Goal: Task Accomplishment & Management: Manage account settings

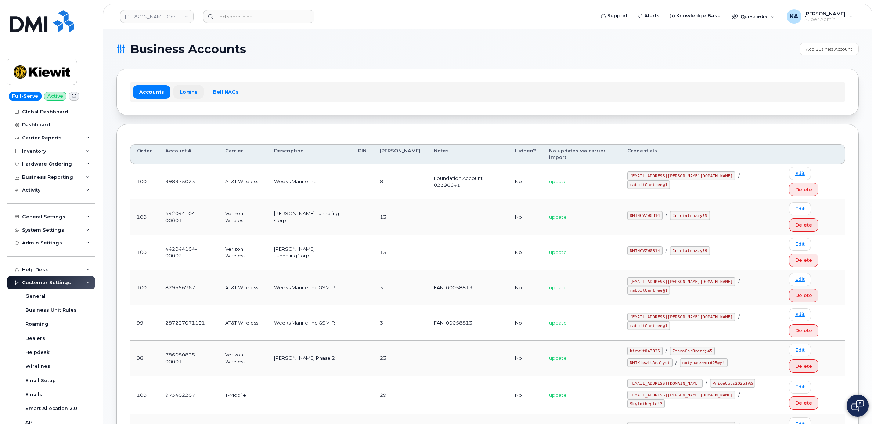
click at [181, 90] on link "Logins" at bounding box center [188, 91] width 31 height 13
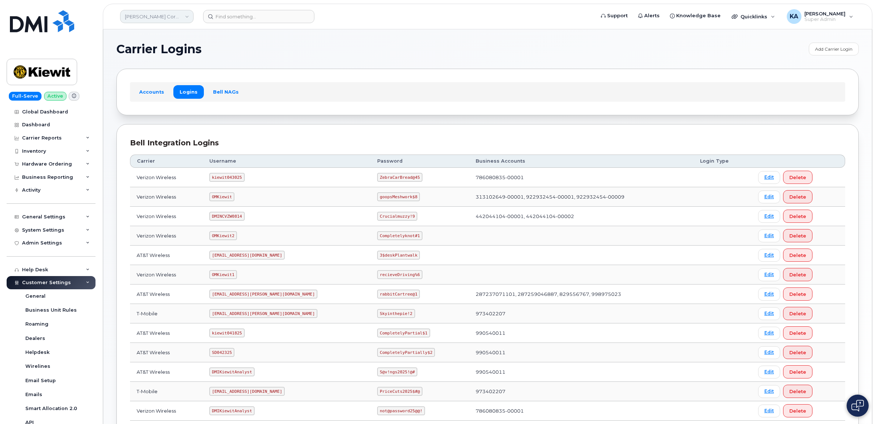
click at [170, 17] on link "[PERSON_NAME] Corporation" at bounding box center [156, 16] width 73 height 13
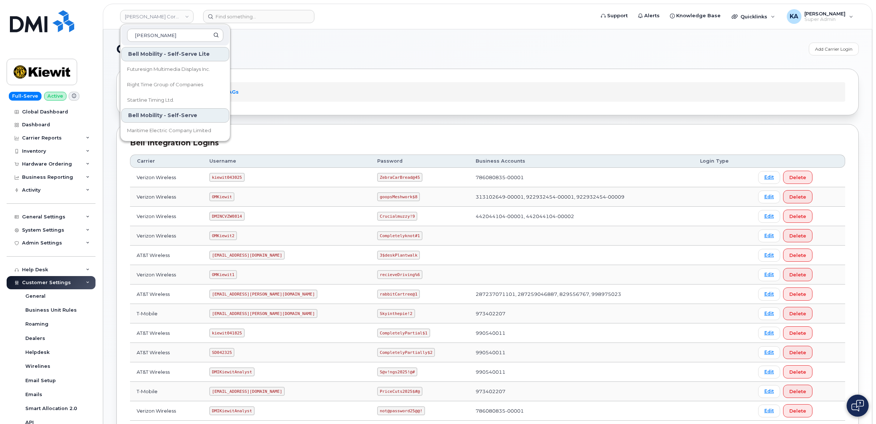
type input "[PERSON_NAME]"
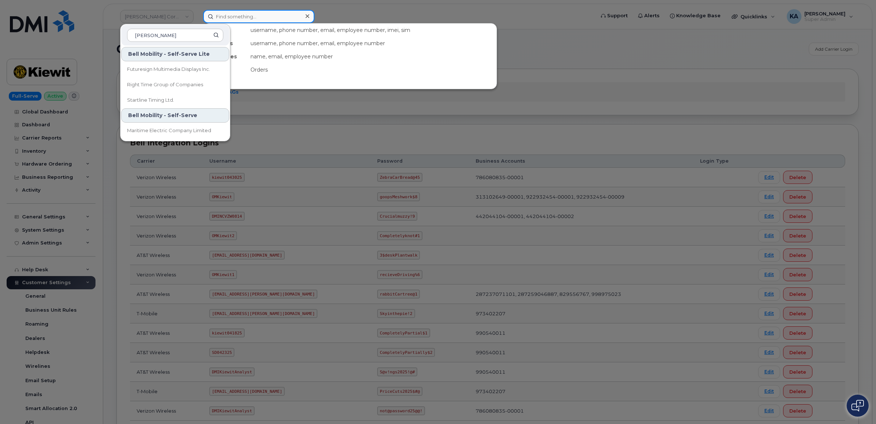
paste input "6138121411"
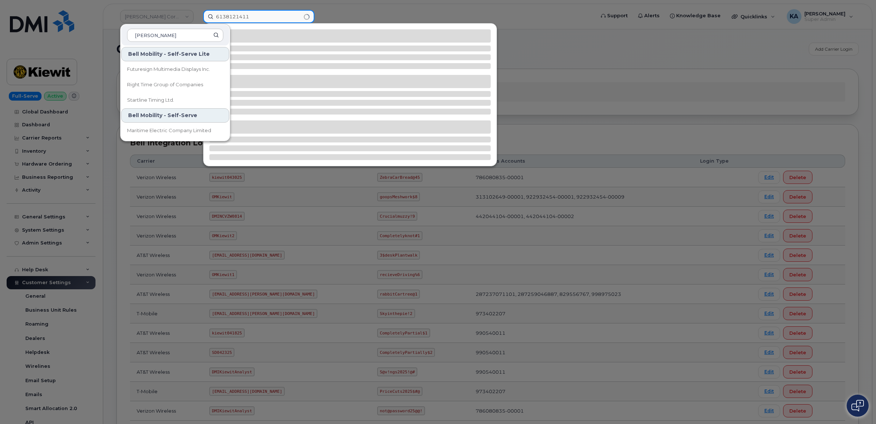
type input "6138121411"
click at [383, 13] on div at bounding box center [438, 212] width 876 height 424
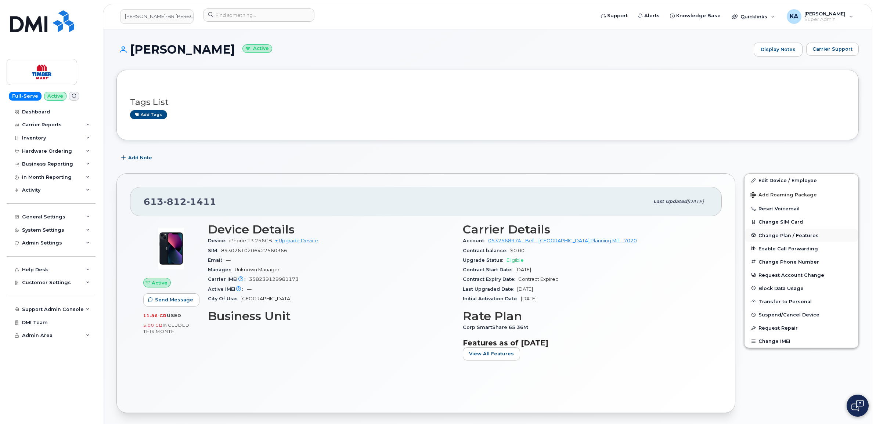
click at [767, 233] on span "Change Plan / Features" at bounding box center [789, 236] width 60 height 6
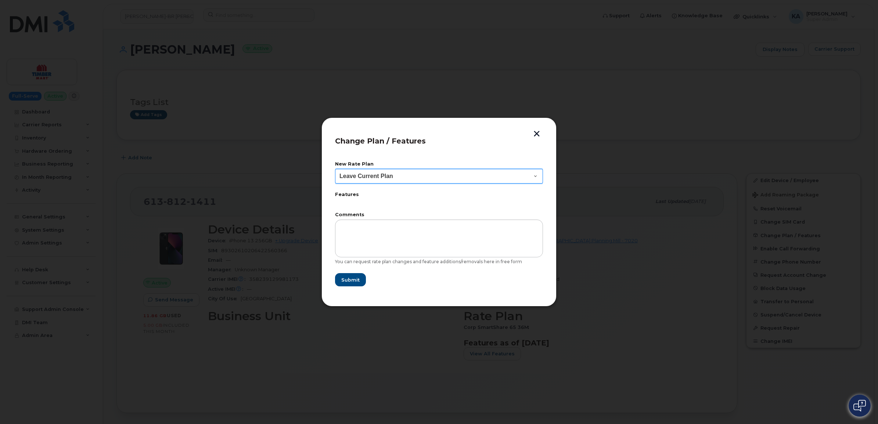
click at [524, 178] on select "Leave Current Plan BYOD Corp SmartShare 50 BYOD Corp Smartshare 25 BYOD SmartSh…" at bounding box center [439, 176] width 208 height 15
select select "3608"
click at [335, 169] on select "Leave Current Plan BYOD Corp SmartShare 50 BYOD Corp Smartshare 25 BYOD SmartSh…" at bounding box center [439, 176] width 208 height 15
click at [538, 132] on button "button" at bounding box center [536, 135] width 11 height 8
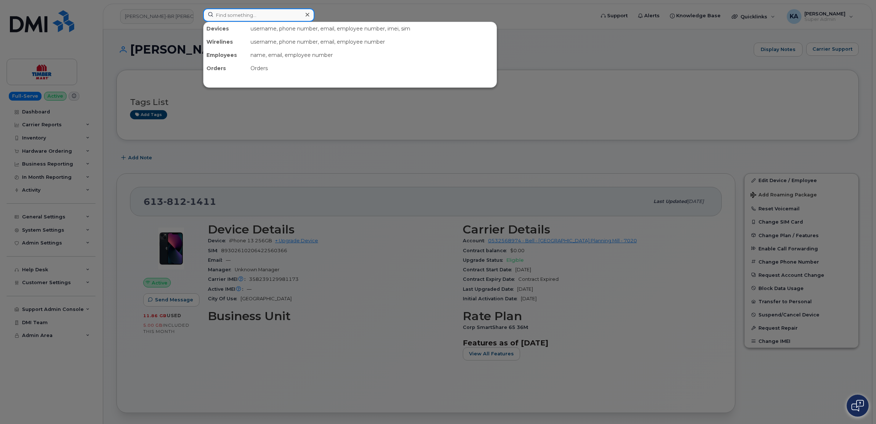
click at [223, 14] on input at bounding box center [258, 14] width 111 height 13
paste input "9032490528"
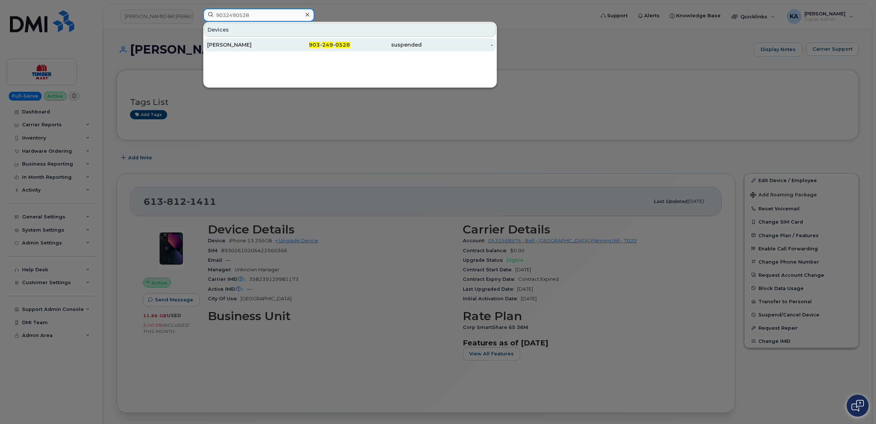
type input "9032490528"
click at [228, 43] on div "HUGO ALMANZA" at bounding box center [243, 44] width 72 height 7
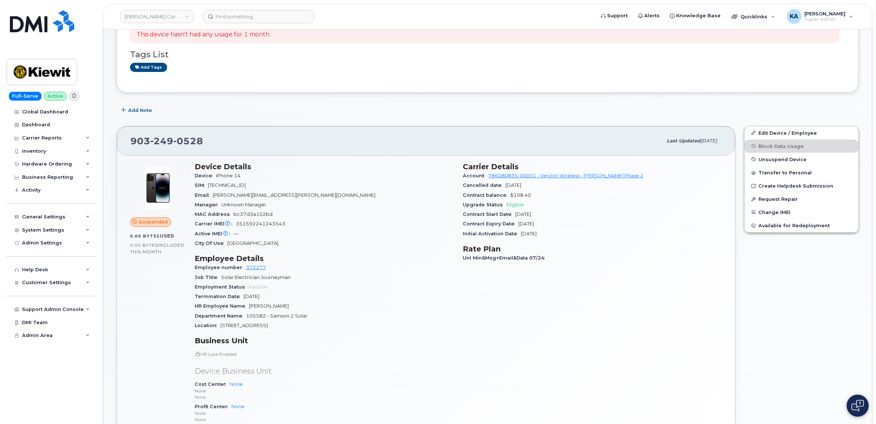
scroll to position [92, 0]
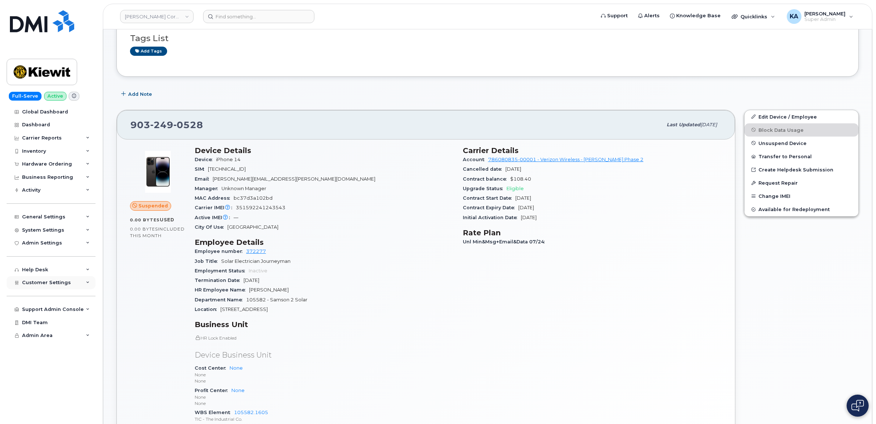
click at [37, 283] on span "Customer Settings" at bounding box center [46, 283] width 49 height 6
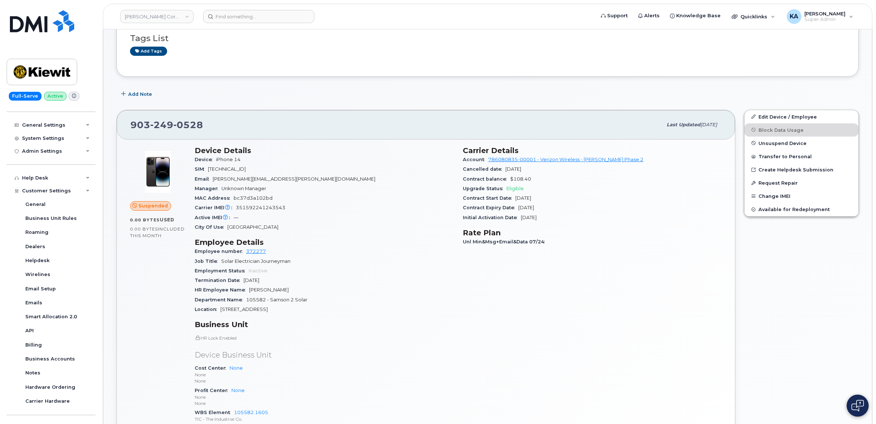
click at [414, 379] on p "None" at bounding box center [324, 381] width 259 height 6
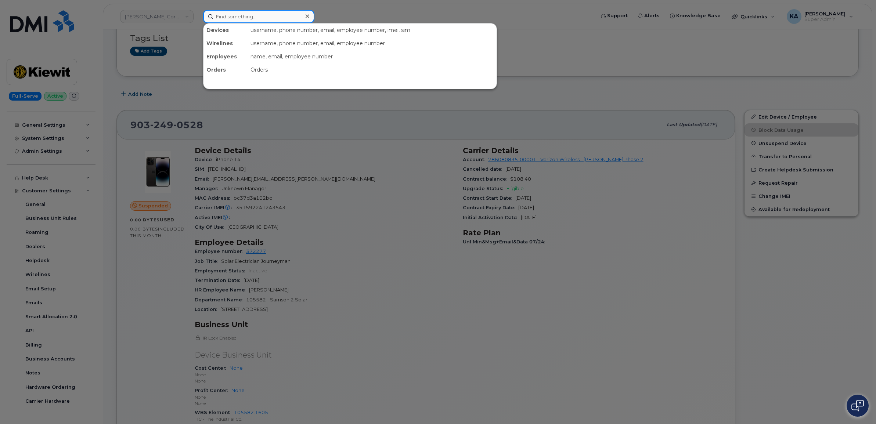
click at [246, 14] on input at bounding box center [258, 16] width 111 height 13
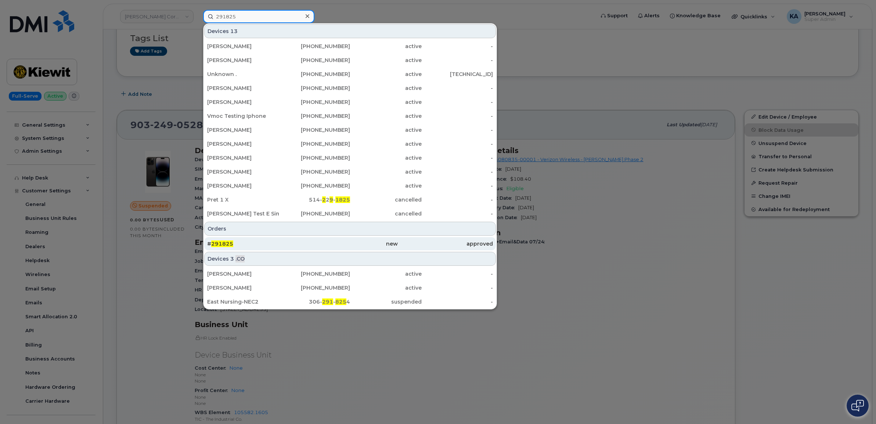
type input "291825"
click at [216, 244] on span "291825" at bounding box center [222, 244] width 22 height 7
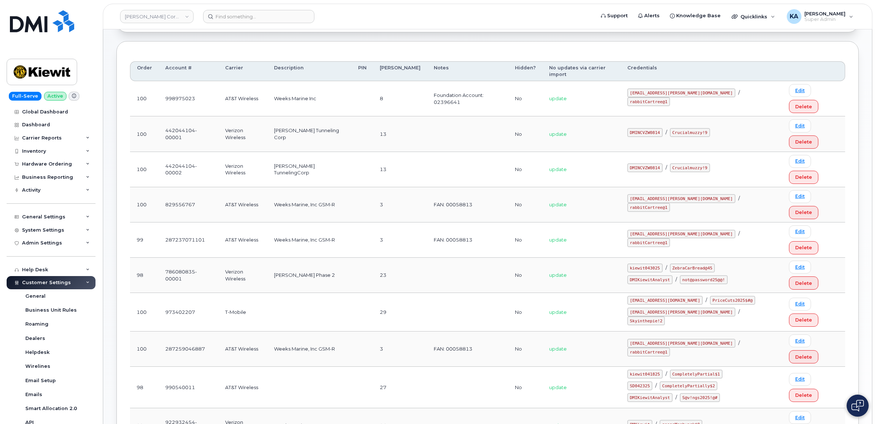
scroll to position [46, 0]
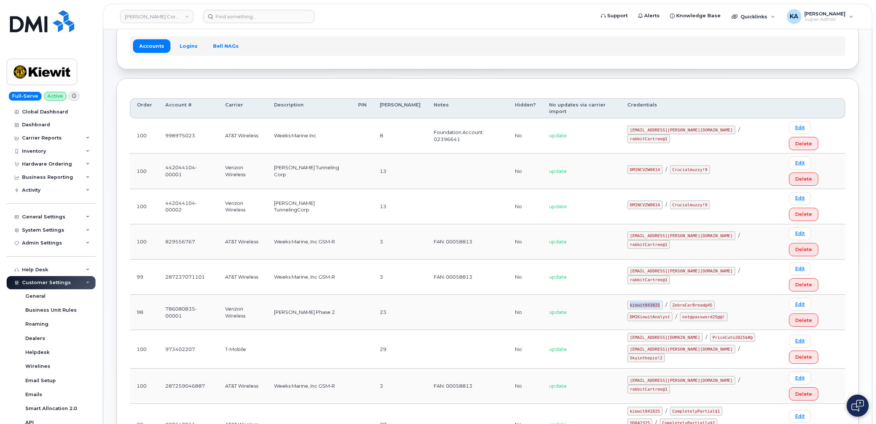
drag, startPoint x: 641, startPoint y: 218, endPoint x: 670, endPoint y: 218, distance: 28.7
click at [663, 301] on code "kiewit043025" at bounding box center [645, 305] width 35 height 9
drag, startPoint x: 670, startPoint y: 218, endPoint x: 664, endPoint y: 217, distance: 5.5
copy code "kiewit043025"
drag, startPoint x: 681, startPoint y: 219, endPoint x: 718, endPoint y: 219, distance: 37.9
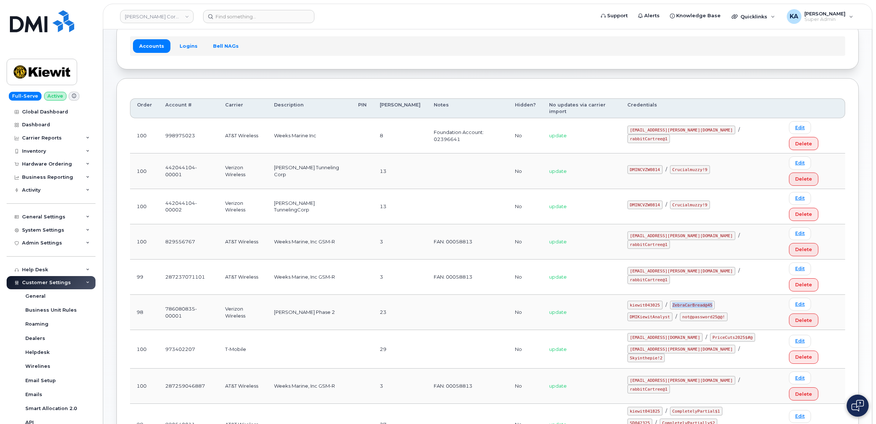
click at [716, 301] on code "ZebraCarBread@45" at bounding box center [692, 305] width 45 height 9
drag, startPoint x: 718, startPoint y: 219, endPoint x: 708, endPoint y: 218, distance: 10.3
copy code "ZebraCarBread@45"
drag, startPoint x: 641, startPoint y: 229, endPoint x: 677, endPoint y: 231, distance: 35.7
click at [673, 313] on code "DMIKiewitAnalyst" at bounding box center [650, 317] width 45 height 9
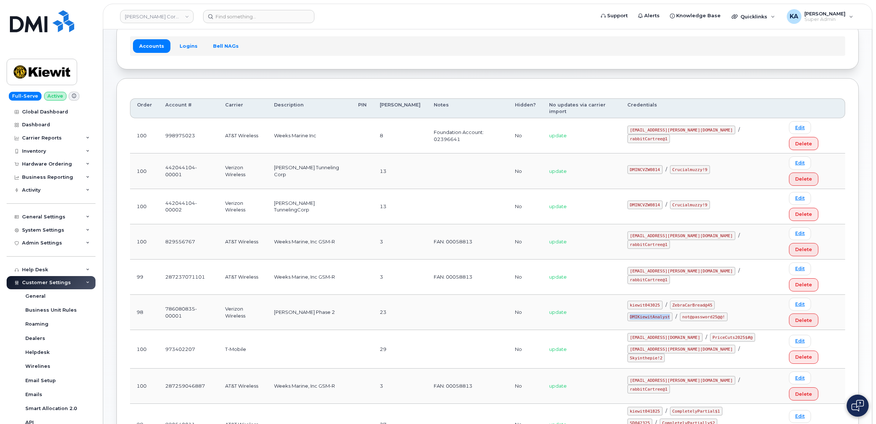
copy code "DMIKiewitAnalyst"
drag, startPoint x: 692, startPoint y: 230, endPoint x: 734, endPoint y: 232, distance: 42.7
drag, startPoint x: 734, startPoint y: 232, endPoint x: 725, endPoint y: 230, distance: 9.8
copy code "not@password25@@!"
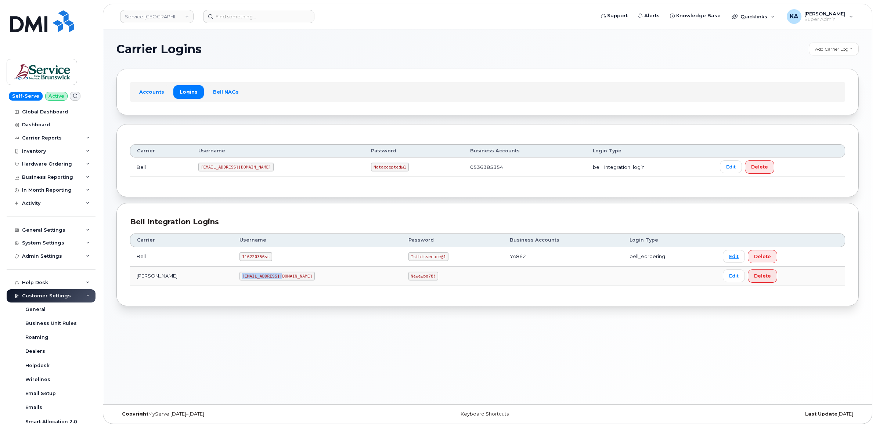
drag, startPoint x: 208, startPoint y: 278, endPoint x: 246, endPoint y: 281, distance: 38.0
click at [246, 281] on code "[EMAIL_ADDRESS][DOMAIN_NAME]" at bounding box center [277, 276] width 75 height 9
drag, startPoint x: 246, startPoint y: 281, endPoint x: 227, endPoint y: 278, distance: 19.8
copy code "[EMAIL_ADDRESS][DOMAIN_NAME]"
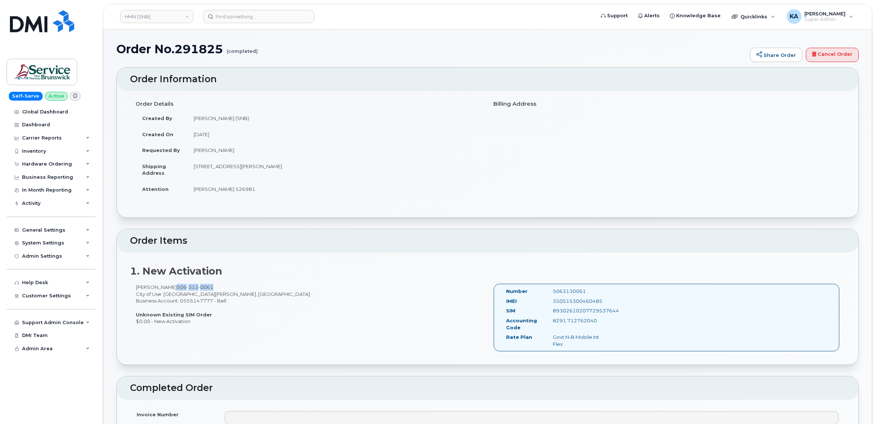
drag, startPoint x: 212, startPoint y: 288, endPoint x: 172, endPoint y: 288, distance: 39.7
click at [172, 288] on div "[PERSON_NAME] [PHONE_NUMBER] City of Use: [GEOGRAPHIC_DATA][PERSON_NAME], [GEOG…" at bounding box center [309, 304] width 358 height 41
copy span "[PHONE_NUMBER]"
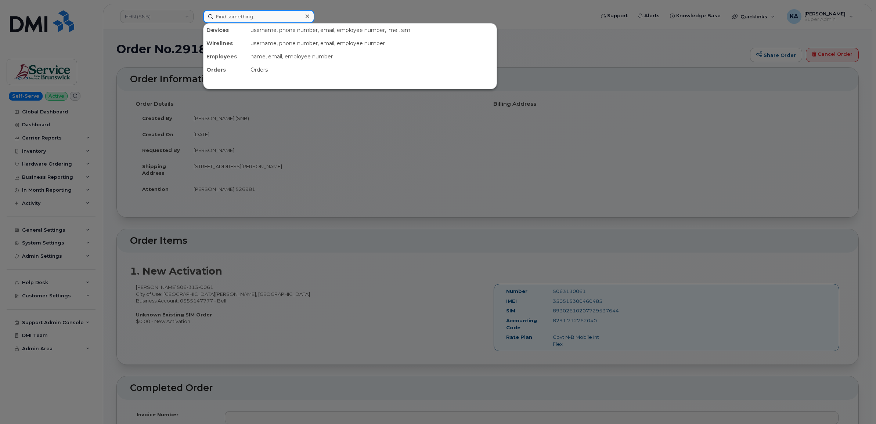
paste input "5063130061"
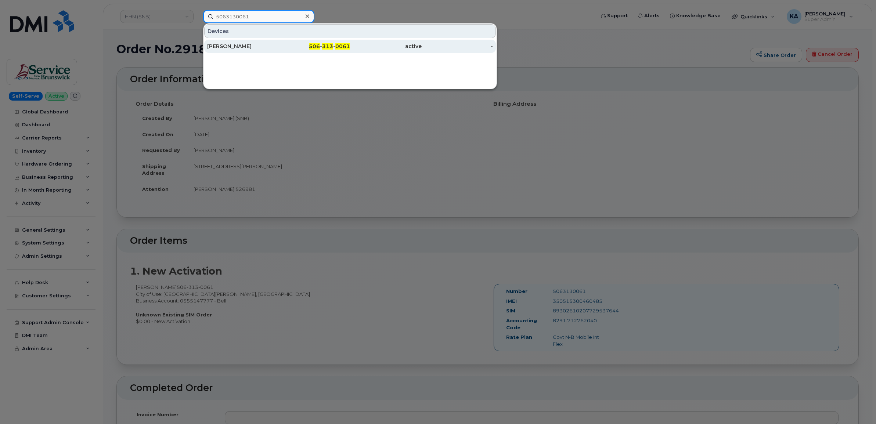
type input "5063130061"
click at [228, 45] on div "[PERSON_NAME]" at bounding box center [243, 46] width 72 height 7
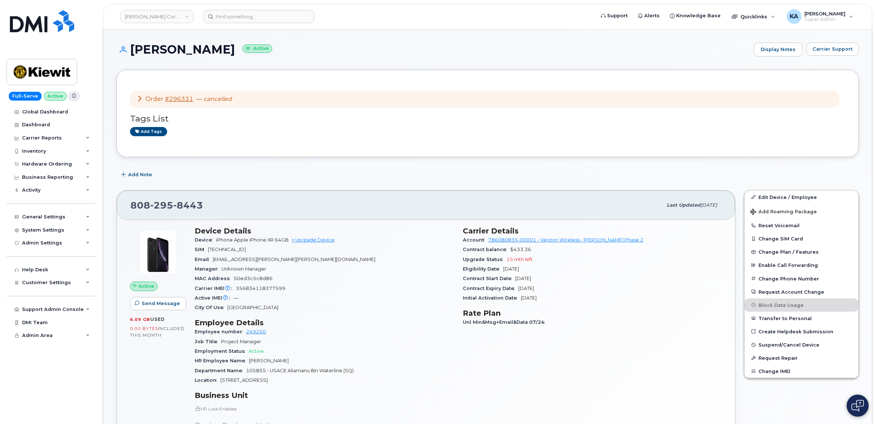
scroll to position [46, 0]
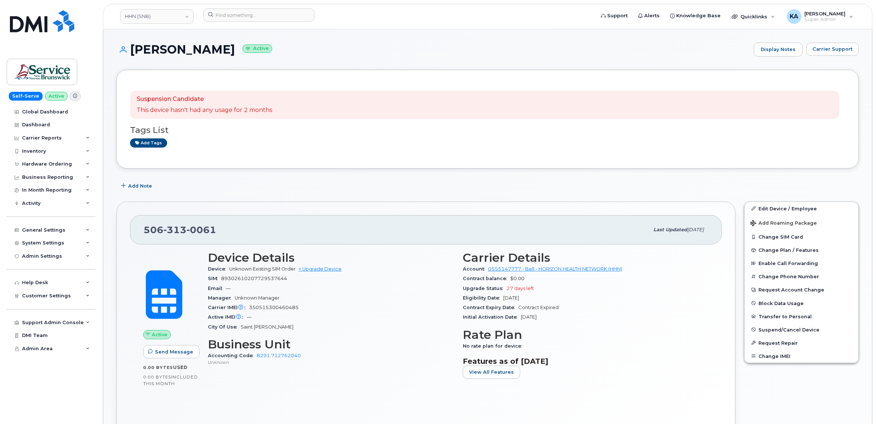
click at [302, 311] on div "Carrier IMEI Carrier IMEI is reported during the last billing cycle or change o…" at bounding box center [331, 308] width 246 height 10
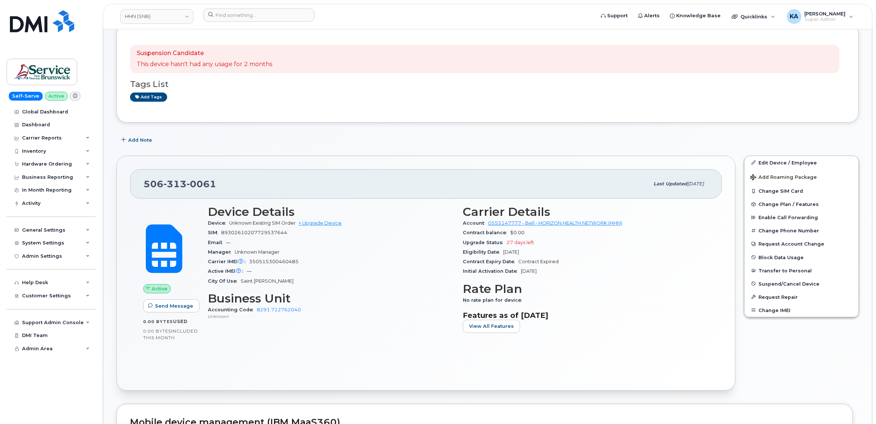
drag, startPoint x: 144, startPoint y: 183, endPoint x: 580, endPoint y: 317, distance: 455.9
click at [580, 317] on div "[PHONE_NUMBER] Last updated [DATE] Active Send Message 0.00 Bytes  used 0.00 By…" at bounding box center [425, 273] width 619 height 235
copy div "[PHONE_NUMBER] Last updated [DATE] Active Send Message 0.00 Bytes  used 0.00 By…"
click at [406, 315] on p "Unknown" at bounding box center [331, 316] width 246 height 6
click at [28, 299] on span "Customer Settings" at bounding box center [46, 296] width 49 height 6
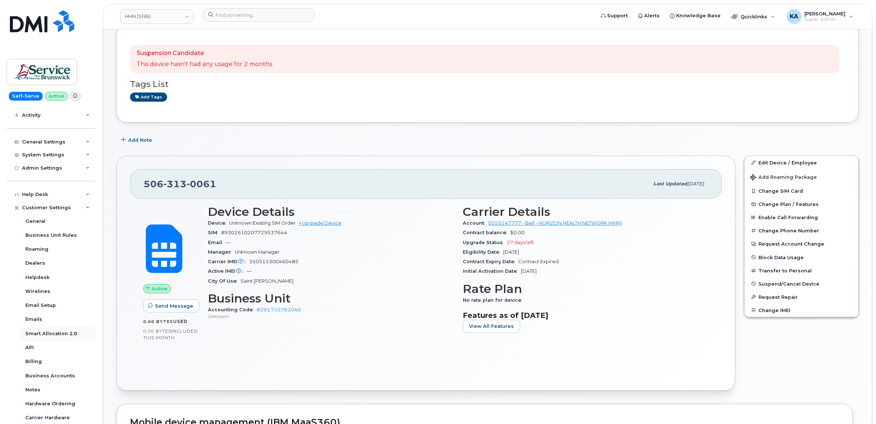
scroll to position [92, 0]
drag, startPoint x: 220, startPoint y: 186, endPoint x: 146, endPoint y: 183, distance: 75.0
click at [146, 183] on div "506 313 0061" at bounding box center [397, 183] width 506 height 15
copy span "506 313 0061"
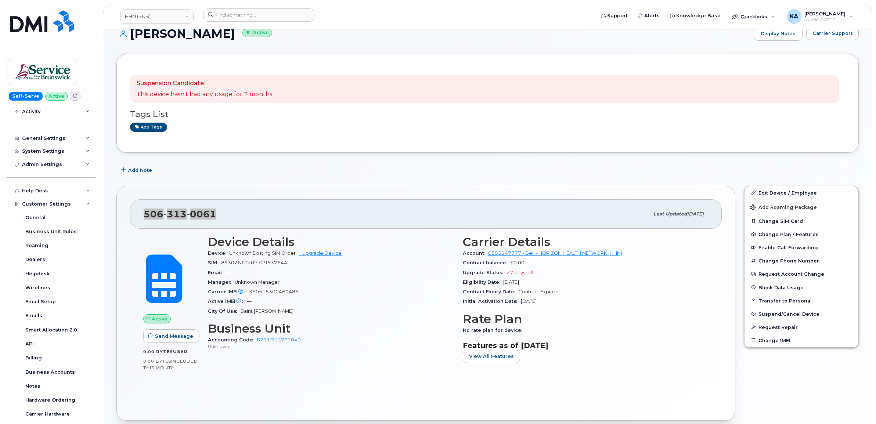
scroll to position [0, 0]
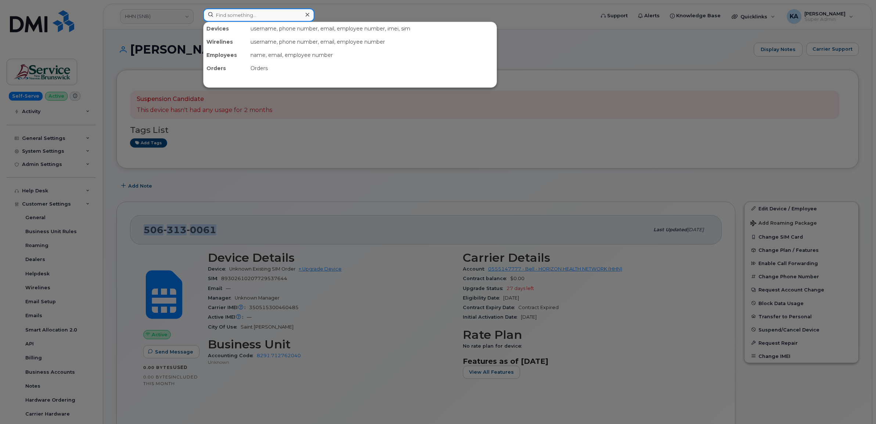
click at [232, 19] on input at bounding box center [258, 14] width 111 height 13
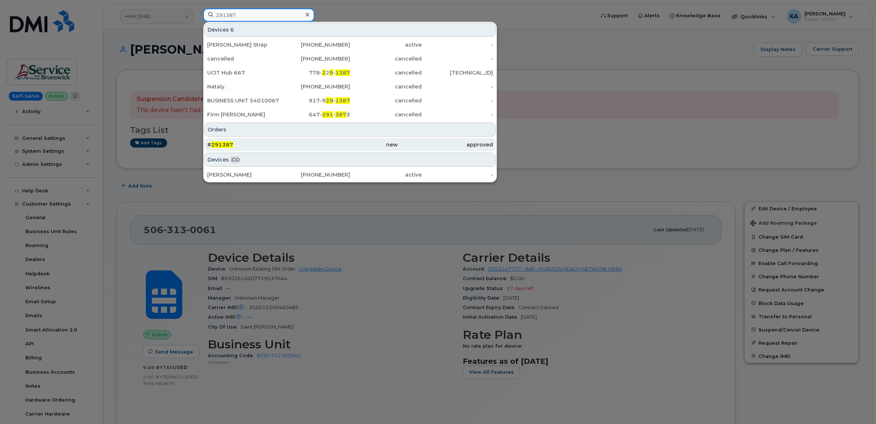
type input "291387"
click at [219, 144] on span "291387" at bounding box center [222, 144] width 22 height 7
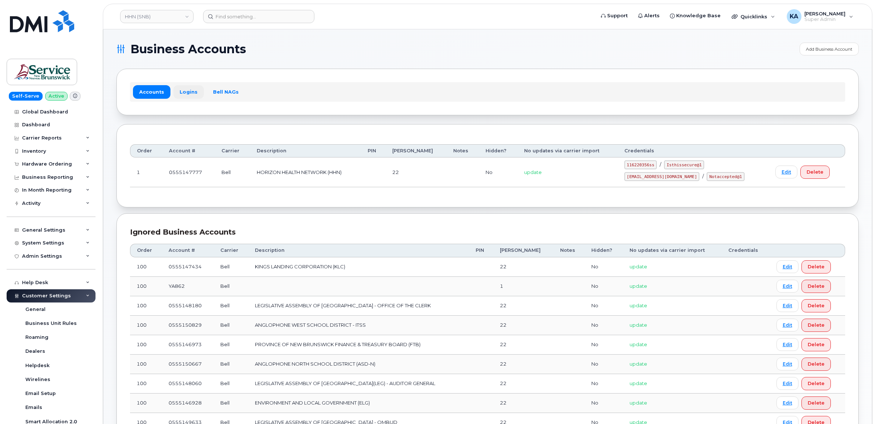
click at [186, 92] on link "Logins" at bounding box center [188, 91] width 31 height 13
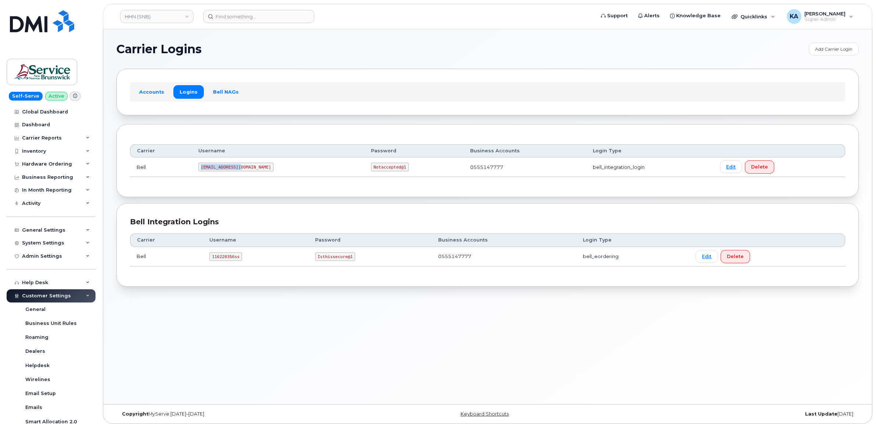
drag, startPoint x: 205, startPoint y: 168, endPoint x: 255, endPoint y: 170, distance: 49.7
click at [255, 170] on td "[EMAIL_ADDRESS][DOMAIN_NAME]" at bounding box center [278, 167] width 173 height 19
drag, startPoint x: 254, startPoint y: 170, endPoint x: 229, endPoint y: 166, distance: 25.7
copy code "[EMAIL_ADDRESS][DOMAIN_NAME]"
drag, startPoint x: 326, startPoint y: 168, endPoint x: 360, endPoint y: 169, distance: 34.2
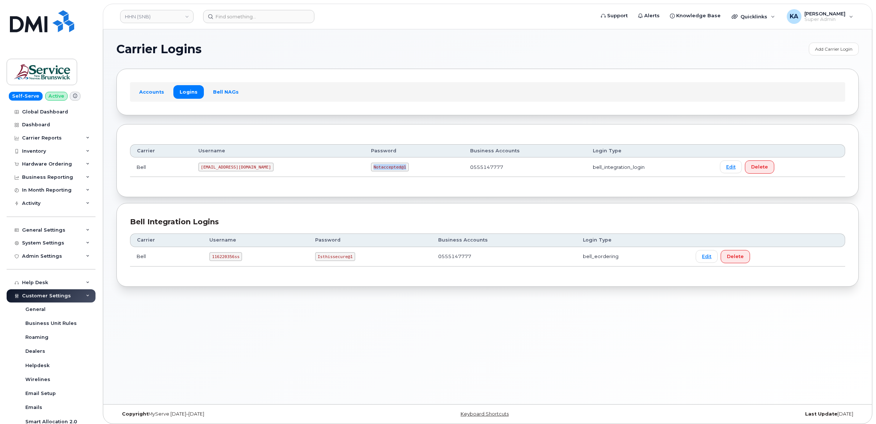
click at [365, 169] on td "Notaccepted@1" at bounding box center [414, 167] width 99 height 19
drag, startPoint x: 360, startPoint y: 169, endPoint x: 337, endPoint y: 166, distance: 23.4
copy code "Notaccepted@1"
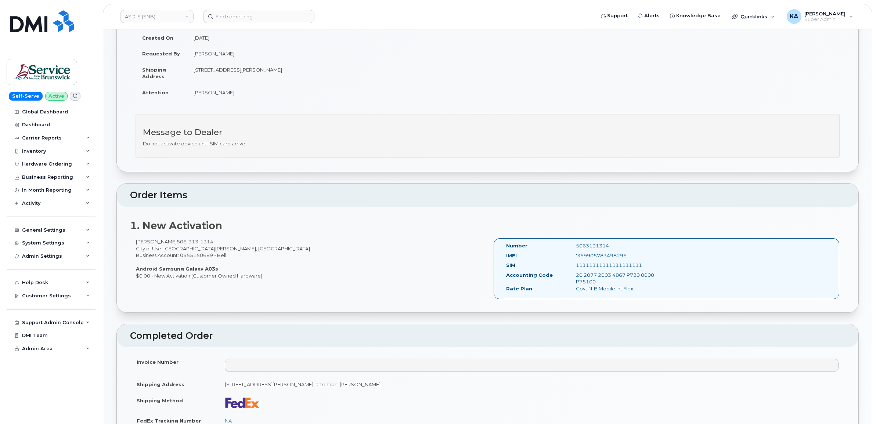
scroll to position [92, 0]
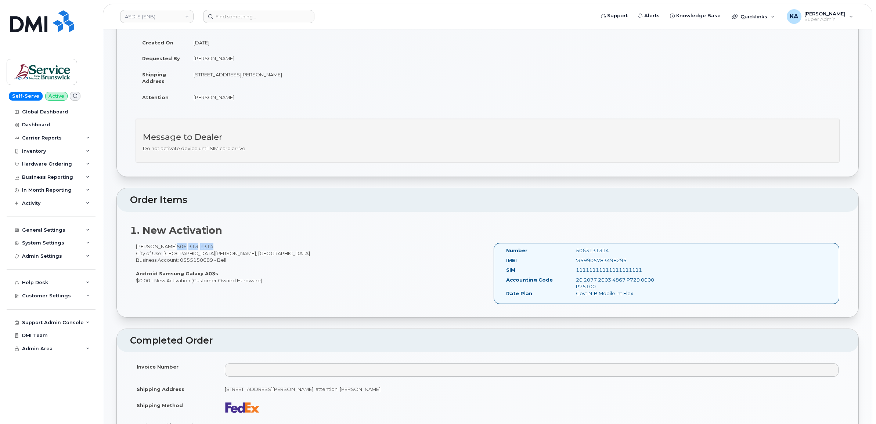
drag, startPoint x: 211, startPoint y: 246, endPoint x: 173, endPoint y: 249, distance: 38.3
click at [173, 249] on div "[PERSON_NAME] [PHONE_NUMBER] City of Use: [GEOGRAPHIC_DATA][PERSON_NAME], [GEOG…" at bounding box center [309, 263] width 358 height 41
drag, startPoint x: 173, startPoint y: 249, endPoint x: 279, endPoint y: 246, distance: 106.2
click at [279, 246] on div "[PERSON_NAME] [PHONE_NUMBER] City of Use: [GEOGRAPHIC_DATA][PERSON_NAME], [GEOG…" at bounding box center [309, 263] width 358 height 41
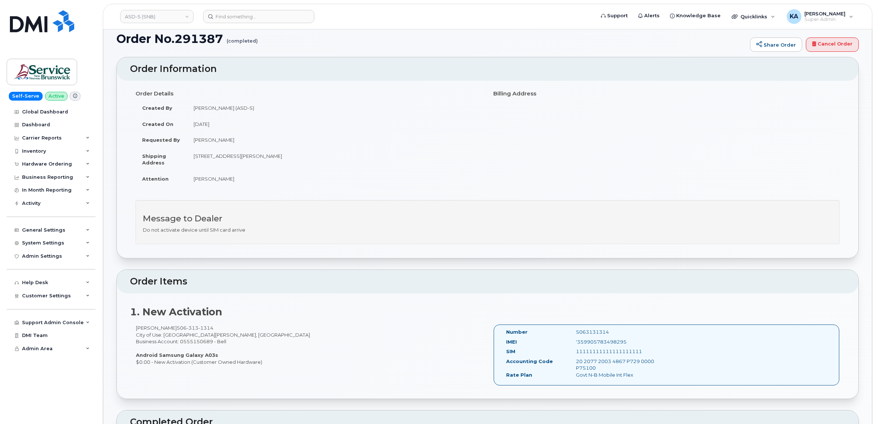
scroll to position [0, 0]
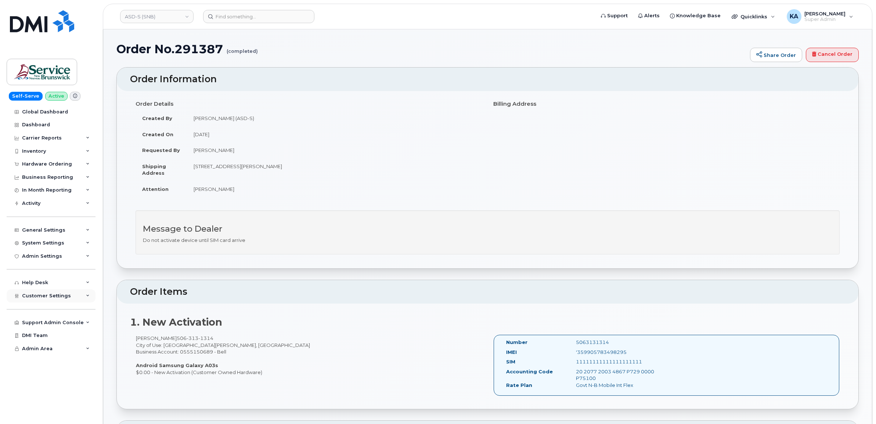
click at [51, 298] on span "Customer Settings" at bounding box center [46, 296] width 49 height 6
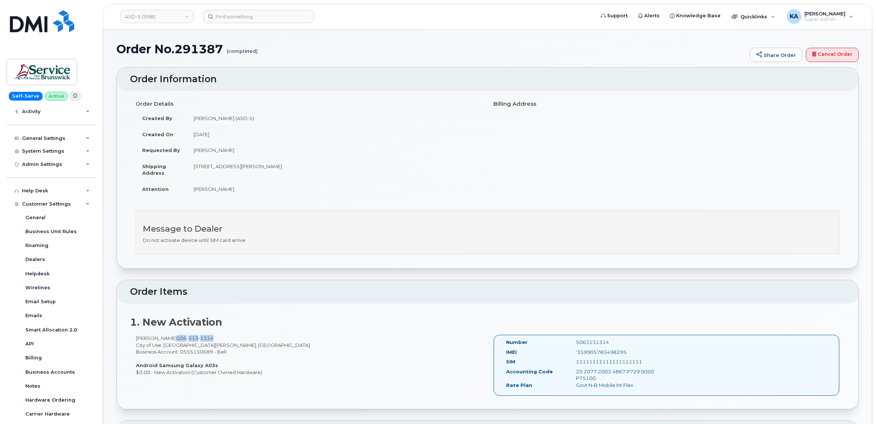
drag, startPoint x: 212, startPoint y: 337, endPoint x: 173, endPoint y: 339, distance: 39.8
click at [173, 339] on div "[PERSON_NAME] [PHONE_NUMBER] City of Use: [GEOGRAPHIC_DATA][PERSON_NAME], [GEOG…" at bounding box center [309, 355] width 358 height 41
copy span "[PHONE_NUMBER]"
copy span "506 313 1314"
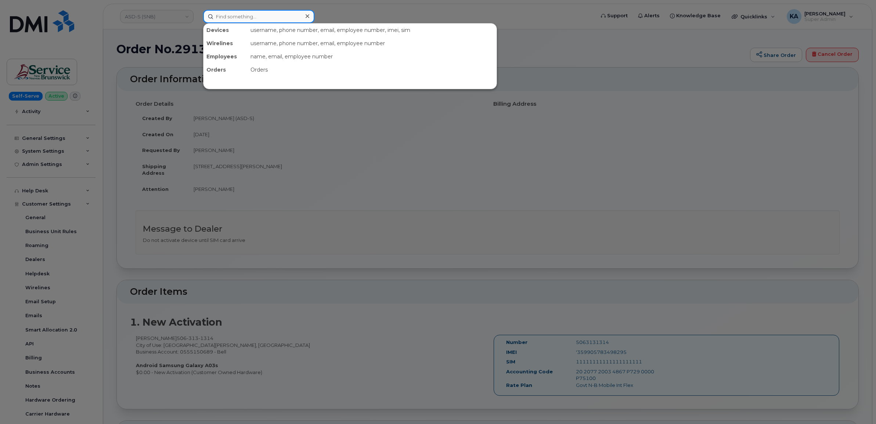
click at [230, 17] on input at bounding box center [258, 16] width 111 height 13
paste input "5063131314"
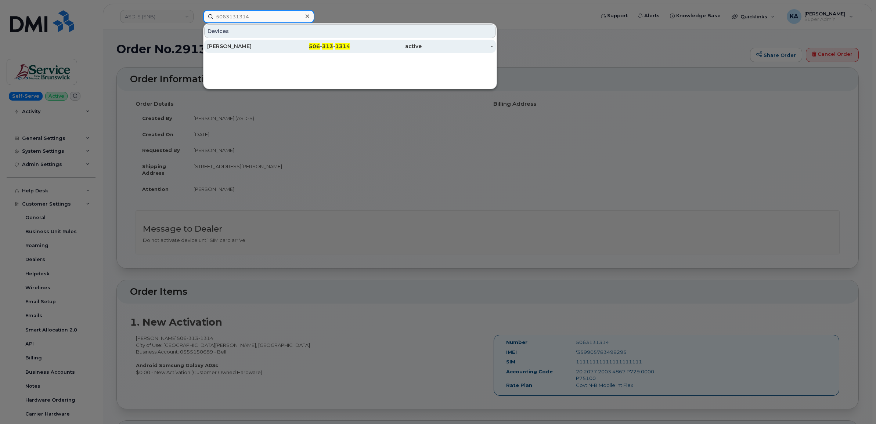
type input "5063131314"
click at [226, 46] on div "[PERSON_NAME]" at bounding box center [243, 46] width 72 height 7
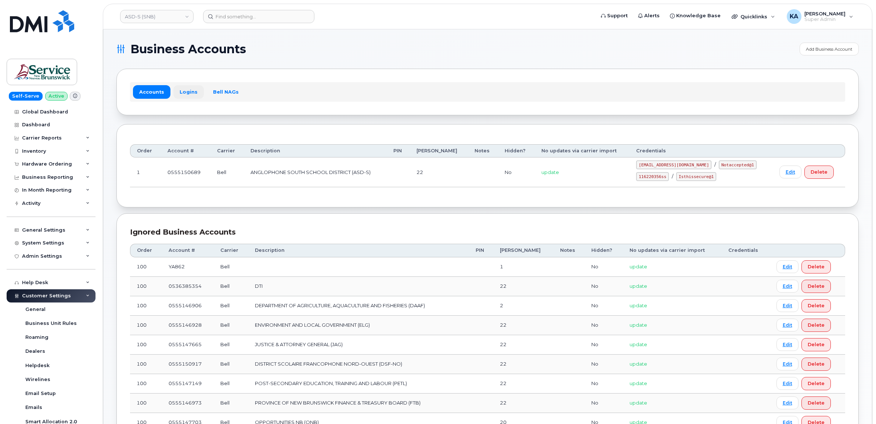
click at [183, 91] on link "Logins" at bounding box center [188, 91] width 31 height 13
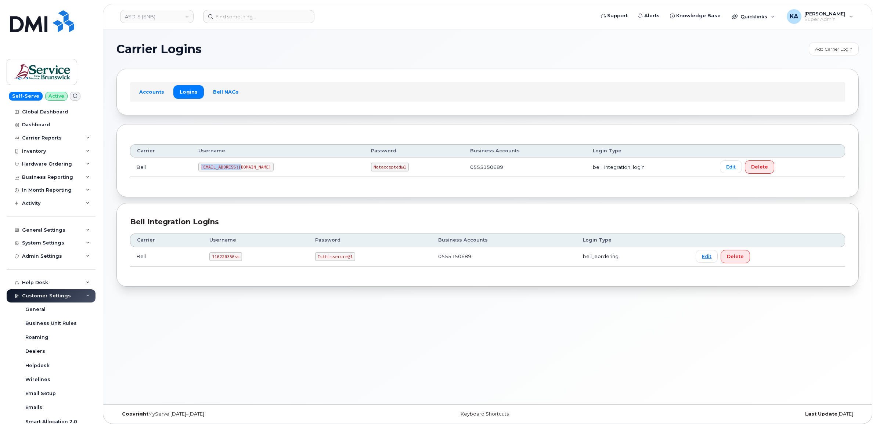
drag, startPoint x: 203, startPoint y: 168, endPoint x: 245, endPoint y: 171, distance: 42.4
click at [245, 171] on td "ms-snb@dminc.com" at bounding box center [278, 167] width 173 height 19
drag, startPoint x: 245, startPoint y: 171, endPoint x: 235, endPoint y: 168, distance: 10.6
copy code "ms-snb@dminc.com"
drag, startPoint x: 327, startPoint y: 168, endPoint x: 363, endPoint y: 173, distance: 36.4
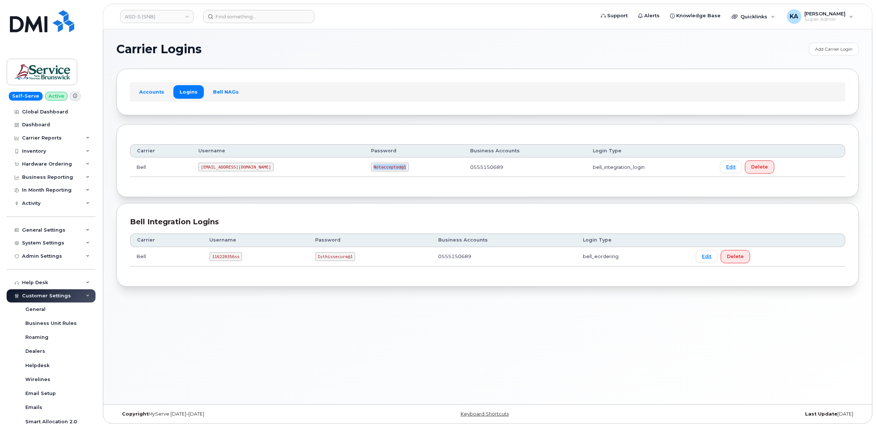
click at [365, 173] on td "Notaccepted@1" at bounding box center [414, 167] width 99 height 19
drag, startPoint x: 363, startPoint y: 173, endPoint x: 347, endPoint y: 165, distance: 17.6
copy code "Notaccepted@1"
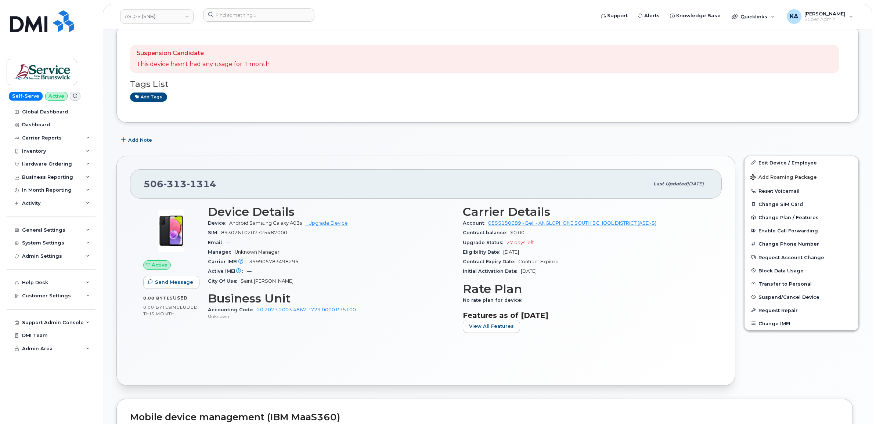
scroll to position [92, 0]
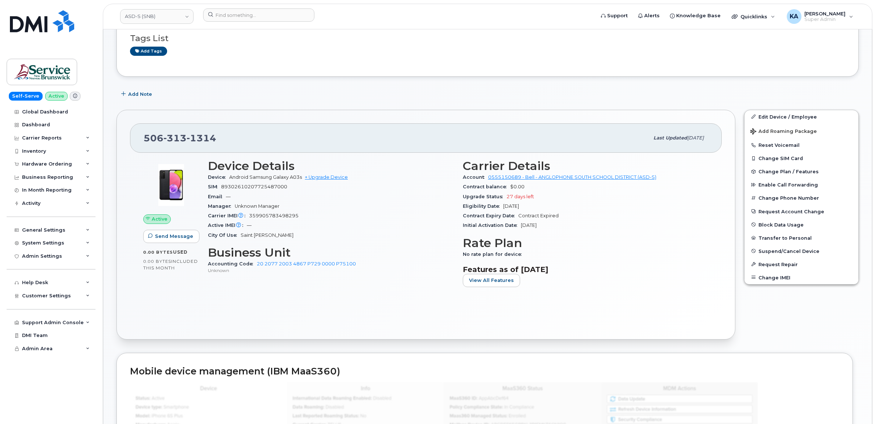
drag, startPoint x: 144, startPoint y: 140, endPoint x: 570, endPoint y: 271, distance: 445.8
click at [570, 271] on div "[PHONE_NUMBER] Last updated [DATE] Active Send Message 0.00 Bytes  used 0.00 By…" at bounding box center [425, 225] width 619 height 230
drag, startPoint x: 570, startPoint y: 271, endPoint x: 552, endPoint y: 271, distance: 18.4
copy div "[PHONE_NUMBER] Last updated [DATE] Active Send Message 0.00 Bytes  used 0.00 By…"
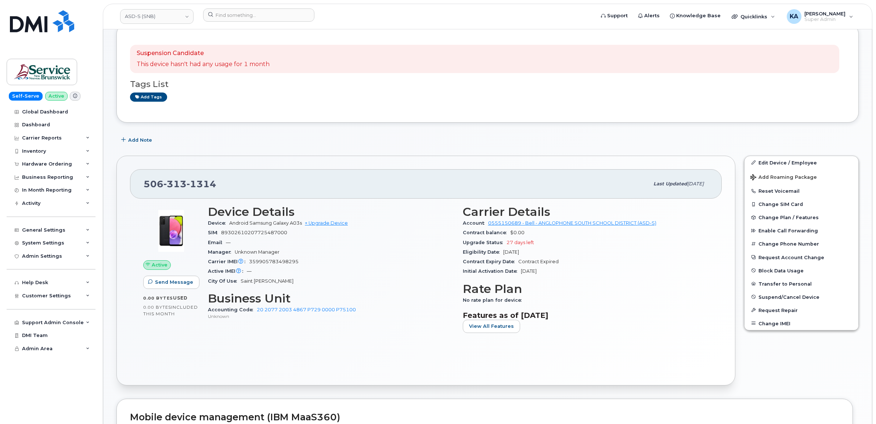
scroll to position [0, 0]
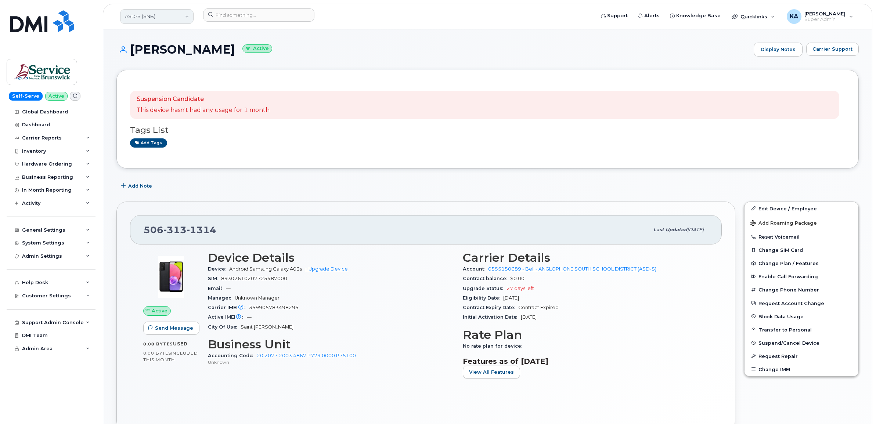
click at [142, 14] on link "ASD-S (SNB)" at bounding box center [156, 16] width 73 height 15
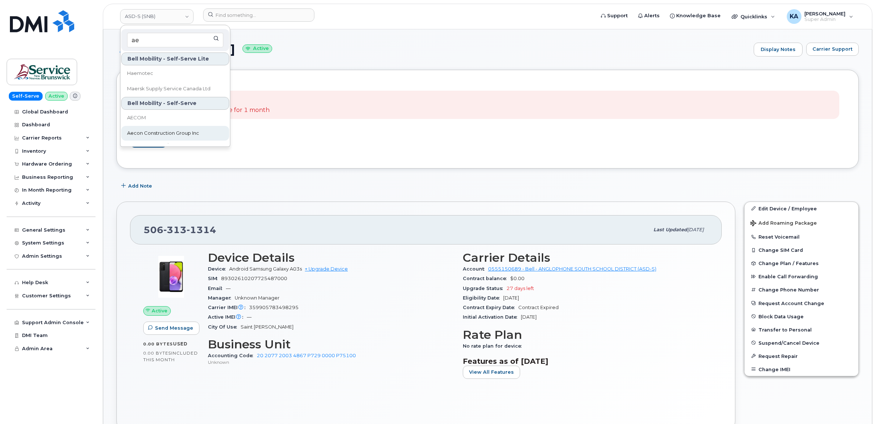
type input "ae"
click at [148, 133] on span "Aecon Construction Group Inc" at bounding box center [163, 133] width 72 height 7
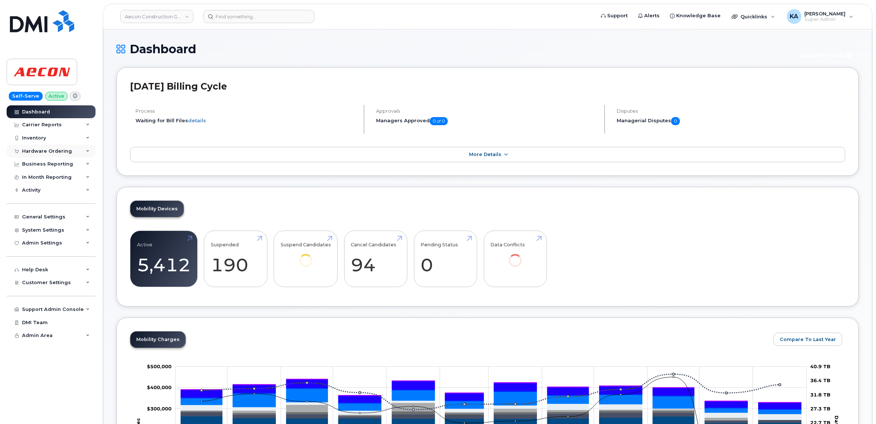
click at [61, 151] on div "Hardware Ordering" at bounding box center [47, 151] width 50 height 6
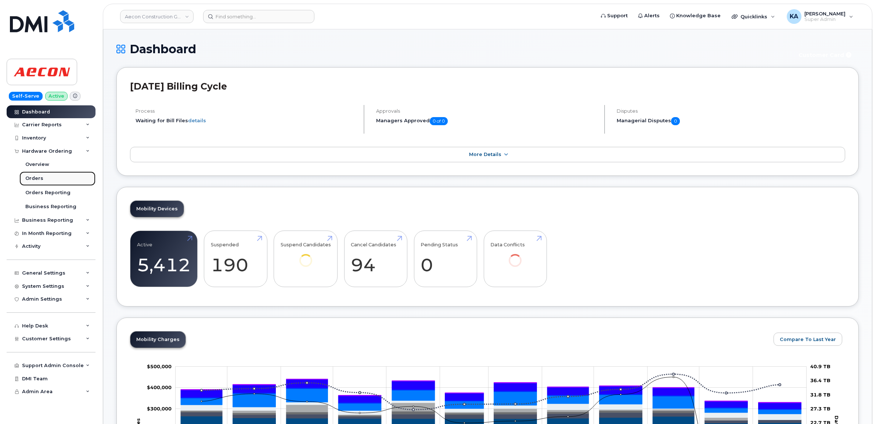
click at [37, 178] on div "Orders" at bounding box center [34, 178] width 18 height 7
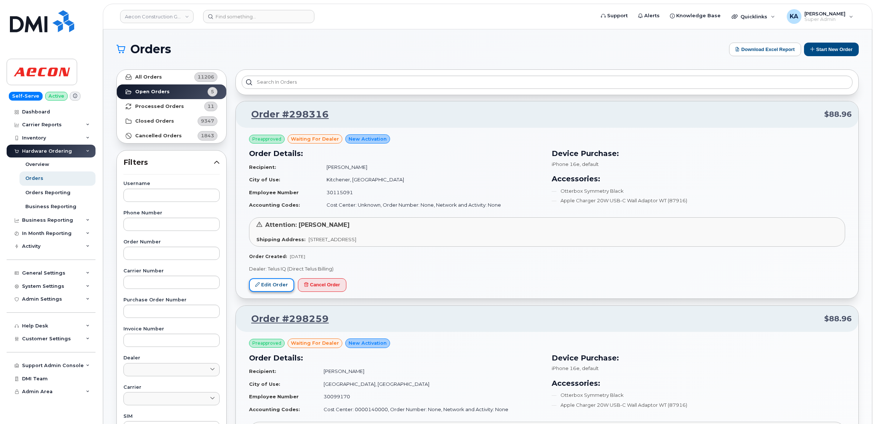
click at [274, 284] on link "Edit Order" at bounding box center [271, 286] width 45 height 14
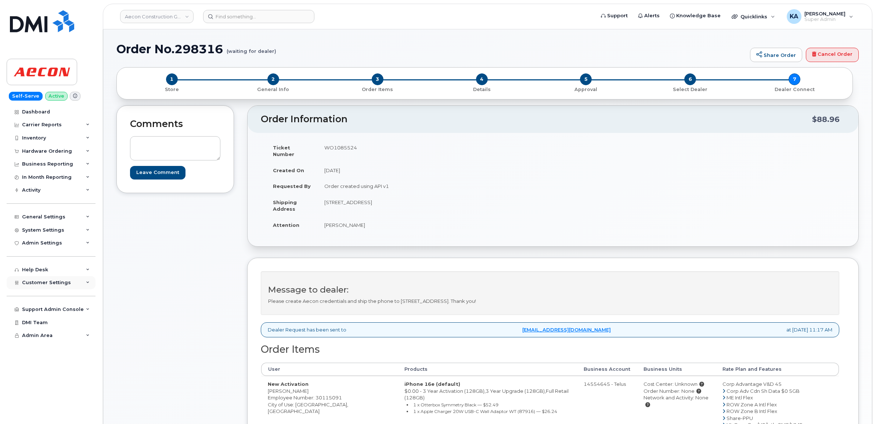
click at [43, 283] on span "Customer Settings" at bounding box center [46, 283] width 49 height 6
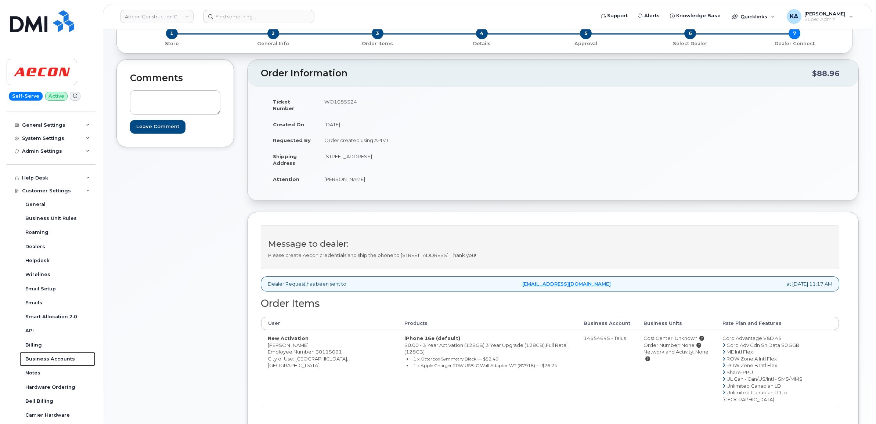
scroll to position [92, 0]
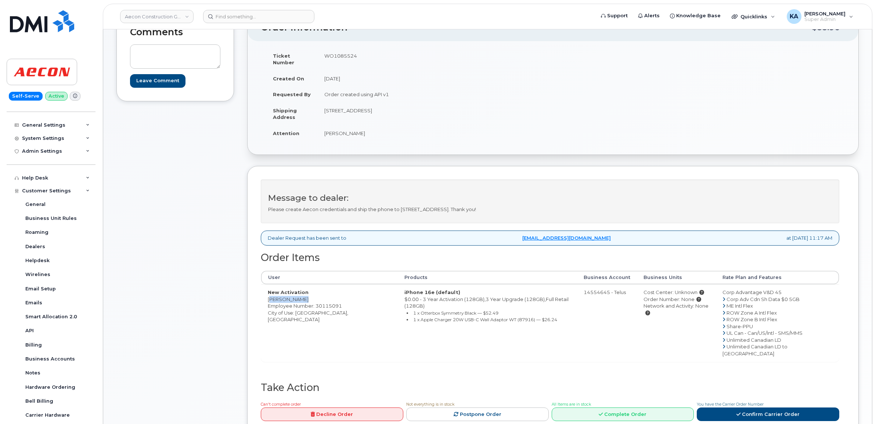
drag, startPoint x: 268, startPoint y: 293, endPoint x: 298, endPoint y: 294, distance: 30.2
click at [298, 294] on td "New Activation Marco Misiti Employee Number: 30115091 City of Use: Kitchener, O…" at bounding box center [329, 323] width 137 height 78
drag, startPoint x: 298, startPoint y: 294, endPoint x: 291, endPoint y: 294, distance: 7.4
copy td "Marco Misiti"
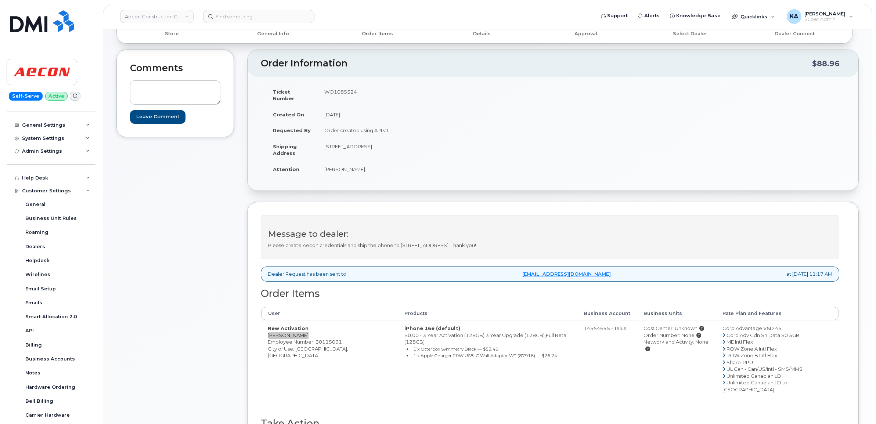
scroll to position [46, 0]
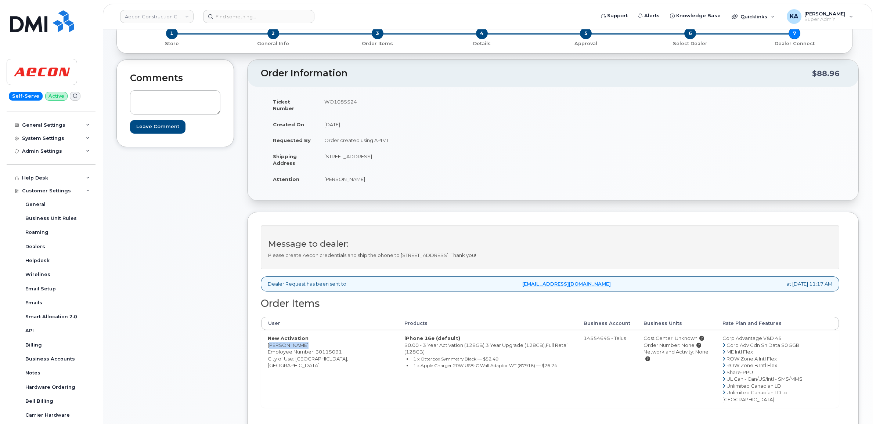
drag, startPoint x: 322, startPoint y: 102, endPoint x: 361, endPoint y: 103, distance: 38.6
click at [361, 103] on td "WO1085524" at bounding box center [433, 105] width 230 height 23
drag, startPoint x: 361, startPoint y: 103, endPoint x: 348, endPoint y: 103, distance: 12.5
copy td "WO1085524"
drag, startPoint x: 267, startPoint y: 339, endPoint x: 300, endPoint y: 341, distance: 33.1
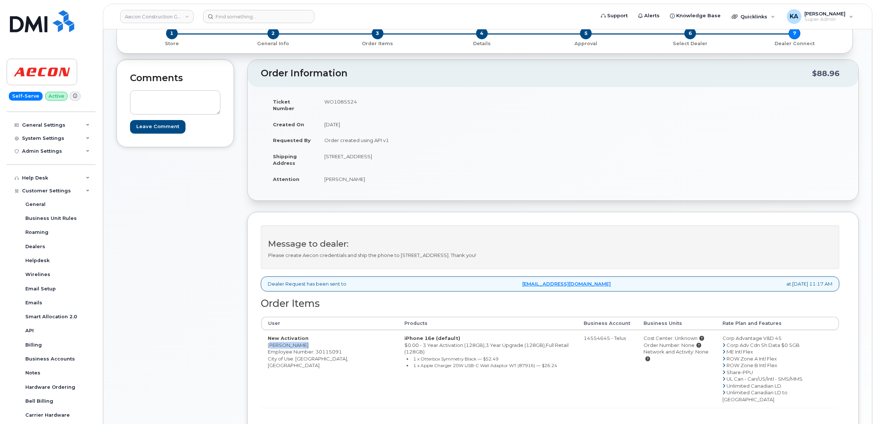
click at [300, 341] on td "New Activation Marco Misiti Employee Number: 30115091 City of Use: Kitchener, O…" at bounding box center [329, 369] width 137 height 78
drag, startPoint x: 300, startPoint y: 341, endPoint x: 295, endPoint y: 339, distance: 5.9
copy td "Marco Misiti"
drag, startPoint x: 322, startPoint y: 152, endPoint x: 390, endPoint y: 153, distance: 68.0
click at [390, 153] on td "5122 Fountain Street North Breslau ON N0B 1M0" at bounding box center [433, 159] width 230 height 23
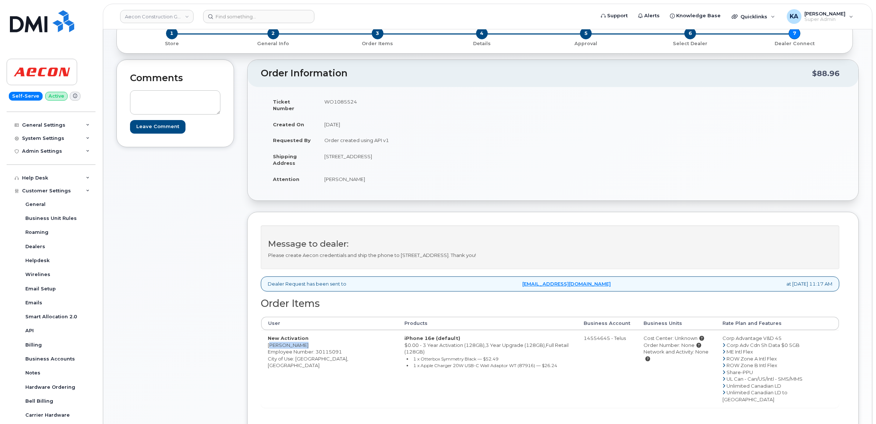
drag, startPoint x: 390, startPoint y: 153, endPoint x: 386, endPoint y: 151, distance: 4.8
copy td "5122 Fountain Street North"
drag, startPoint x: 394, startPoint y: 149, endPoint x: 411, endPoint y: 151, distance: 17.3
click at [411, 151] on td "5122 Fountain Street North Breslau ON N0B 1M0" at bounding box center [433, 159] width 230 height 23
drag, startPoint x: 411, startPoint y: 151, endPoint x: 407, endPoint y: 151, distance: 4.1
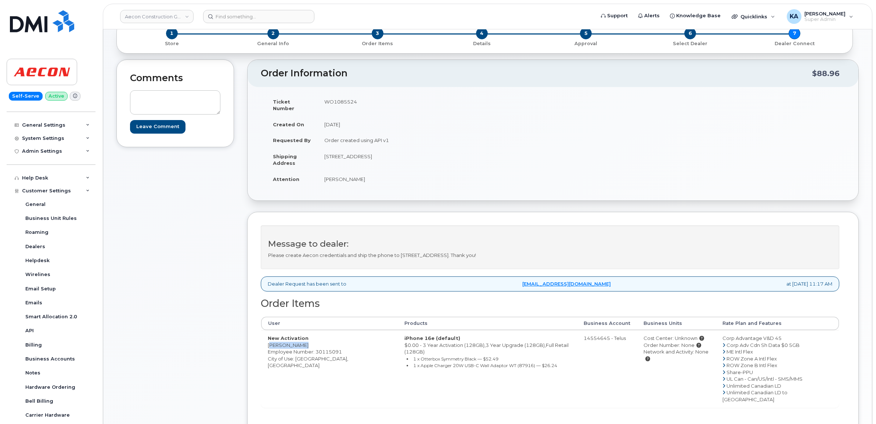
copy td "Breslau"
drag, startPoint x: 422, startPoint y: 150, endPoint x: 448, endPoint y: 152, distance: 25.8
click at [448, 152] on td "5122 Fountain Street North Breslau ON N0B 1M0" at bounding box center [433, 159] width 230 height 23
drag, startPoint x: 448, startPoint y: 152, endPoint x: 438, endPoint y: 150, distance: 9.7
copy td "N0B 1M0"
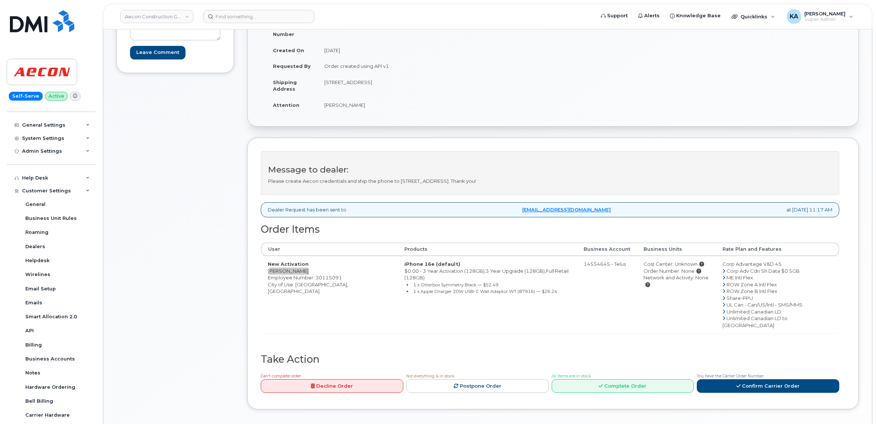
scroll to position [138, 0]
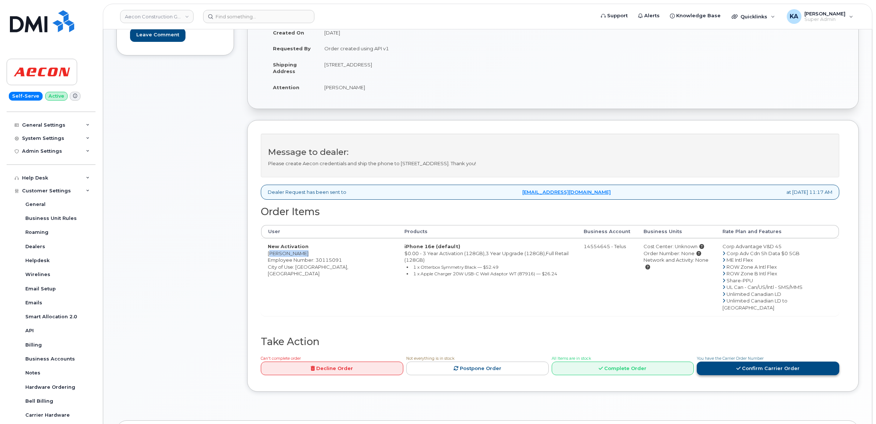
click at [743, 362] on link "Confirm Carrier Order" at bounding box center [768, 369] width 143 height 14
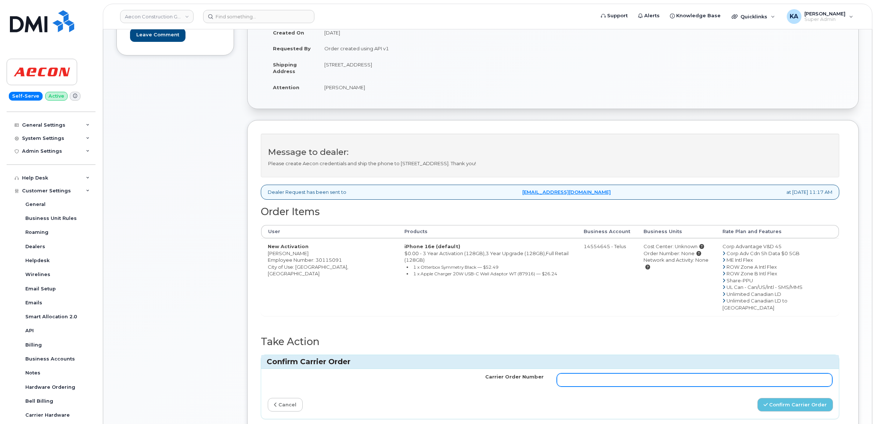
click at [574, 374] on input "Carrier Order Number" at bounding box center [695, 380] width 276 height 13
paste input "TL60019975"
type input "TL60019975"
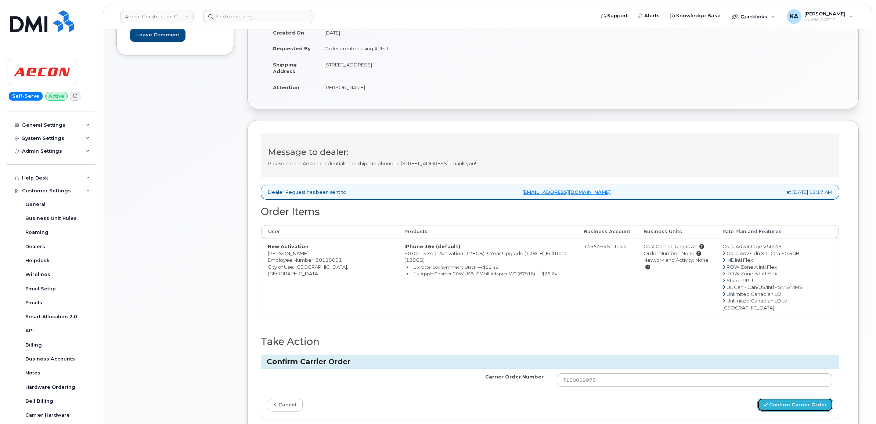
click at [776, 398] on button "Confirm Carrier Order" at bounding box center [796, 405] width 76 height 14
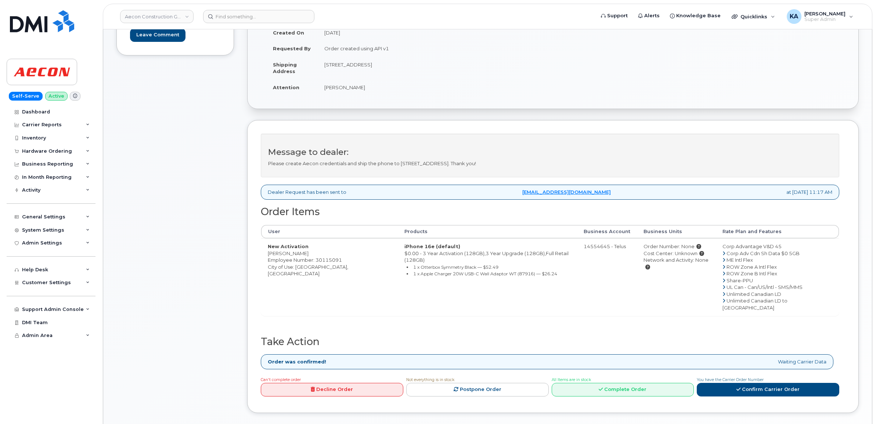
scroll to position [184, 0]
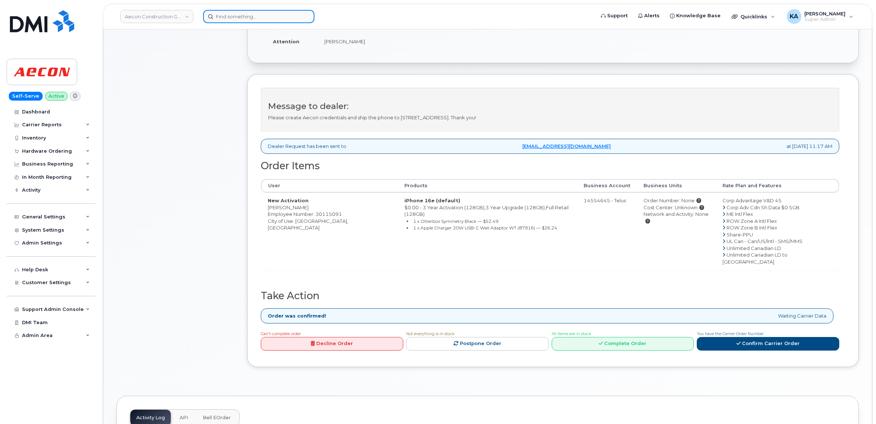
click at [230, 14] on input at bounding box center [258, 16] width 111 height 13
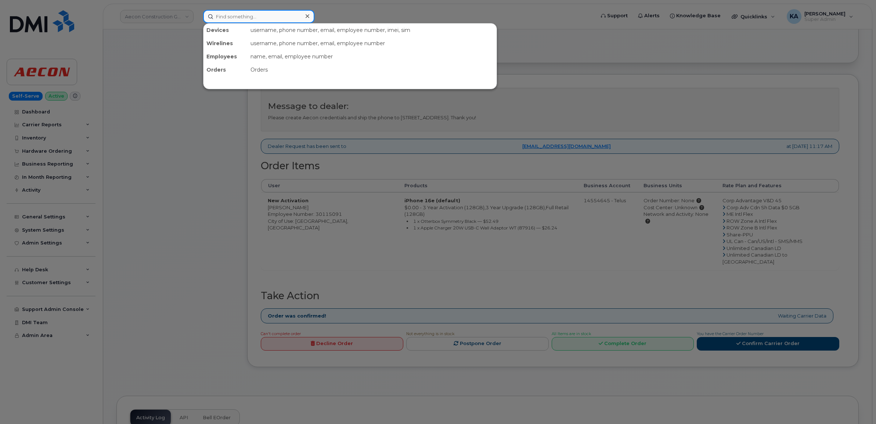
paste input "6138121411"
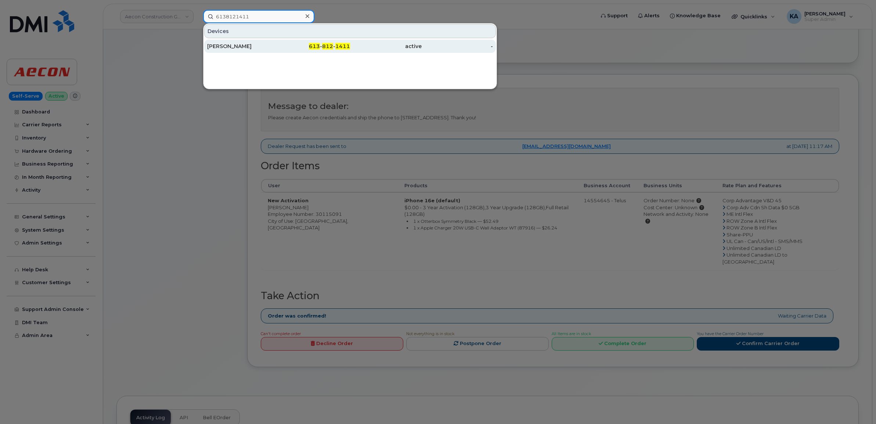
type input "6138121411"
click at [220, 45] on div "Luke Mc Lenaghan" at bounding box center [243, 46] width 72 height 7
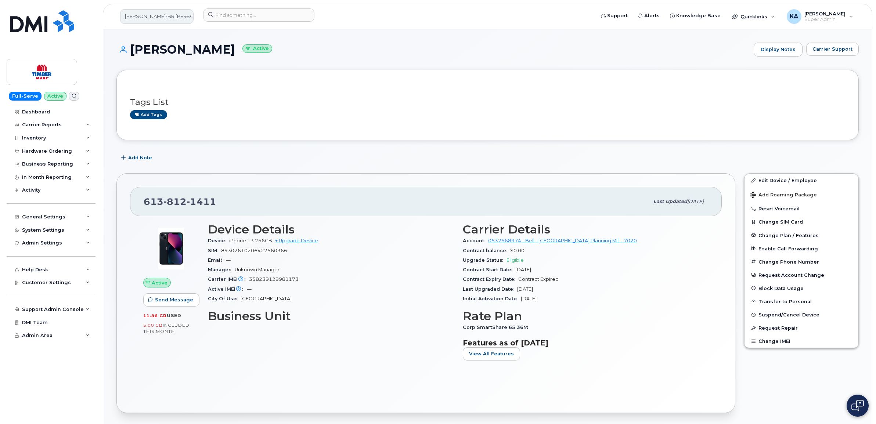
click at [170, 18] on link "[PERSON_NAME]-BR [PERSON_NAME] Ltd" at bounding box center [156, 16] width 73 height 15
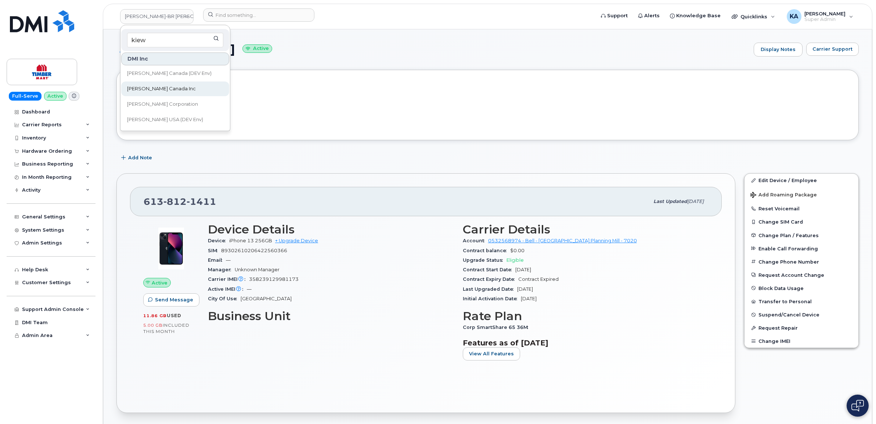
type input "kiew"
click at [147, 90] on span "[PERSON_NAME] Canada Inc" at bounding box center [161, 88] width 69 height 7
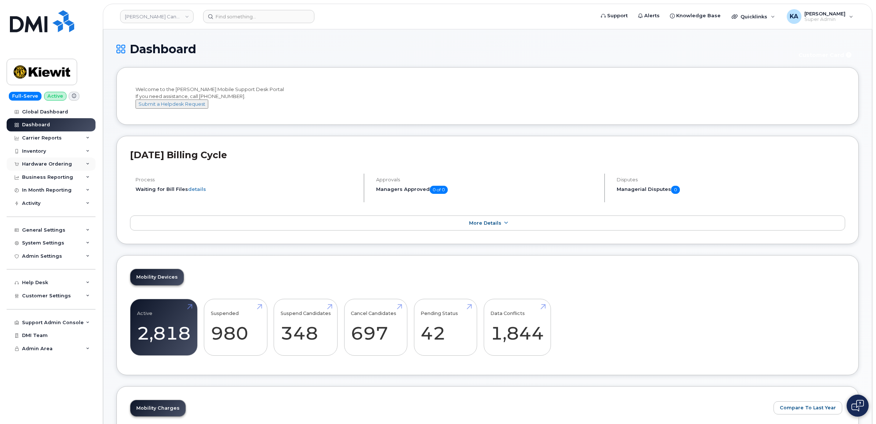
click at [63, 165] on div "Hardware Ordering" at bounding box center [47, 164] width 50 height 6
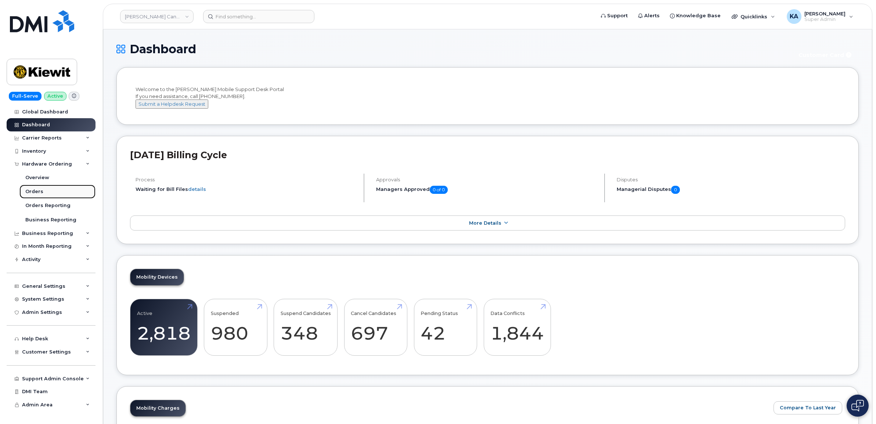
click at [32, 192] on div "Orders" at bounding box center [34, 192] width 18 height 7
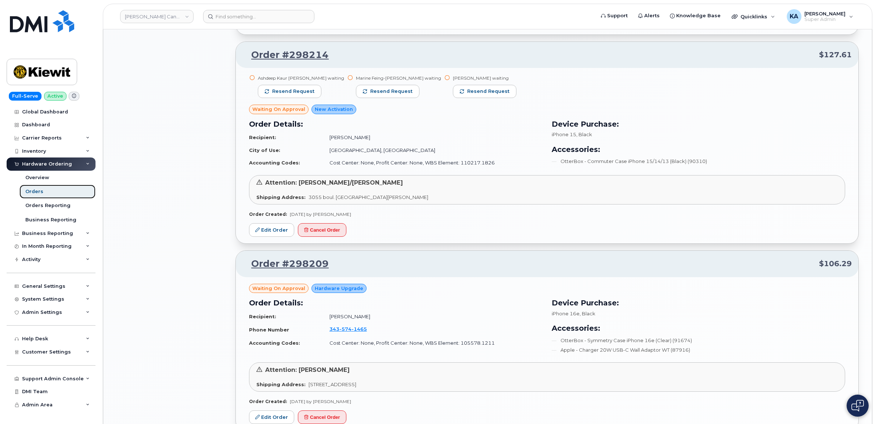
scroll to position [827, 0]
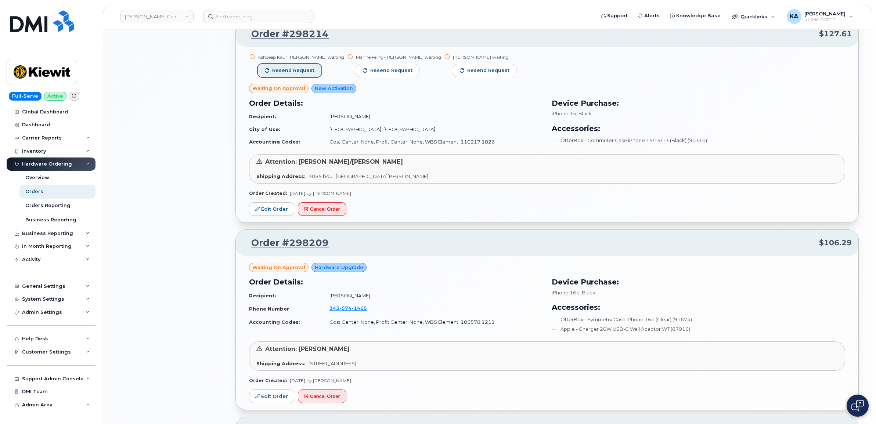
click at [298, 71] on span "Resend request" at bounding box center [293, 70] width 42 height 7
click at [370, 70] on span "Resend request" at bounding box center [391, 70] width 42 height 7
click at [467, 71] on span "Resend request" at bounding box center [488, 70] width 42 height 7
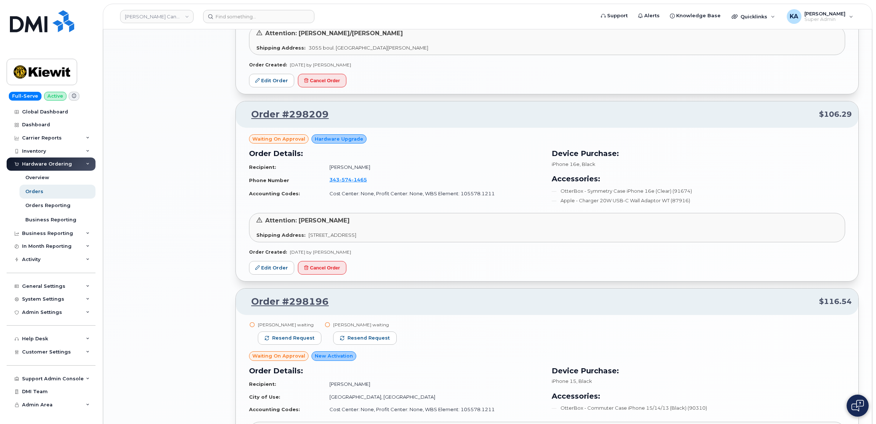
scroll to position [1011, 0]
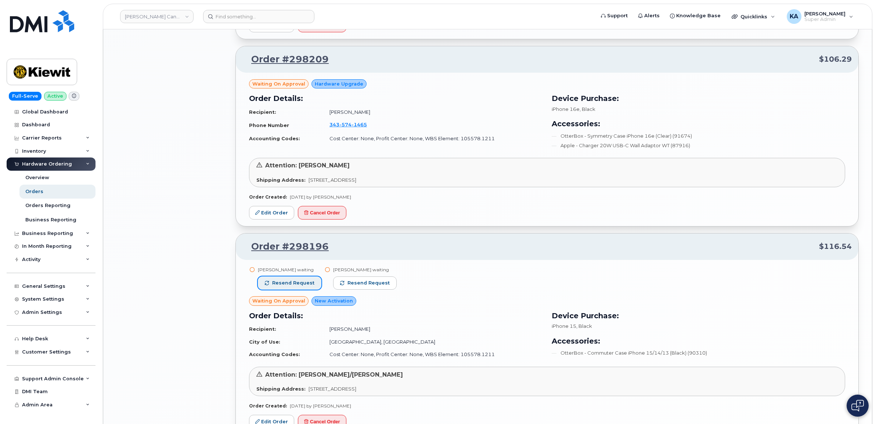
click at [295, 284] on span "Resend request" at bounding box center [293, 283] width 42 height 7
click at [344, 283] on button "Resend request" at bounding box center [366, 283] width 64 height 13
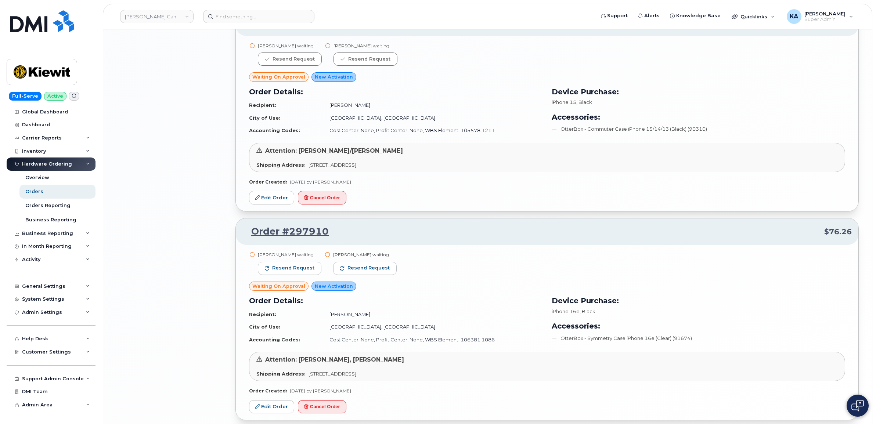
scroll to position [1240, 0]
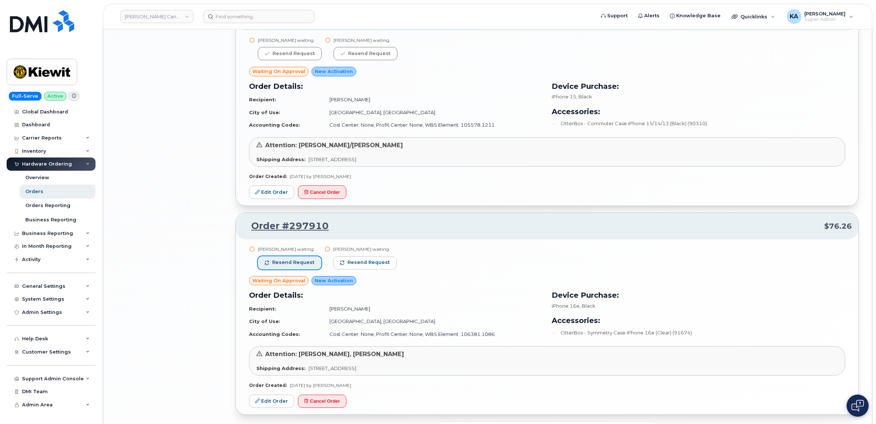
click at [301, 263] on span "Resend request" at bounding box center [293, 262] width 42 height 7
click at [362, 265] on span "Resend request" at bounding box center [369, 262] width 42 height 7
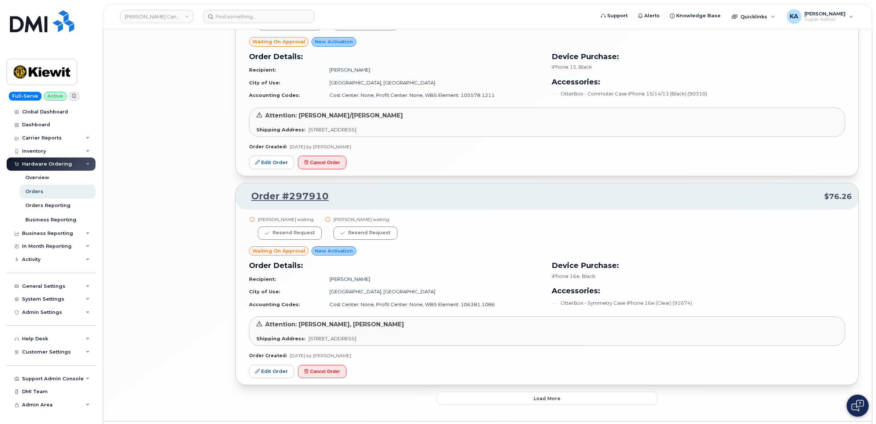
scroll to position [1294, 0]
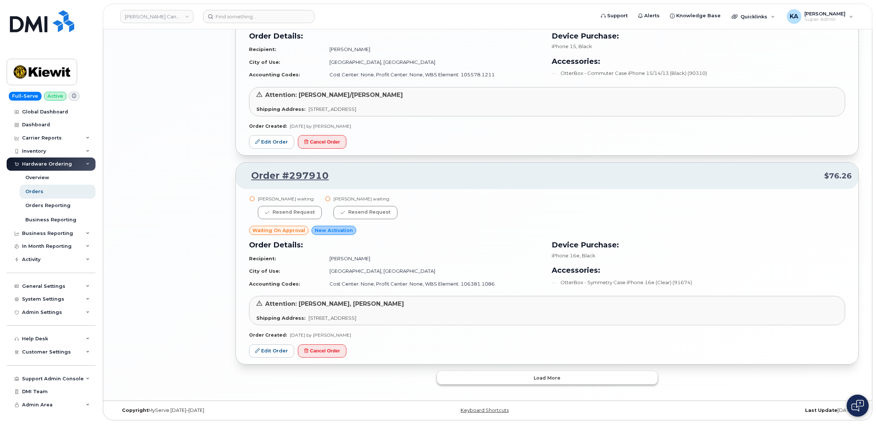
click at [492, 377] on button "Load more" at bounding box center [547, 378] width 220 height 13
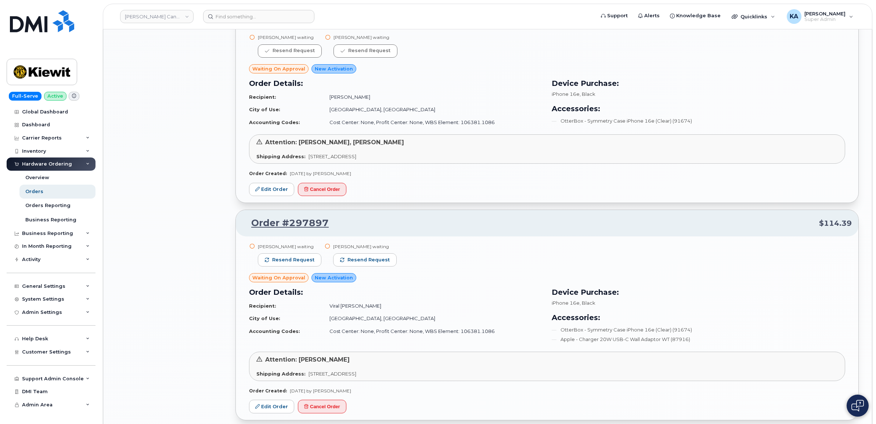
scroll to position [1477, 0]
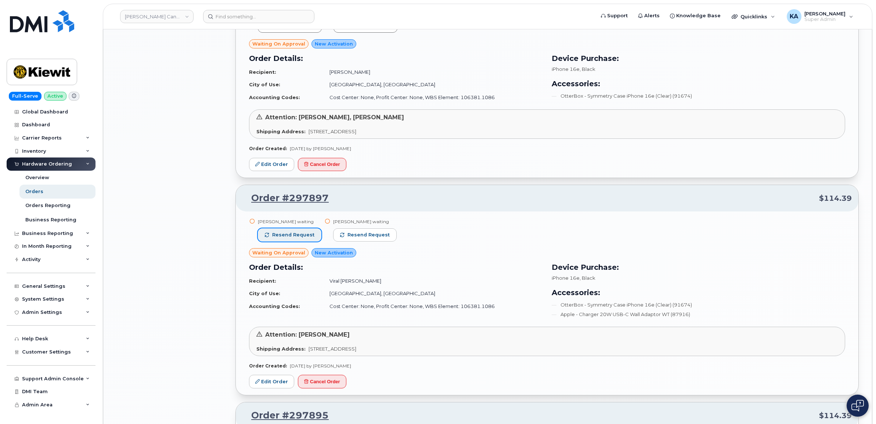
click at [302, 236] on span "Resend request" at bounding box center [293, 235] width 42 height 7
click at [347, 232] on button "Resend request" at bounding box center [366, 235] width 64 height 13
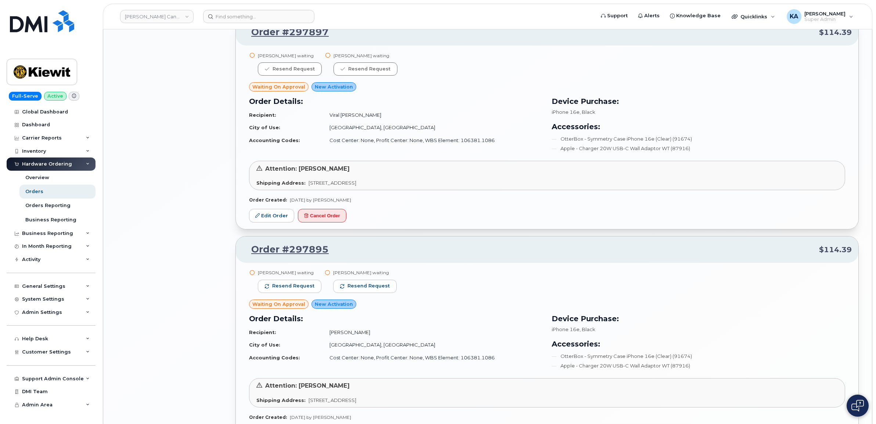
scroll to position [1661, 0]
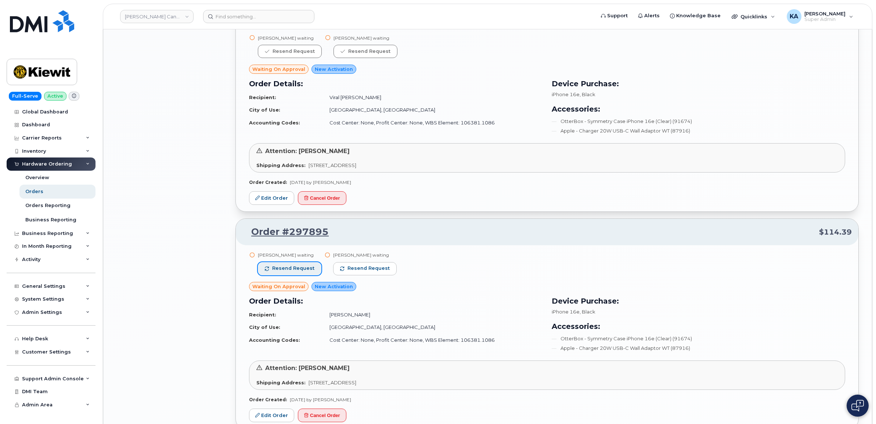
click at [299, 271] on span "Resend request" at bounding box center [293, 268] width 42 height 7
click at [358, 269] on span "Resend request" at bounding box center [369, 268] width 42 height 7
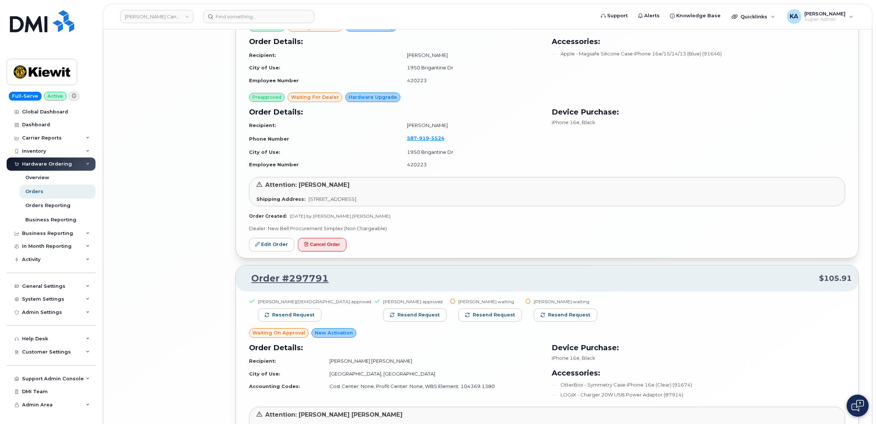
scroll to position [2350, 0]
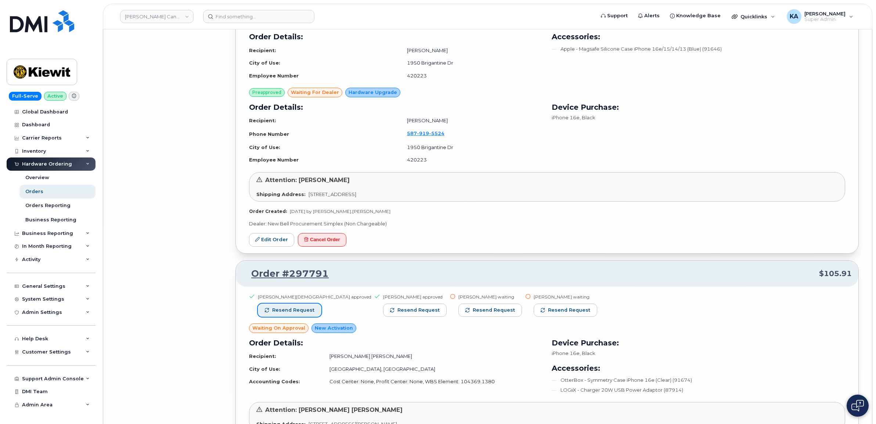
click at [298, 314] on span "Resend request" at bounding box center [293, 310] width 42 height 7
click at [398, 313] on span "Resend request" at bounding box center [419, 310] width 42 height 7
click at [473, 314] on span "Resend request" at bounding box center [494, 310] width 42 height 7
click at [549, 314] on span "Resend request" at bounding box center [570, 310] width 42 height 7
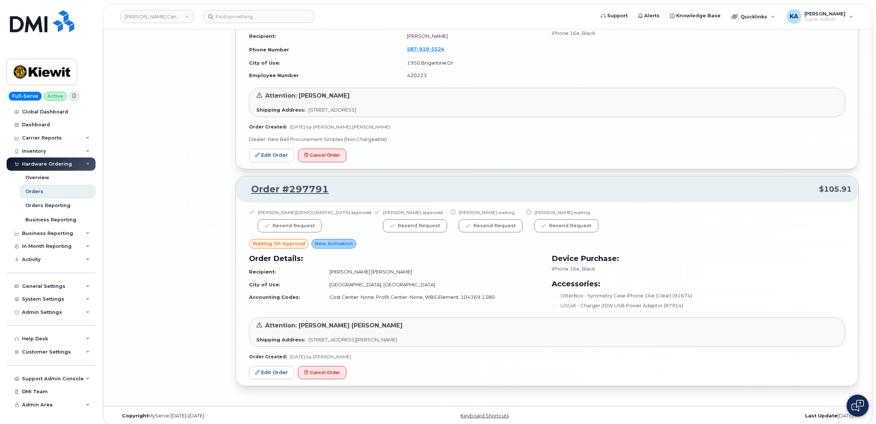
scroll to position [2444, 0]
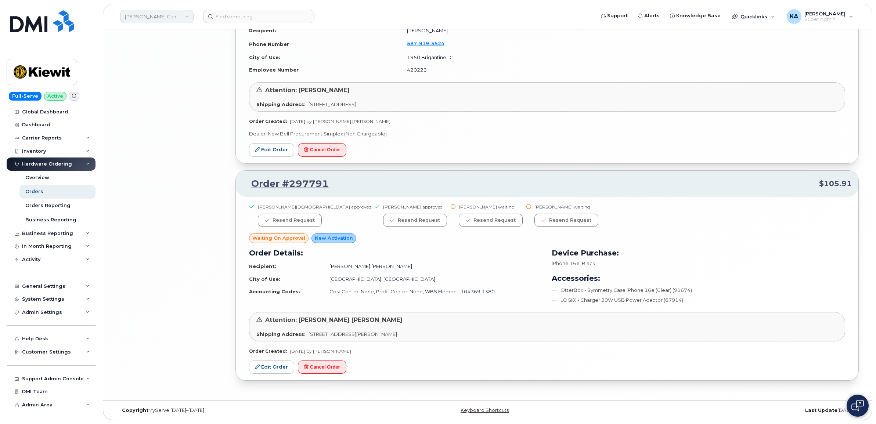
click at [172, 18] on link "[PERSON_NAME] Canada Inc" at bounding box center [156, 16] width 73 height 13
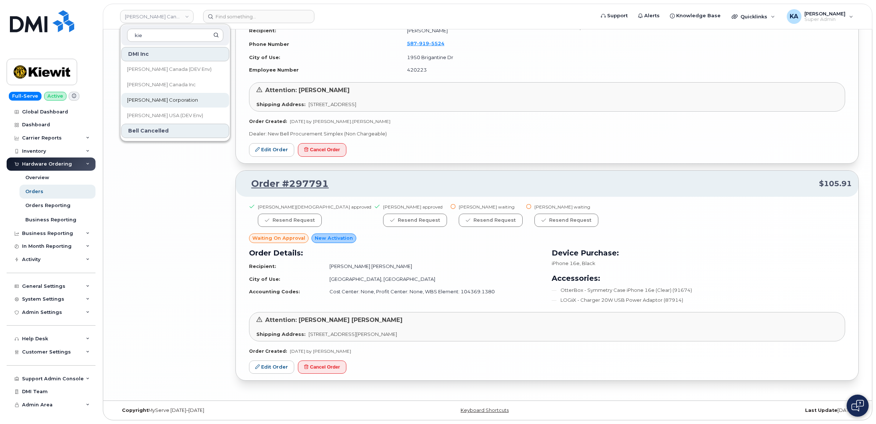
type input "kie"
click at [151, 100] on span "[PERSON_NAME] Corporation" at bounding box center [162, 100] width 71 height 7
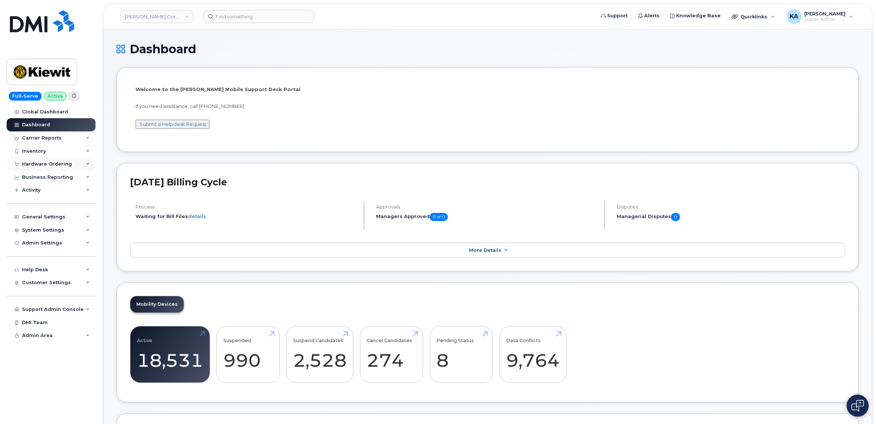
click at [61, 162] on div "Hardware Ordering" at bounding box center [47, 164] width 50 height 6
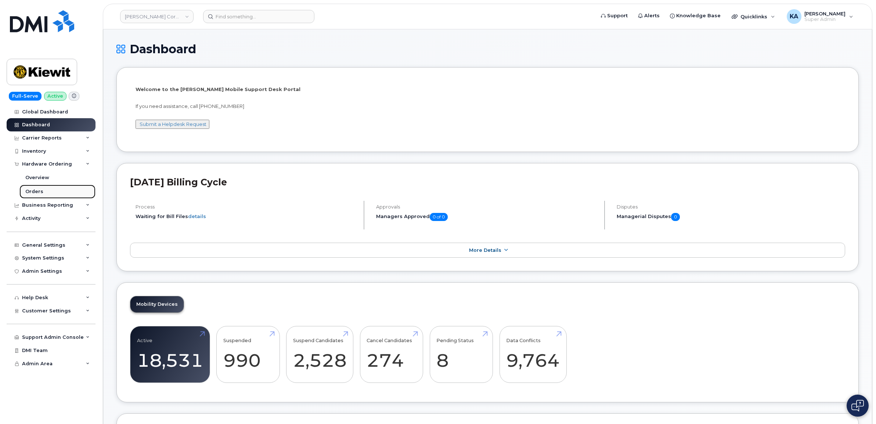
click at [32, 190] on div "Orders" at bounding box center [34, 192] width 18 height 7
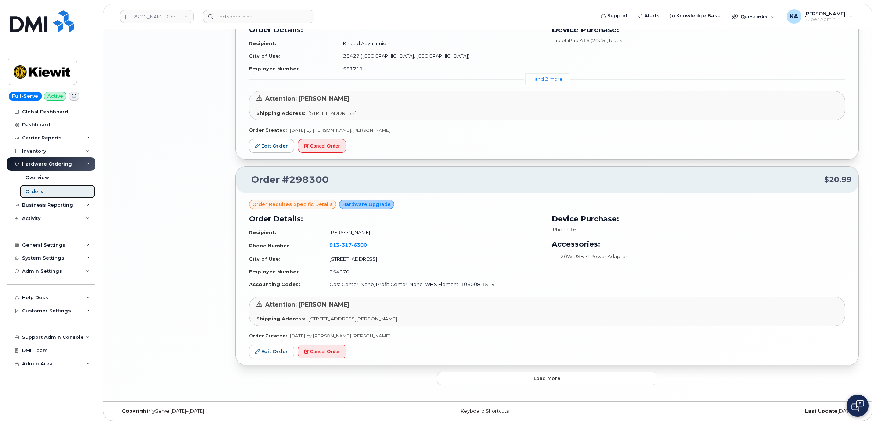
scroll to position [1669, 0]
click at [491, 375] on button "Load more" at bounding box center [547, 378] width 220 height 13
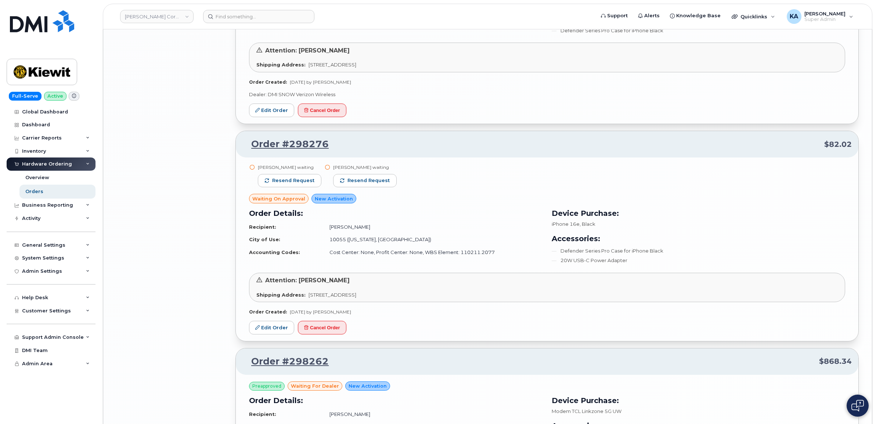
scroll to position [2679, 0]
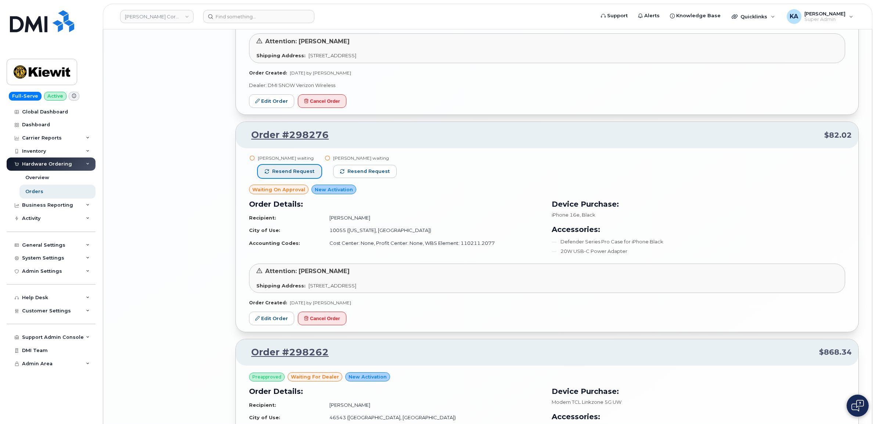
click at [298, 175] on span "Resend request" at bounding box center [293, 171] width 42 height 7
click at [341, 174] on span "button" at bounding box center [343, 171] width 4 height 4
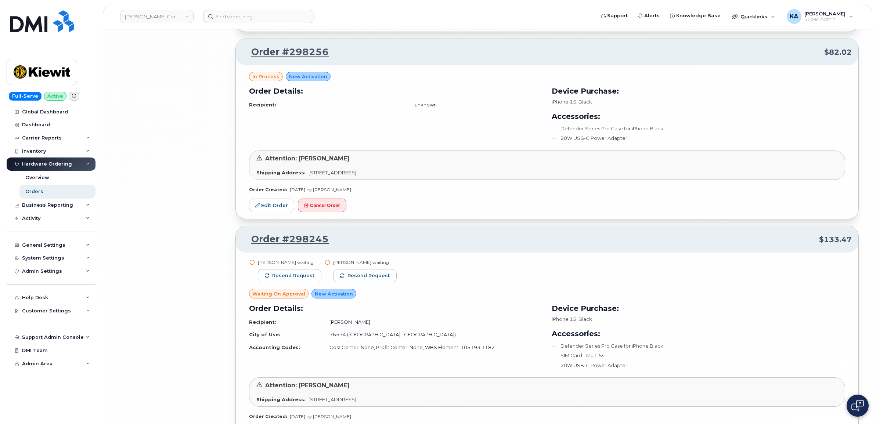
scroll to position [3185, 0]
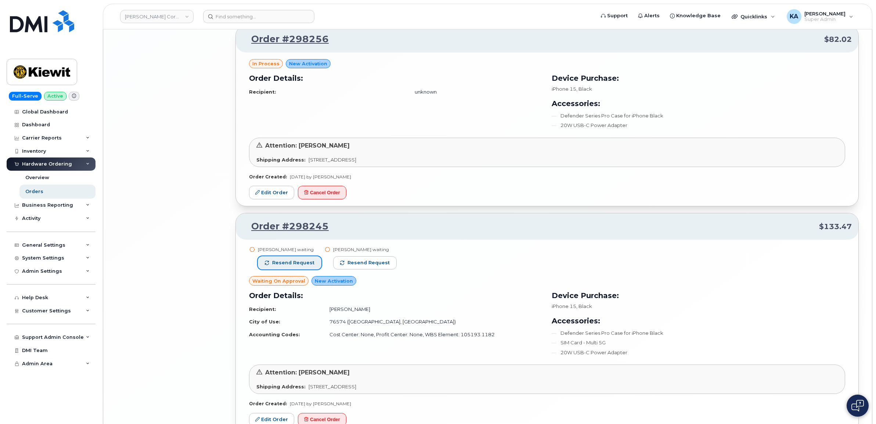
click at [305, 265] on button "Resend request" at bounding box center [290, 263] width 64 height 13
click at [351, 266] on span "Resend request" at bounding box center [369, 263] width 42 height 7
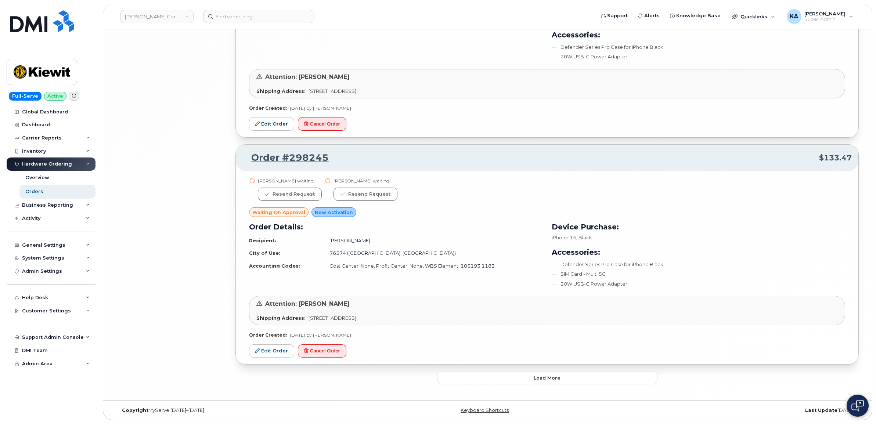
scroll to position [3260, 0]
click at [462, 377] on button "Load more" at bounding box center [547, 378] width 220 height 13
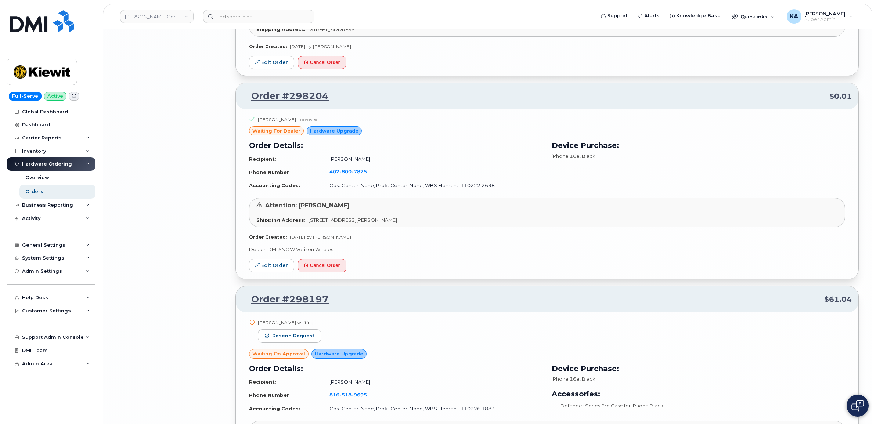
scroll to position [4270, 0]
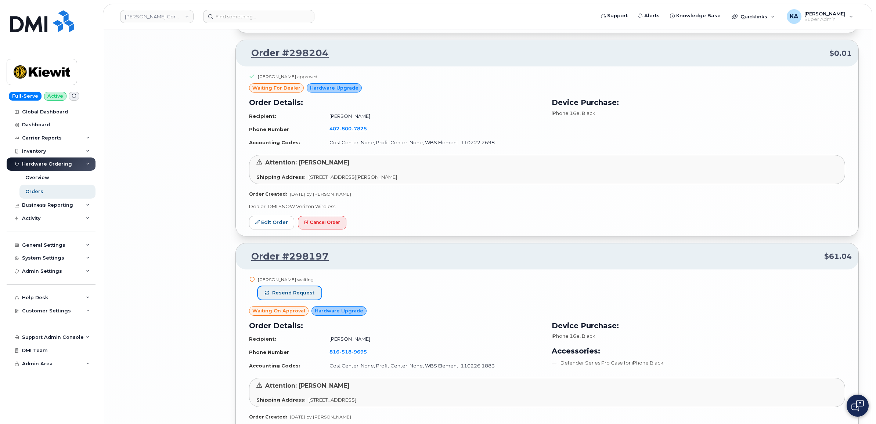
click at [310, 297] on span "Resend request" at bounding box center [293, 293] width 42 height 7
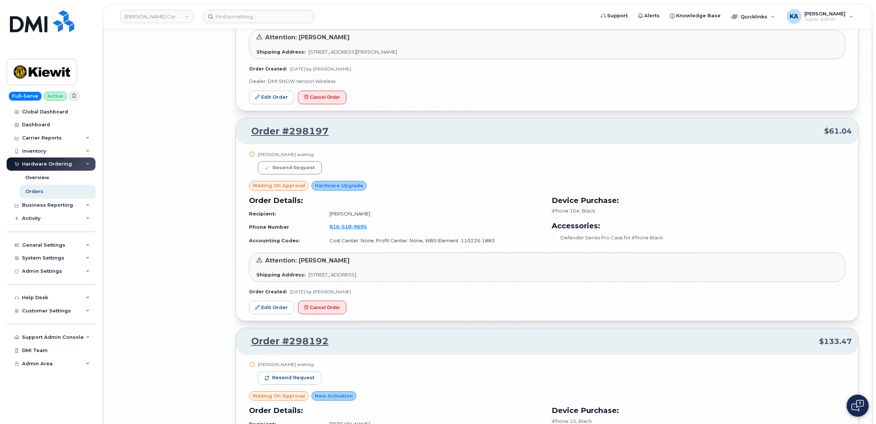
scroll to position [4454, 0]
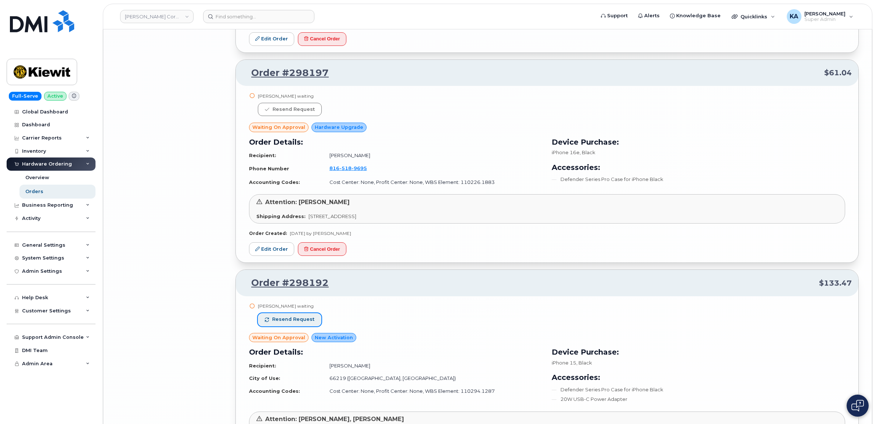
click at [300, 323] on span "Resend request" at bounding box center [293, 319] width 42 height 7
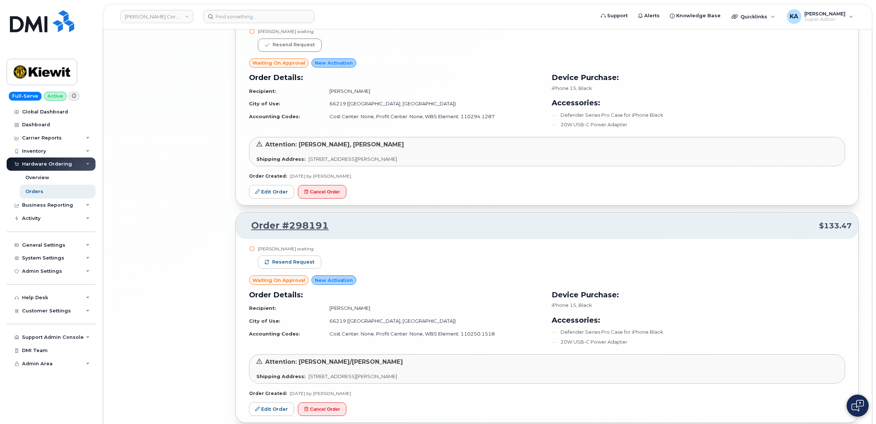
scroll to position [4730, 0]
click at [307, 265] on span "Resend request" at bounding box center [293, 261] width 42 height 7
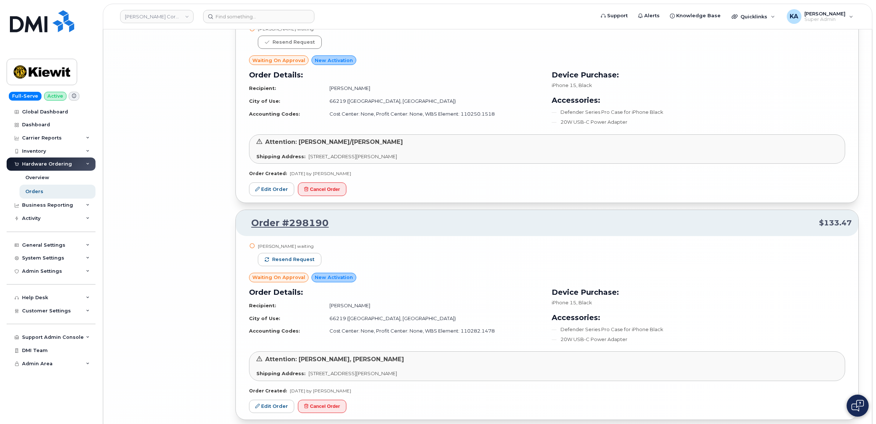
scroll to position [4959, 0]
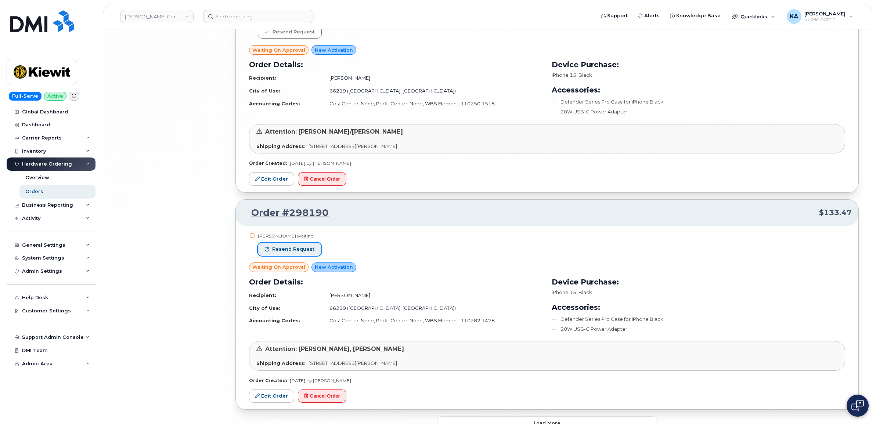
click at [304, 253] on span "Resend request" at bounding box center [293, 249] width 42 height 7
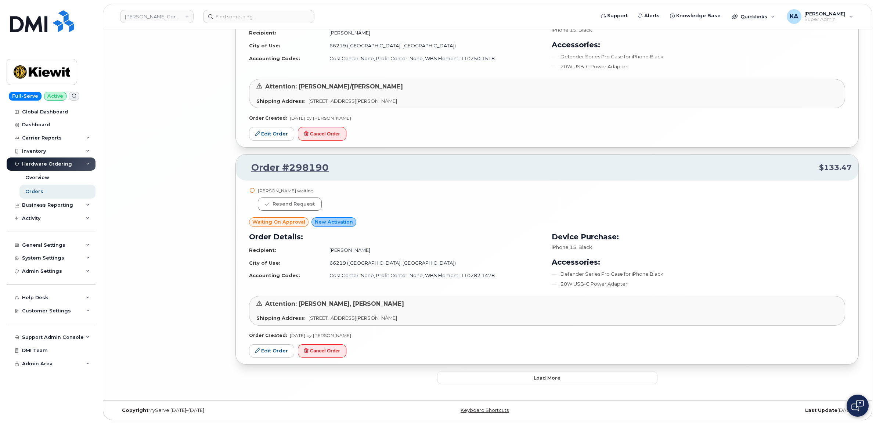
scroll to position [5012, 0]
click at [474, 377] on button "Load more" at bounding box center [547, 378] width 220 height 13
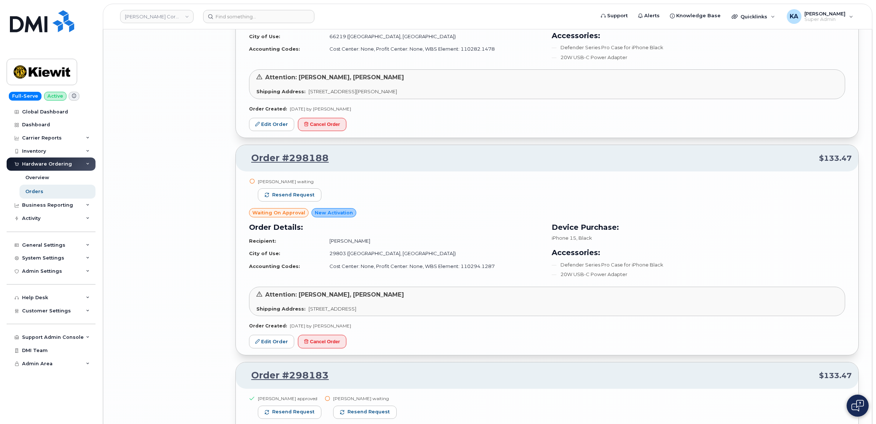
scroll to position [5287, 0]
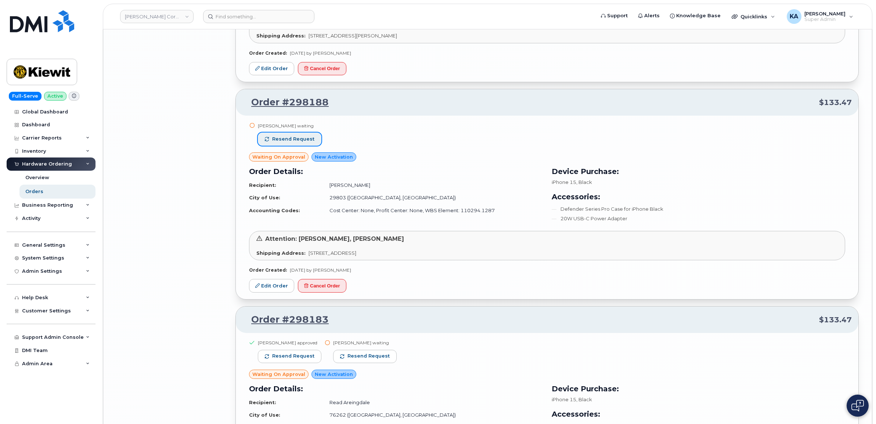
click at [293, 143] on span "Resend request" at bounding box center [293, 139] width 42 height 7
drag, startPoint x: 292, startPoint y: 362, endPoint x: 300, endPoint y: 362, distance: 7.7
click at [292, 360] on span "Resend request" at bounding box center [293, 356] width 42 height 7
click at [361, 360] on span "Resend request" at bounding box center [369, 356] width 42 height 7
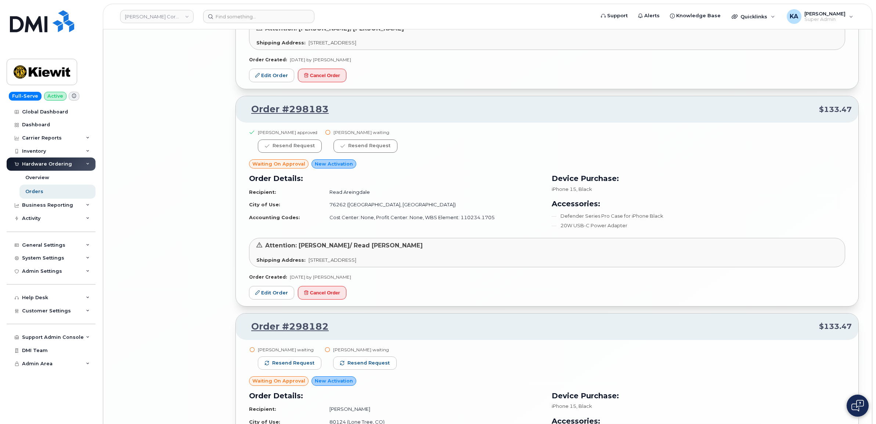
scroll to position [5563, 0]
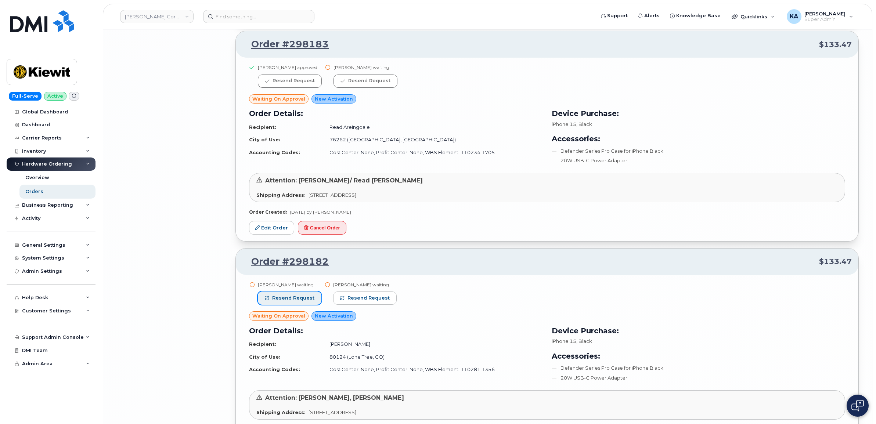
click at [300, 302] on span "Resend request" at bounding box center [293, 298] width 42 height 7
click at [348, 302] on span "Resend request" at bounding box center [369, 298] width 42 height 7
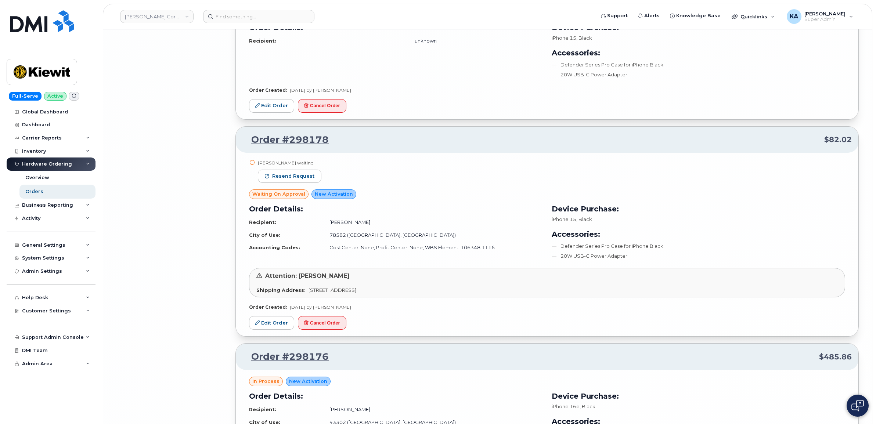
scroll to position [6068, 0]
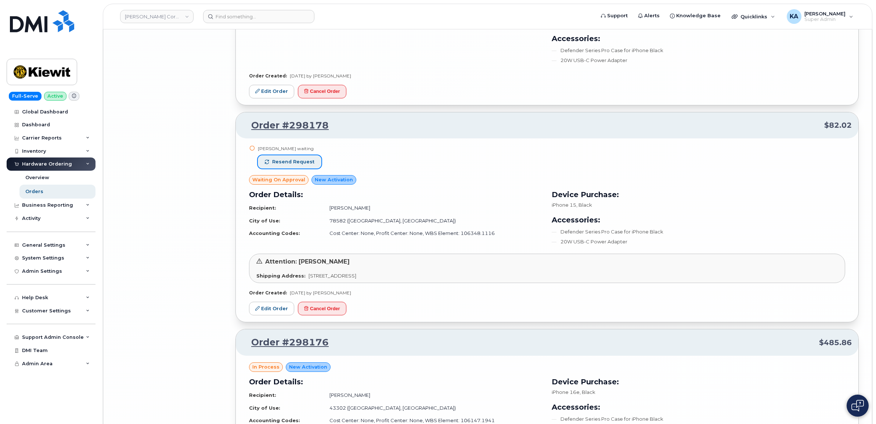
click at [295, 165] on span "Resend request" at bounding box center [293, 162] width 42 height 7
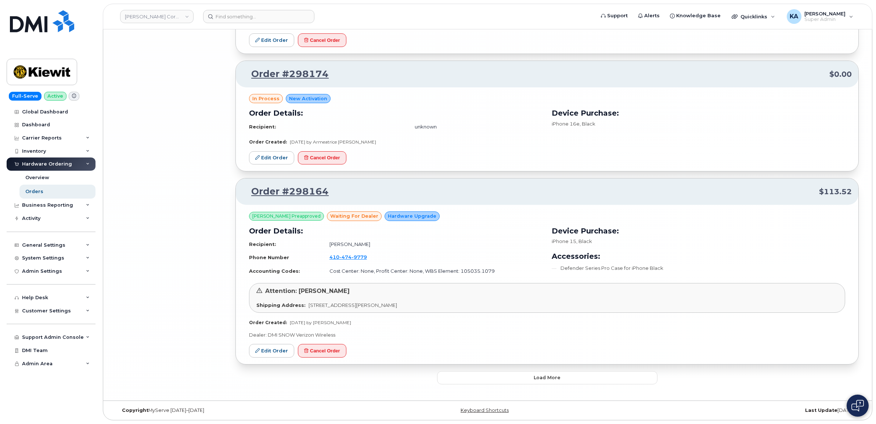
scroll to position [6623, 0]
click at [477, 379] on button "Load more" at bounding box center [547, 378] width 220 height 13
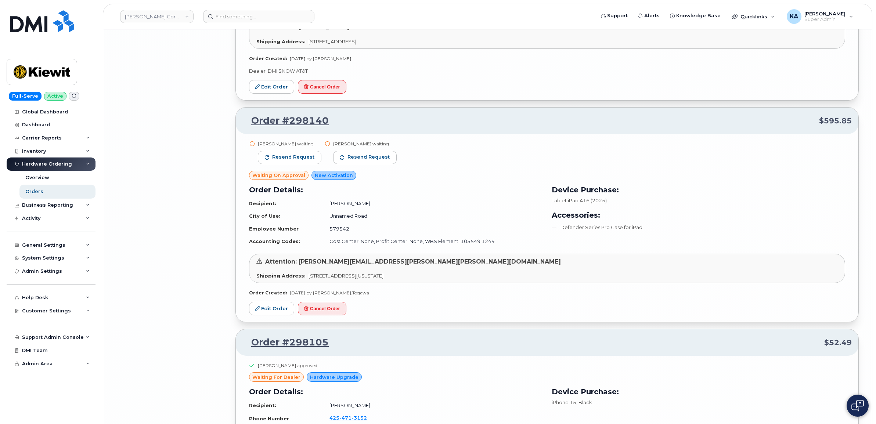
scroll to position [7082, 0]
click at [284, 159] on button "Resend request" at bounding box center [290, 156] width 64 height 13
click at [360, 159] on span "Resend request" at bounding box center [369, 156] width 42 height 7
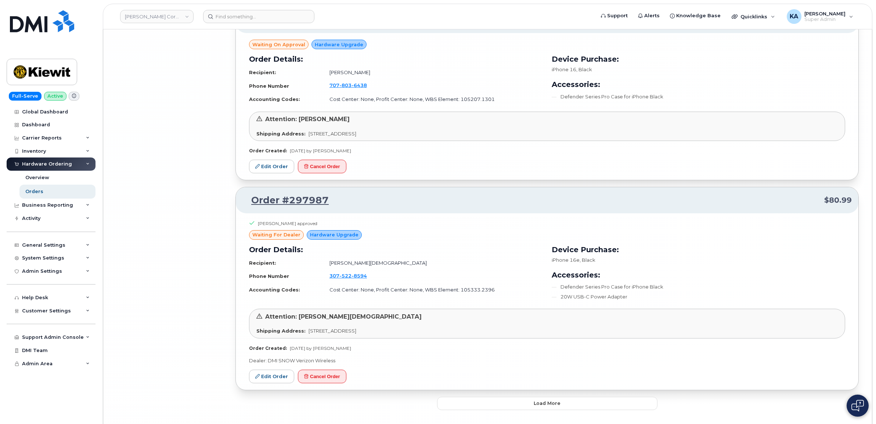
scroll to position [8276, 0]
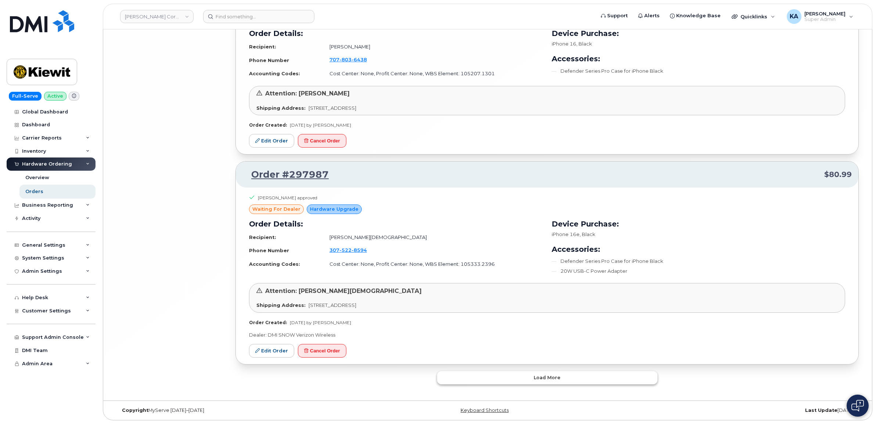
click at [459, 383] on button "Load more" at bounding box center [547, 378] width 220 height 13
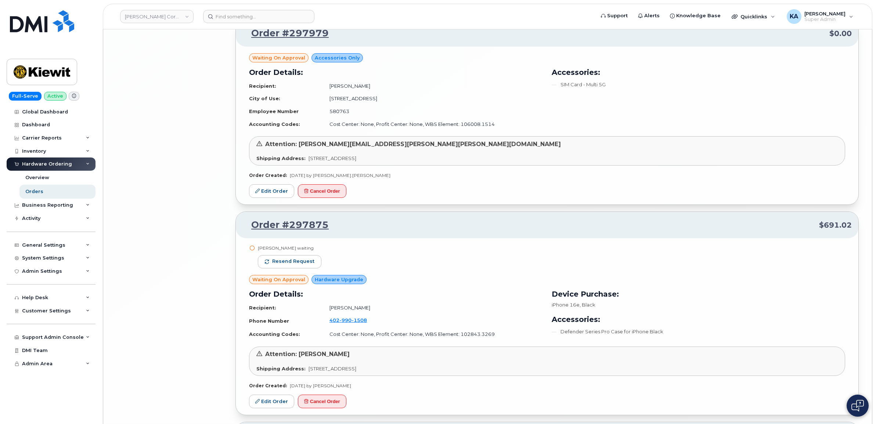
scroll to position [8647, 0]
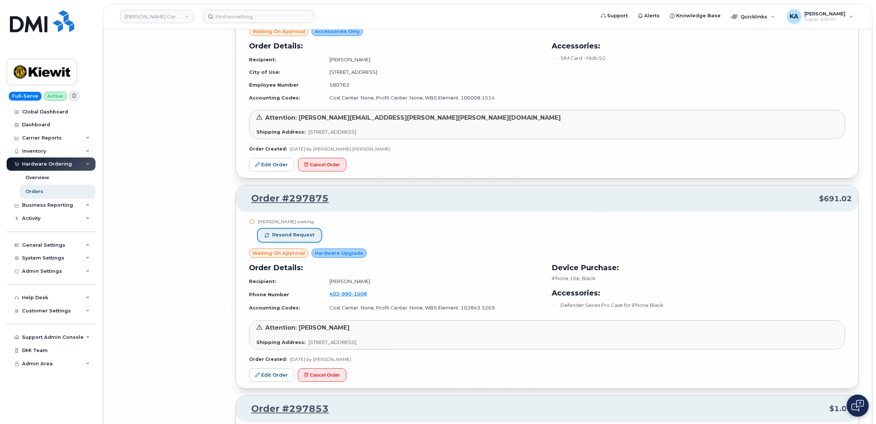
click at [292, 239] on span "Resend request" at bounding box center [293, 235] width 42 height 7
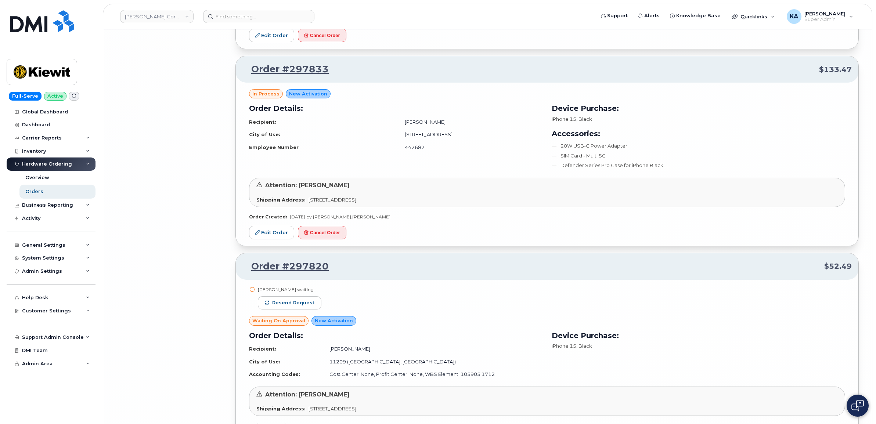
scroll to position [9199, 0]
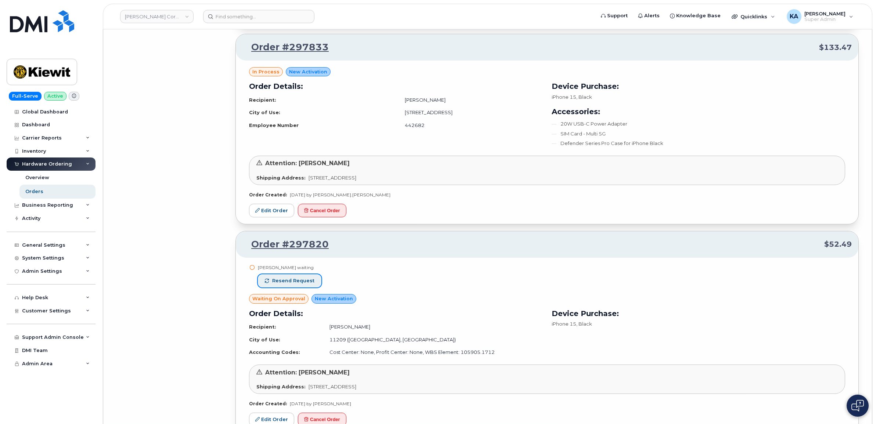
click at [307, 287] on button "Resend request" at bounding box center [290, 281] width 64 height 13
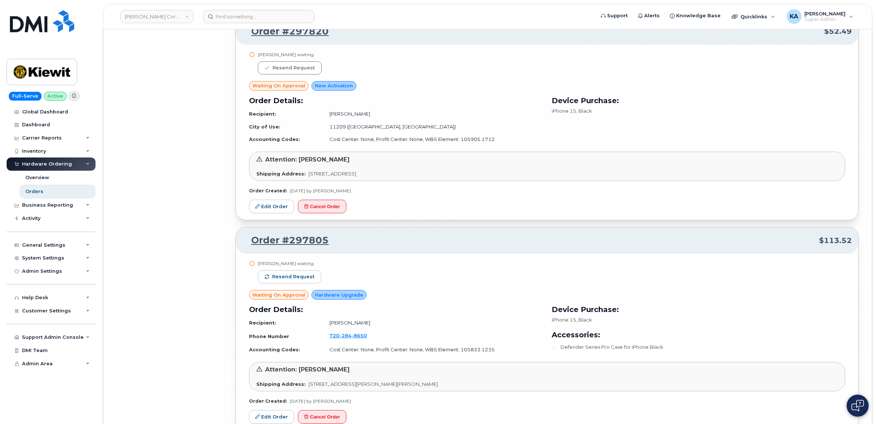
scroll to position [9428, 0]
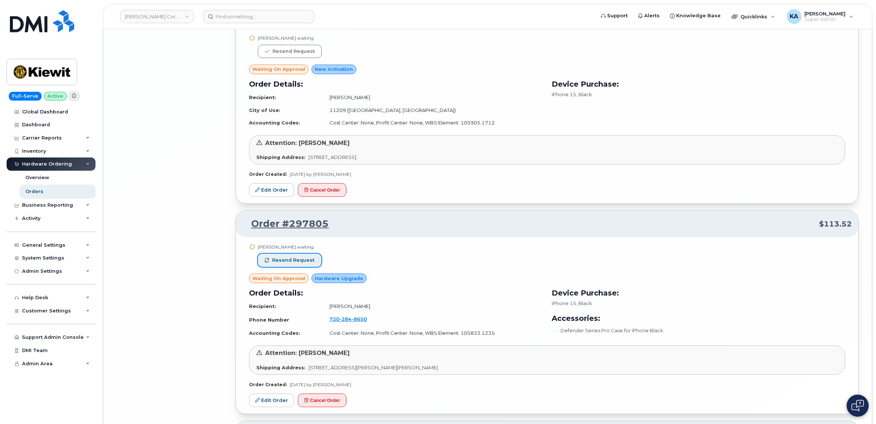
click at [313, 267] on button "Resend request" at bounding box center [290, 260] width 64 height 13
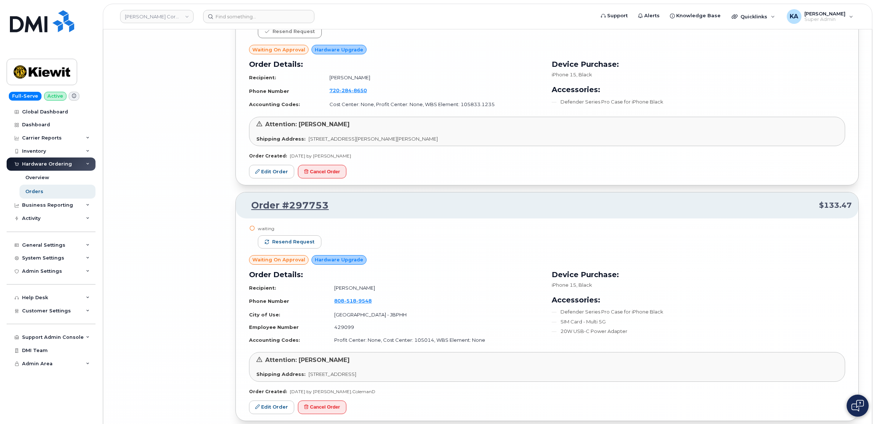
scroll to position [9658, 0]
click at [309, 245] on span "Resend request" at bounding box center [293, 241] width 42 height 7
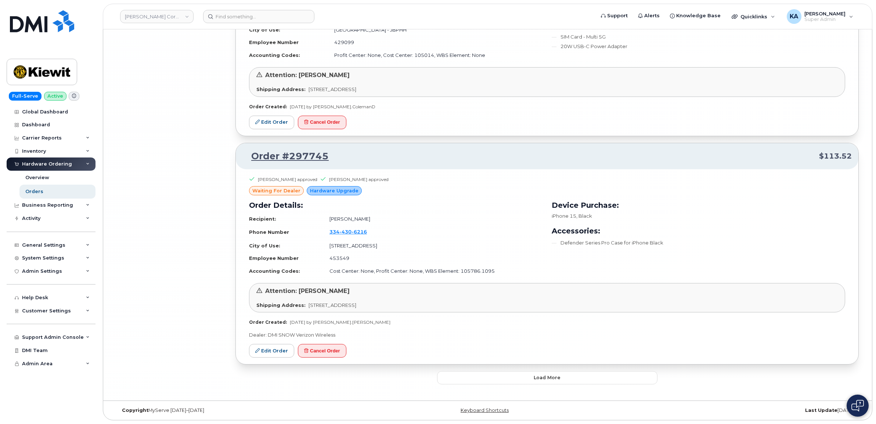
scroll to position [9953, 0]
click at [463, 375] on button "Load more" at bounding box center [547, 378] width 220 height 13
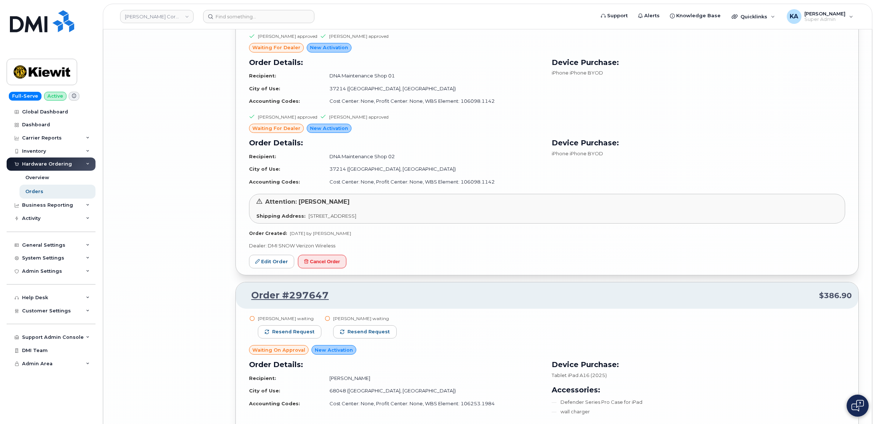
scroll to position [10320, 0]
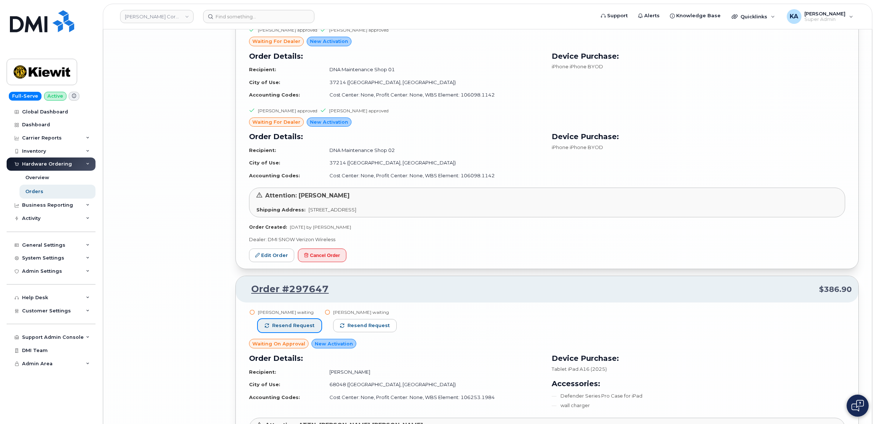
click at [290, 329] on span "Resend request" at bounding box center [293, 326] width 42 height 7
click at [361, 329] on span "Resend request" at bounding box center [369, 326] width 42 height 7
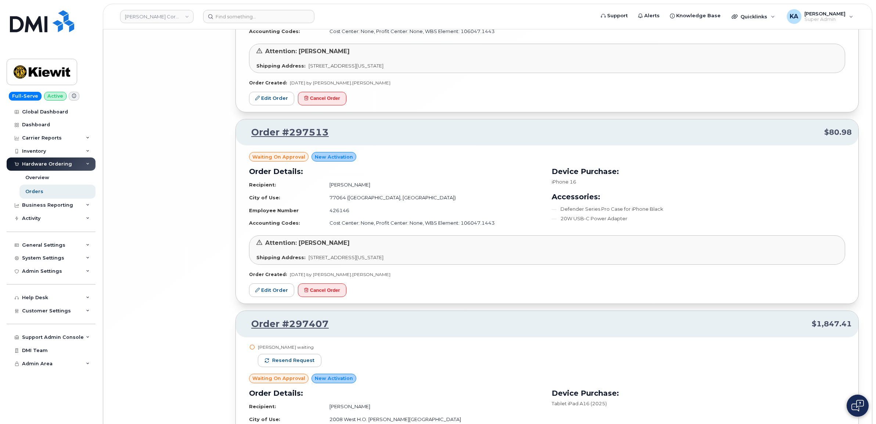
scroll to position [11745, 0]
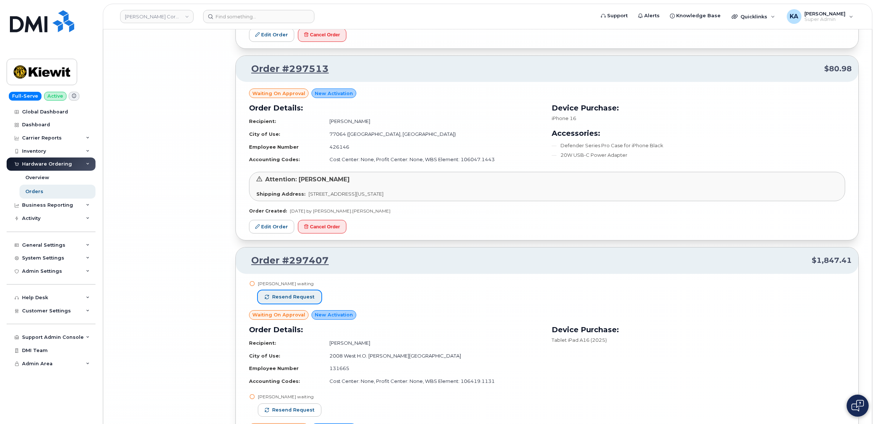
click at [306, 301] on span "Resend request" at bounding box center [293, 297] width 42 height 7
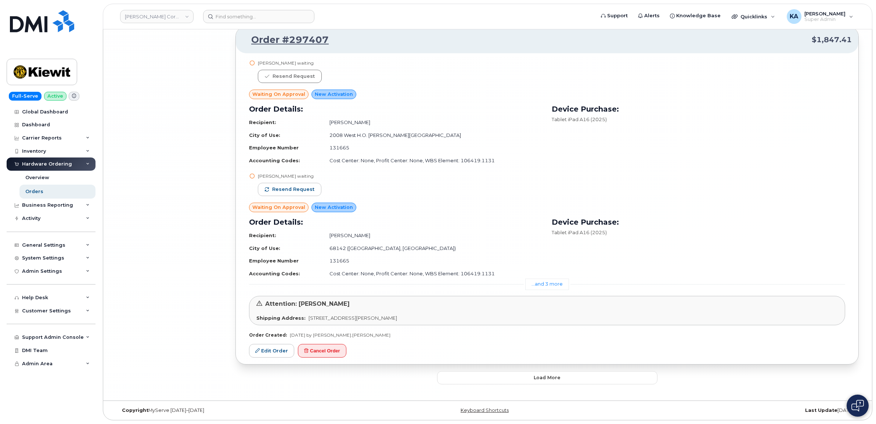
scroll to position [11978, 0]
click at [451, 376] on button "Load more" at bounding box center [547, 378] width 220 height 13
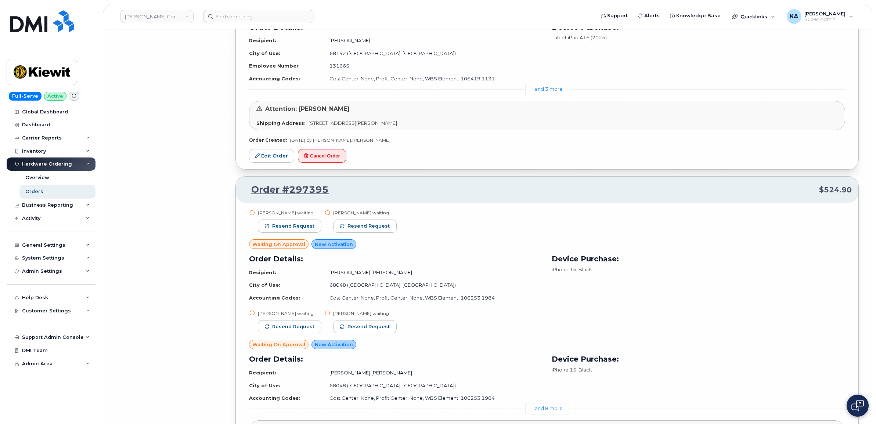
scroll to position [12162, 0]
click at [304, 229] on span "Resend request" at bounding box center [293, 225] width 42 height 7
click at [348, 229] on span "Resend request" at bounding box center [369, 225] width 42 height 7
click at [291, 329] on span "Resend request" at bounding box center [293, 326] width 42 height 7
click at [358, 329] on span "Resend request" at bounding box center [369, 326] width 42 height 7
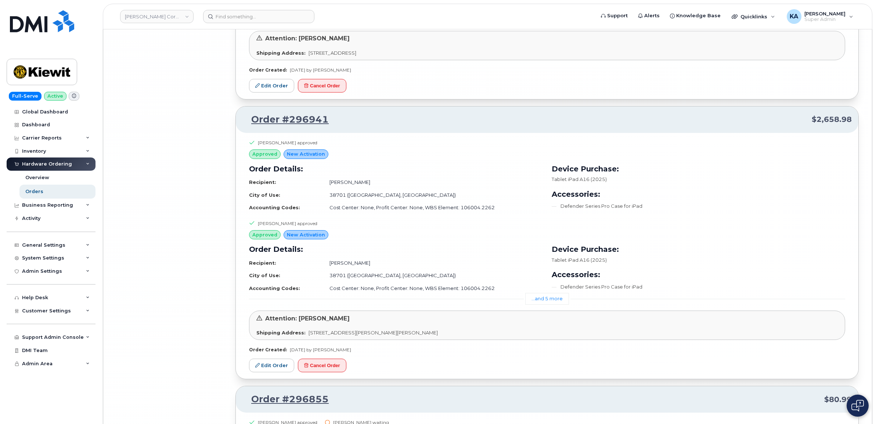
scroll to position [13310, 0]
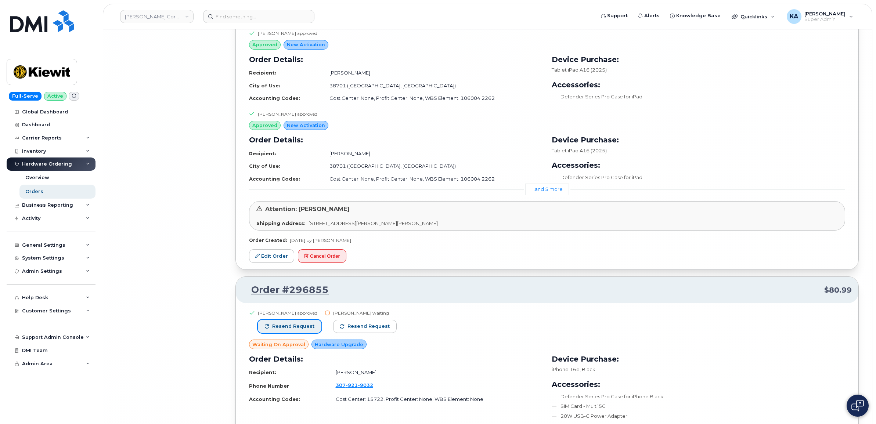
click at [282, 333] on button "Resend request" at bounding box center [290, 326] width 64 height 13
click at [361, 330] on span "Resend request" at bounding box center [369, 326] width 42 height 7
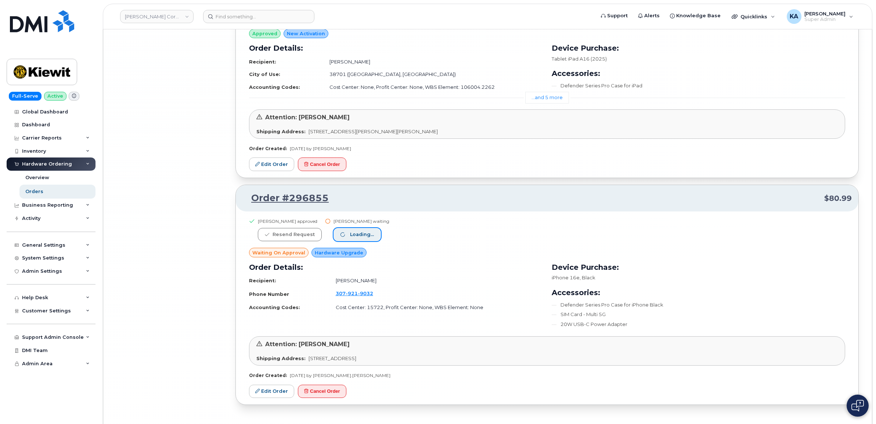
scroll to position [13441, 0]
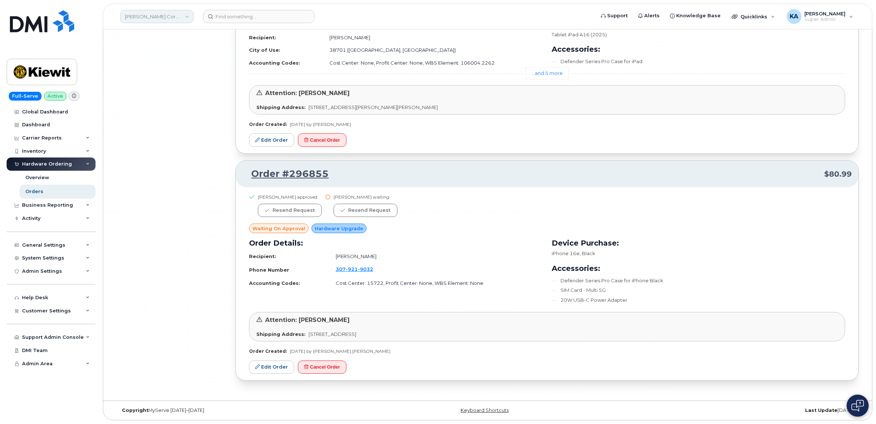
click at [173, 15] on link "Kiewit Corporation" at bounding box center [156, 16] width 73 height 13
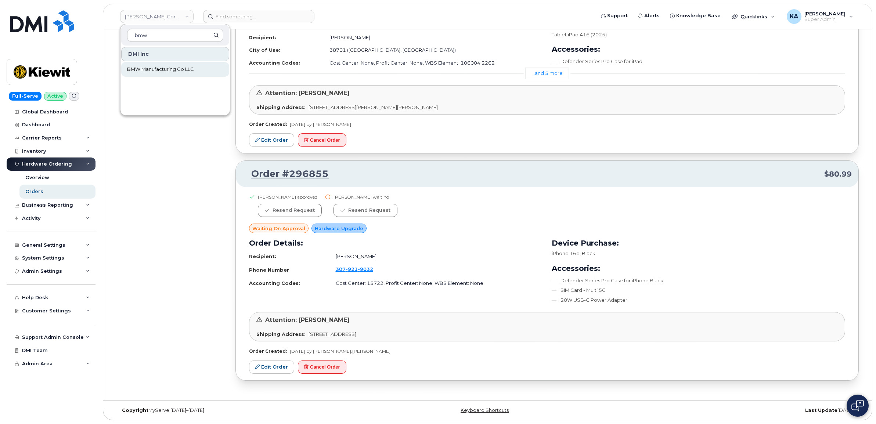
type input "bmw"
click at [170, 72] on span "BMW Manufacturing Co LLC" at bounding box center [160, 69] width 67 height 7
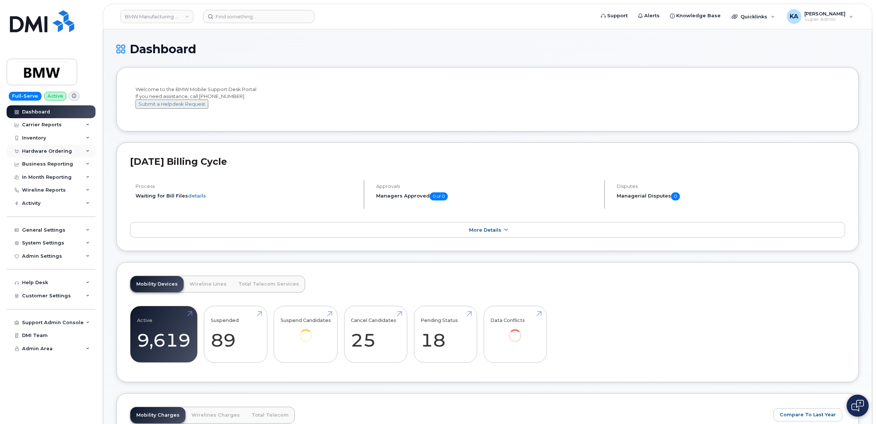
click at [59, 148] on div "Hardware Ordering" at bounding box center [51, 151] width 89 height 13
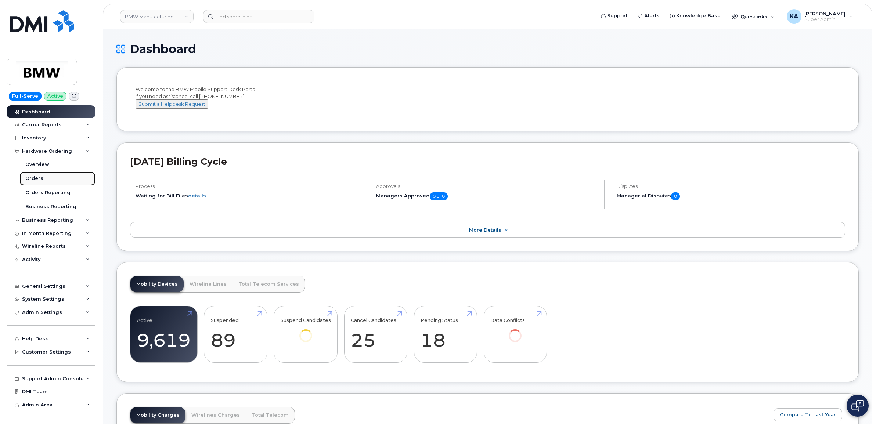
click at [36, 177] on div "Orders" at bounding box center [34, 178] width 18 height 7
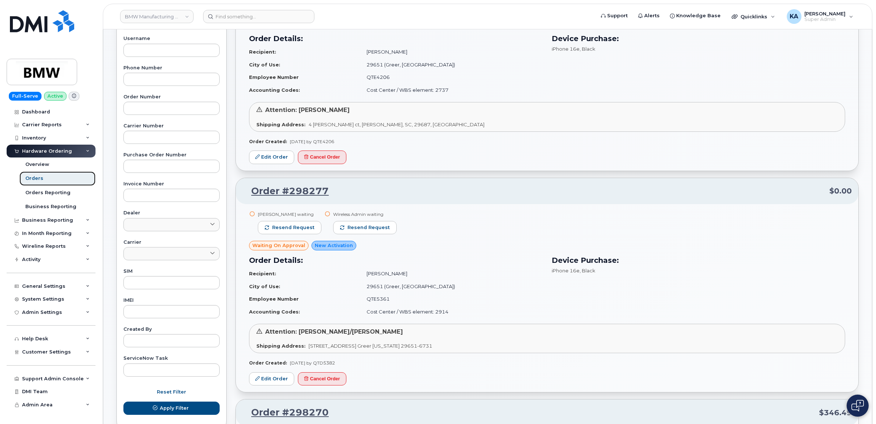
scroll to position [184, 0]
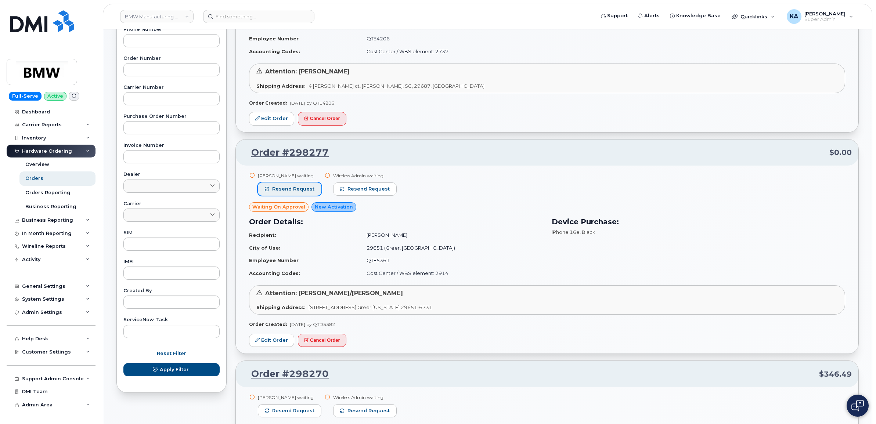
click at [304, 189] on span "Resend request" at bounding box center [293, 189] width 42 height 7
click at [351, 187] on span "Resend request" at bounding box center [369, 189] width 42 height 7
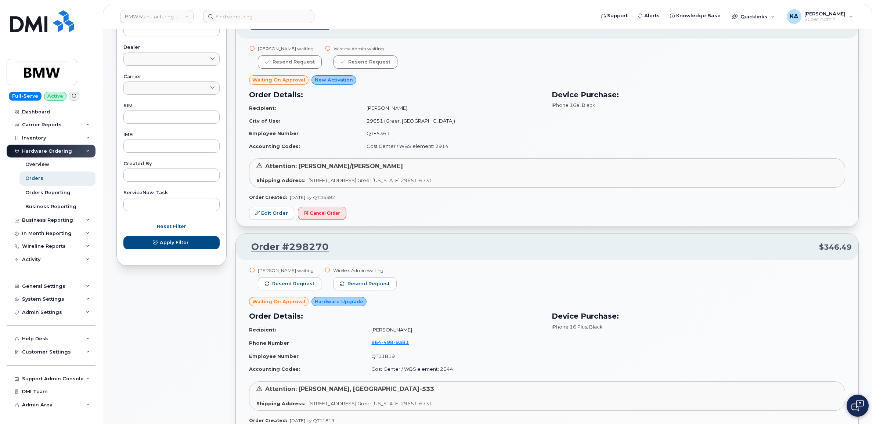
scroll to position [413, 0]
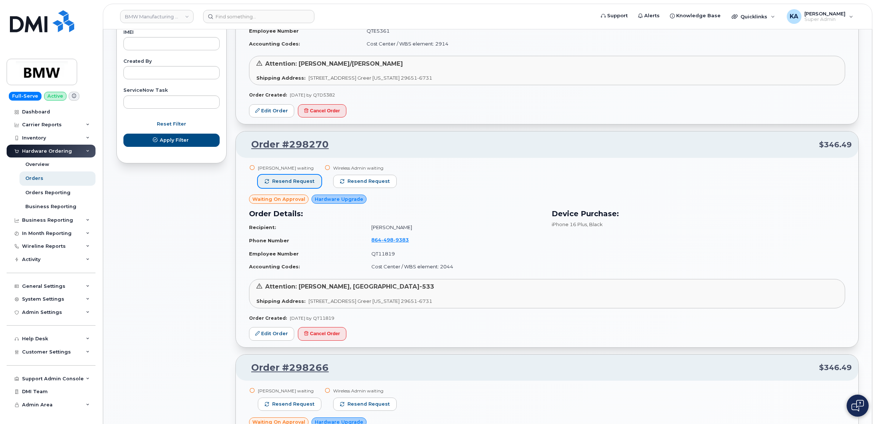
click at [307, 181] on span "Resend request" at bounding box center [293, 181] width 42 height 7
click at [343, 181] on button "Resend request" at bounding box center [366, 181] width 64 height 13
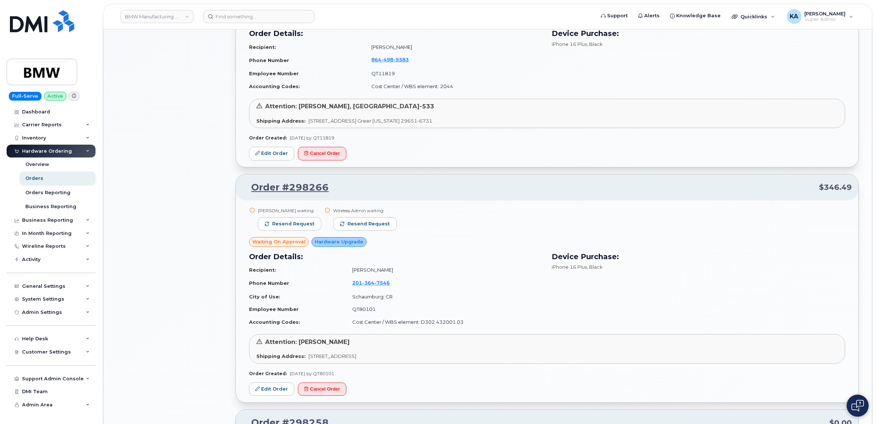
scroll to position [597, 0]
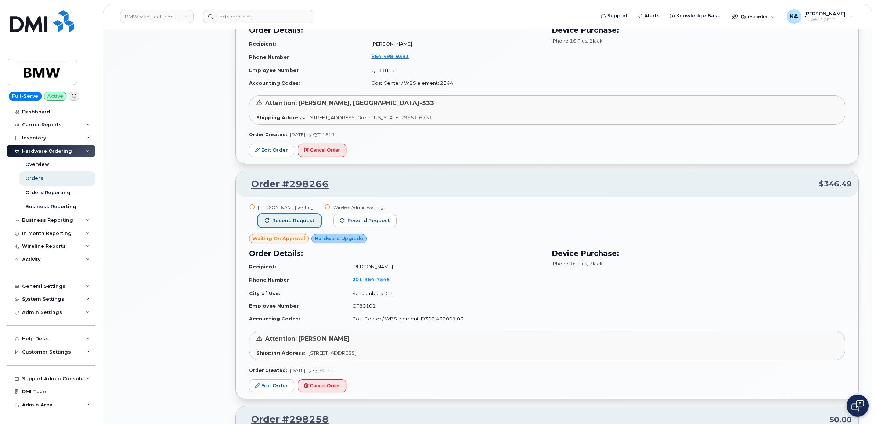
click at [298, 219] on span "Resend request" at bounding box center [293, 221] width 42 height 7
click at [358, 218] on span "Resend request" at bounding box center [369, 221] width 42 height 7
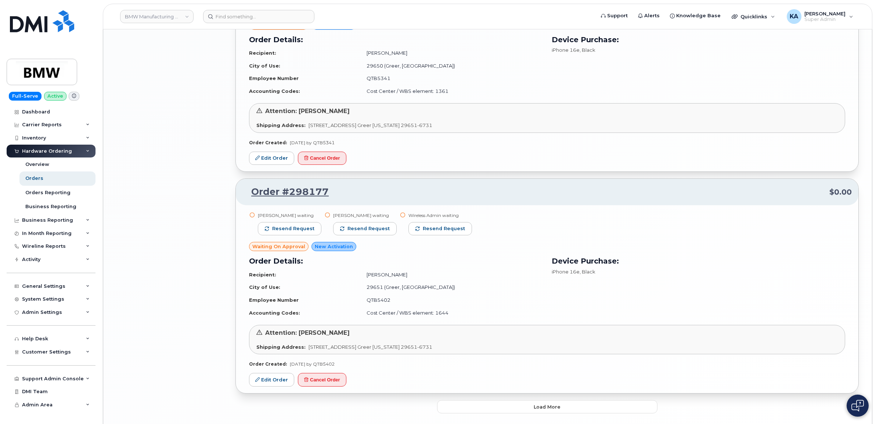
scroll to position [1424, 0]
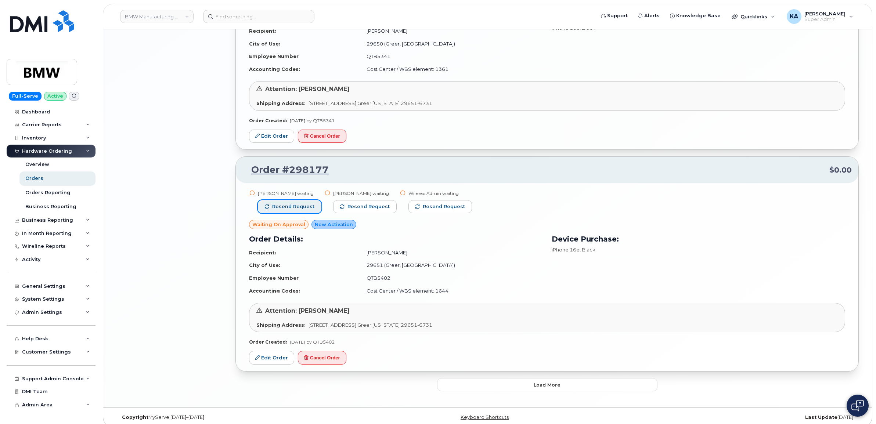
click at [302, 209] on span "Resend request" at bounding box center [293, 207] width 42 height 7
click at [356, 208] on span "Resend request" at bounding box center [369, 207] width 42 height 7
click at [424, 207] on span "Resend request" at bounding box center [445, 207] width 42 height 7
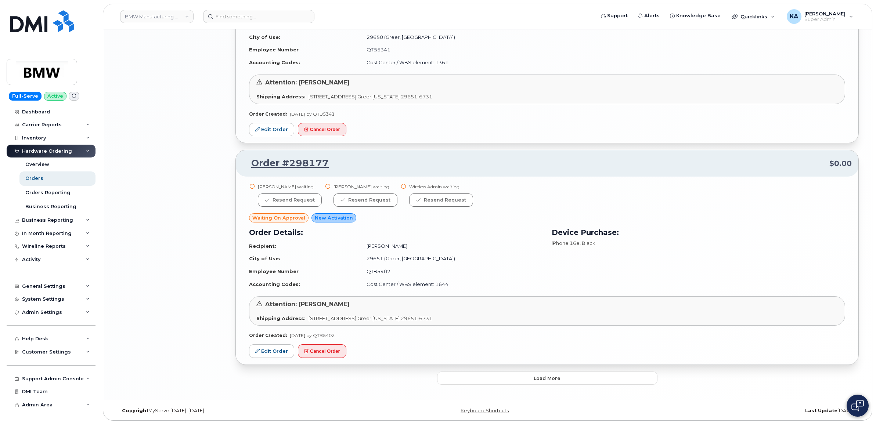
scroll to position [1433, 0]
click at [464, 380] on button "Load more" at bounding box center [547, 378] width 220 height 13
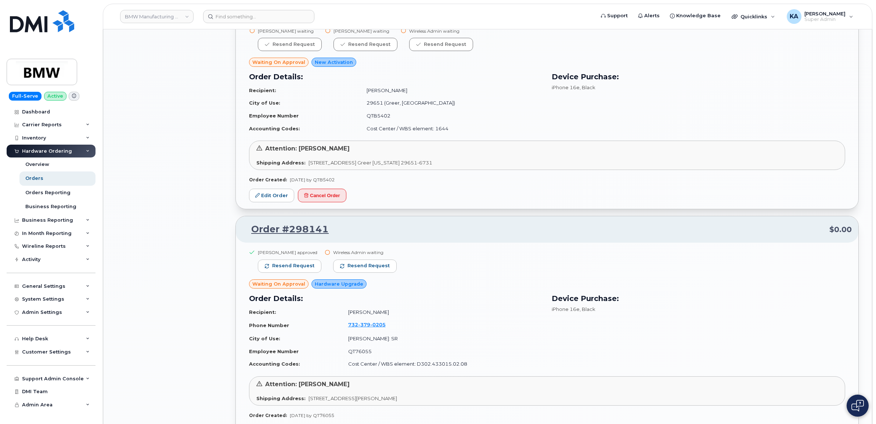
scroll to position [1616, 0]
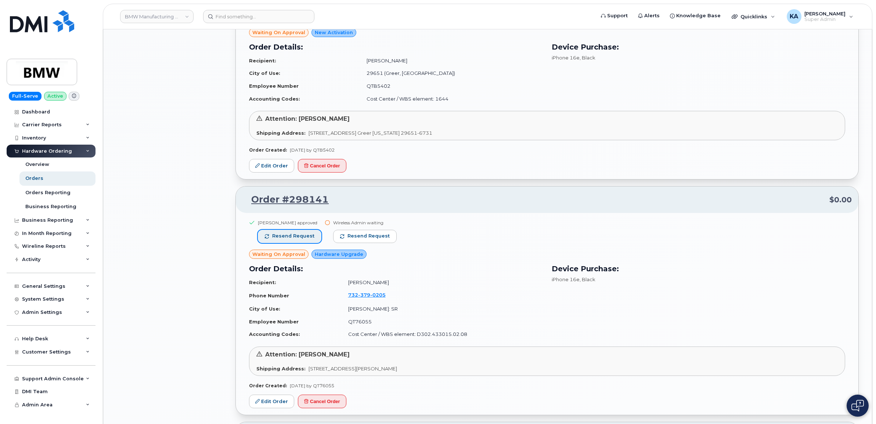
click at [298, 236] on span "Resend request" at bounding box center [293, 236] width 42 height 7
click at [344, 237] on button "Resend request" at bounding box center [366, 236] width 64 height 13
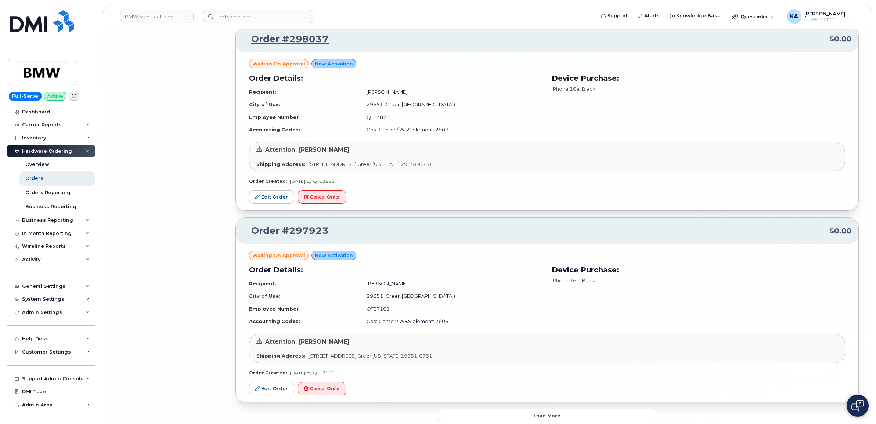
scroll to position [3016, 0]
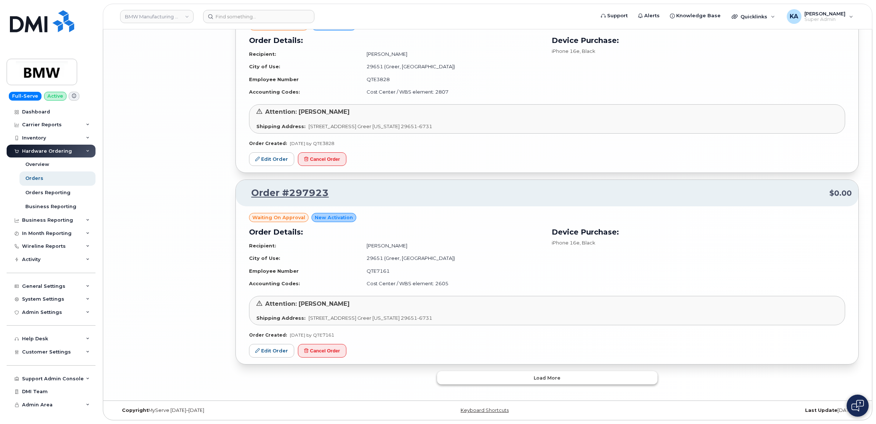
click at [467, 379] on button "Load more" at bounding box center [547, 378] width 220 height 13
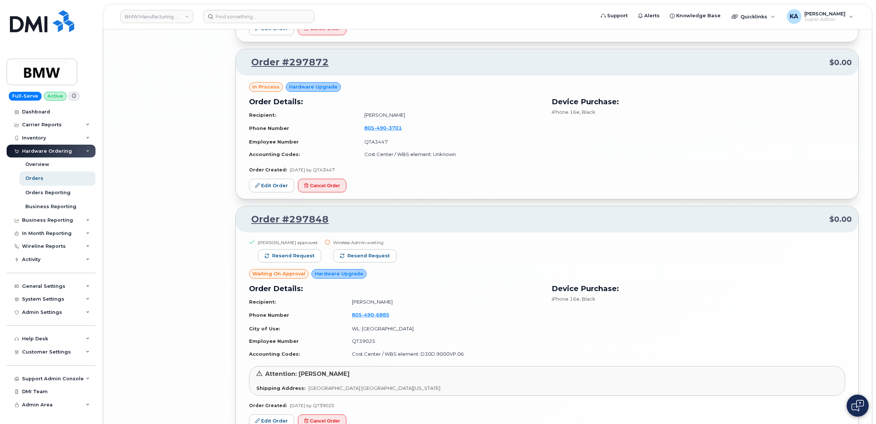
scroll to position [3889, 0]
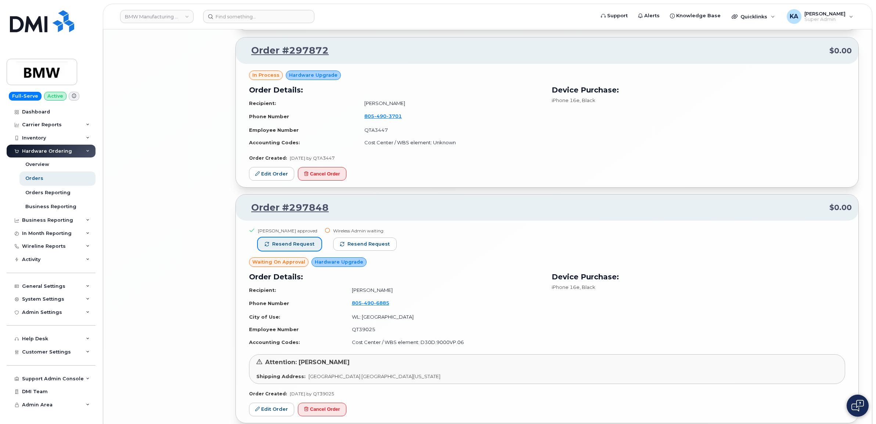
click at [304, 243] on button "Resend request" at bounding box center [290, 244] width 64 height 13
click at [353, 245] on span "Resend request" at bounding box center [369, 244] width 42 height 7
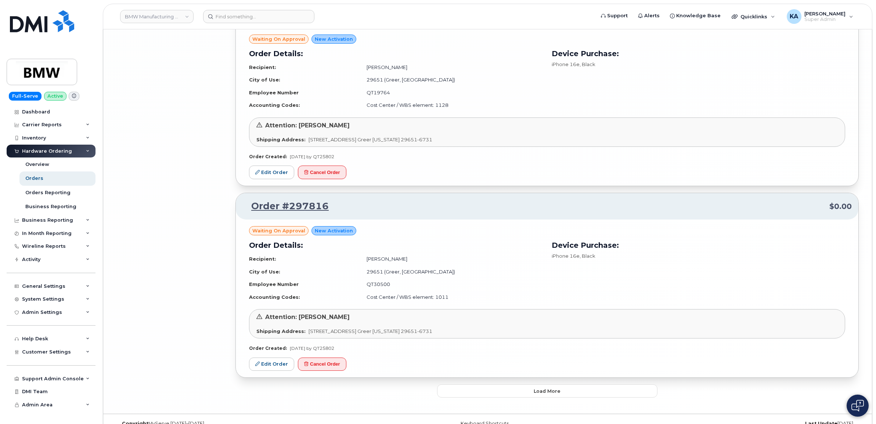
scroll to position [4493, 0]
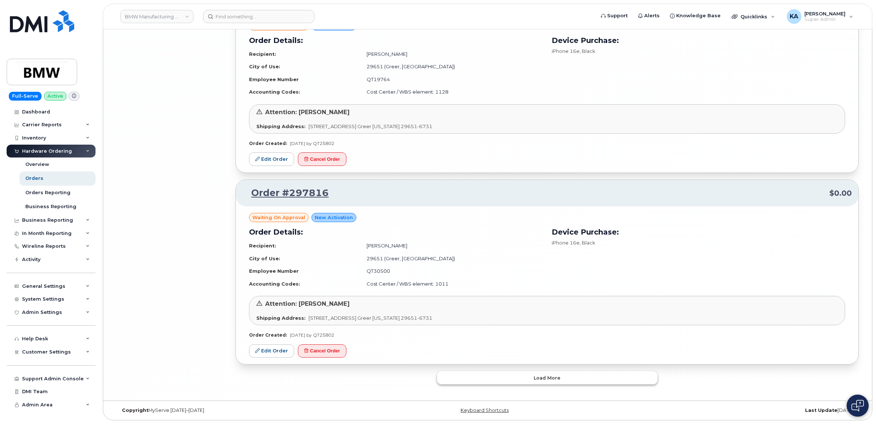
click at [473, 377] on button "Load more" at bounding box center [547, 378] width 220 height 13
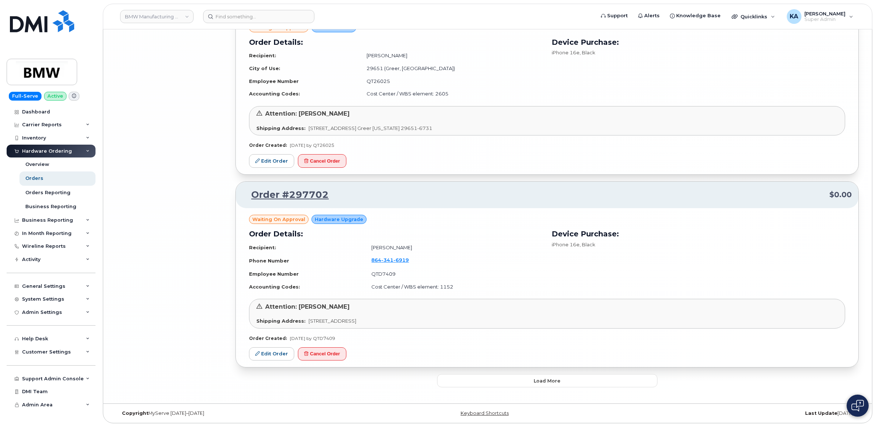
scroll to position [6035, 0]
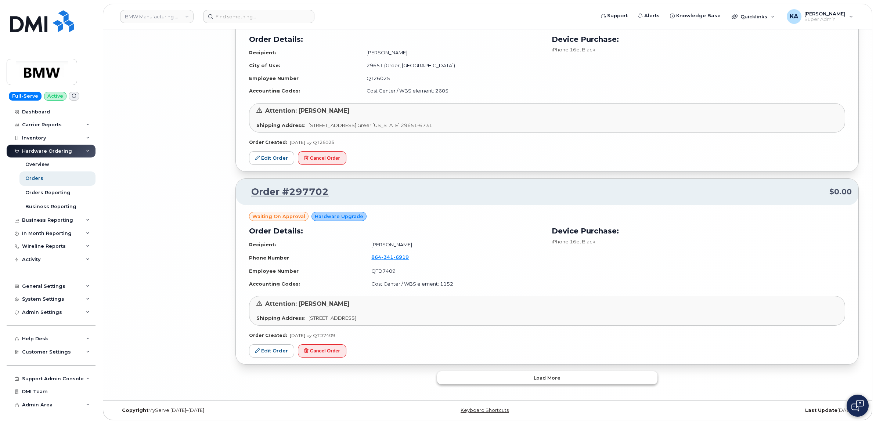
click at [462, 377] on button "Load more" at bounding box center [547, 378] width 220 height 13
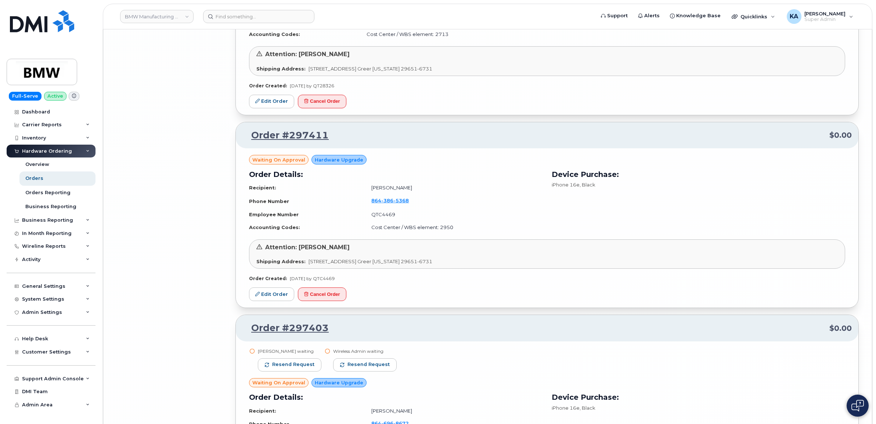
scroll to position [7091, 0]
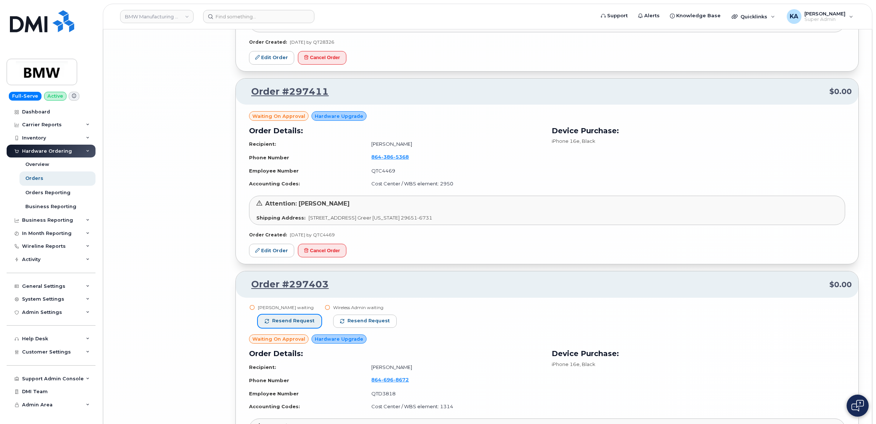
click at [287, 325] on span "Resend request" at bounding box center [293, 321] width 42 height 7
click at [348, 325] on span "Resend request" at bounding box center [369, 321] width 42 height 7
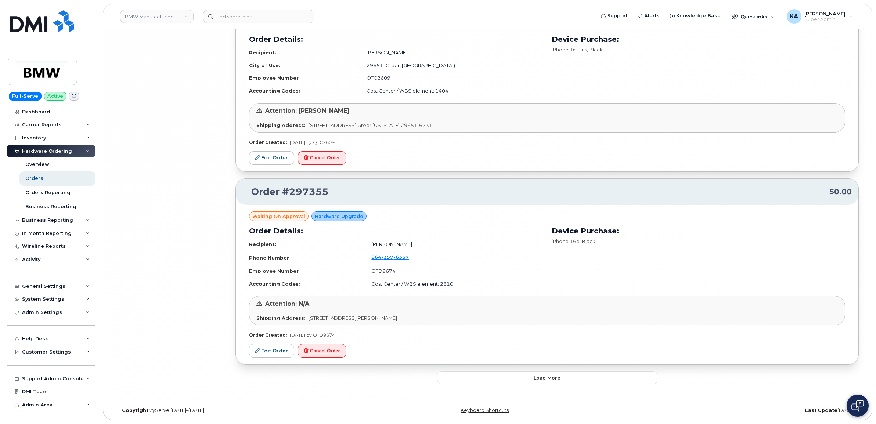
scroll to position [7606, 0]
click at [475, 376] on button "Load more" at bounding box center [547, 378] width 220 height 13
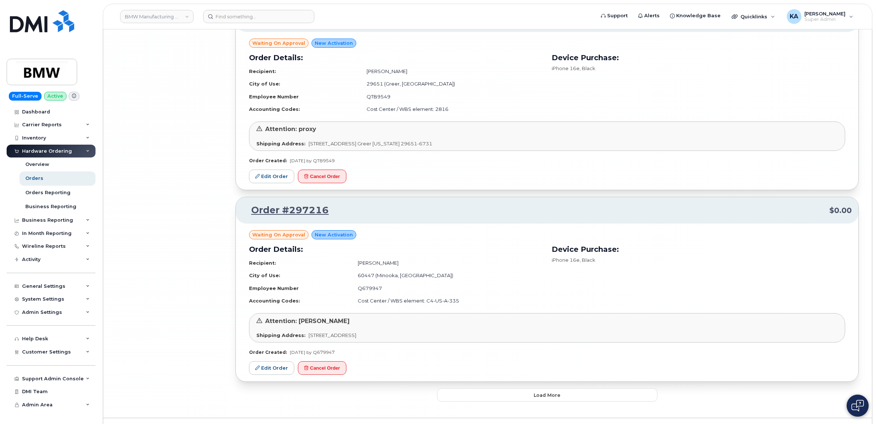
scroll to position [9143, 0]
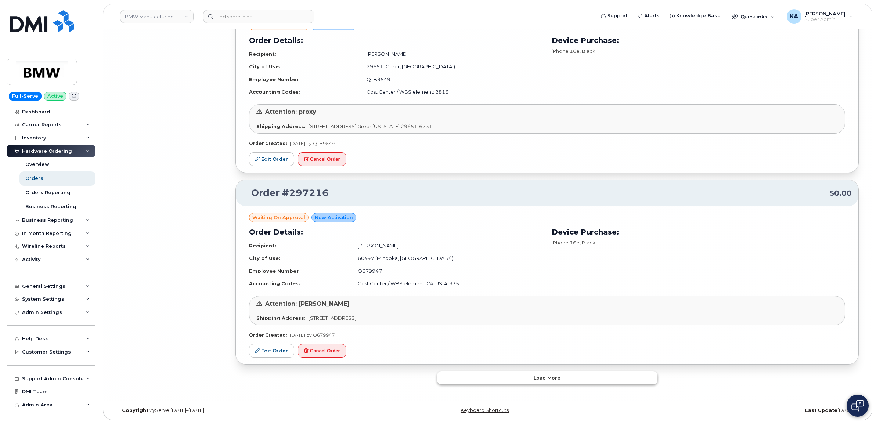
click at [487, 374] on button "Load more" at bounding box center [547, 378] width 220 height 13
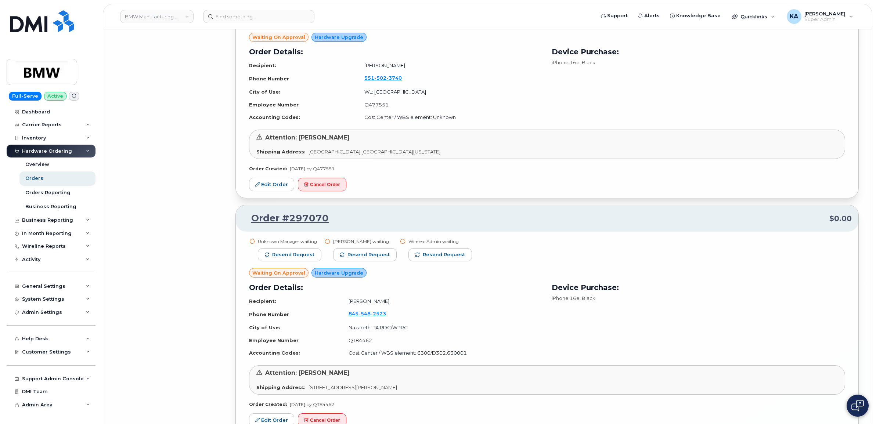
scroll to position [9924, 0]
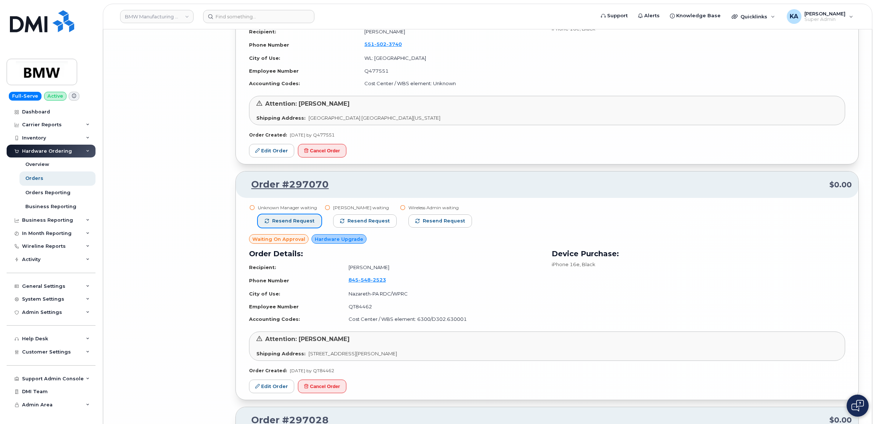
click at [309, 225] on span "Resend request" at bounding box center [293, 221] width 42 height 7
click at [351, 225] on span "Resend request" at bounding box center [369, 221] width 42 height 7
click at [429, 225] on span "Resend request" at bounding box center [445, 221] width 42 height 7
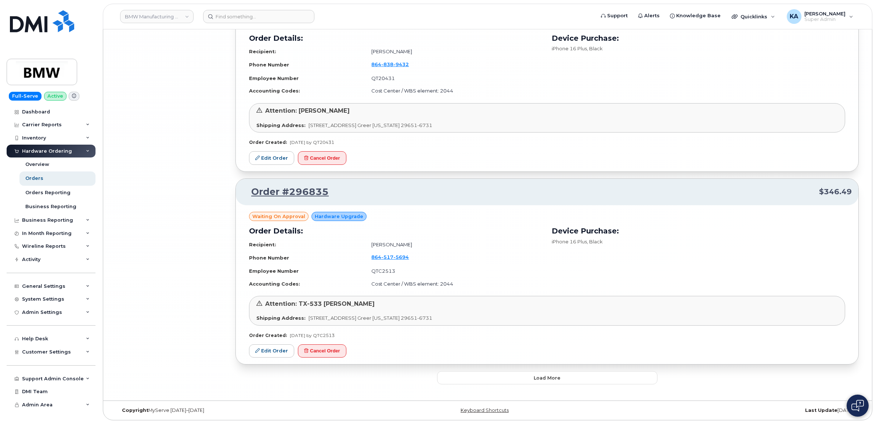
scroll to position [10754, 0]
click at [466, 376] on button "Load more" at bounding box center [547, 378] width 220 height 13
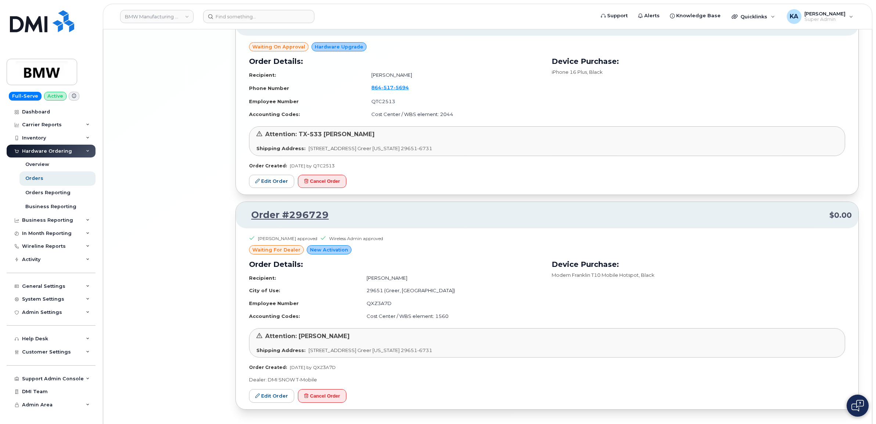
scroll to position [10953, 0]
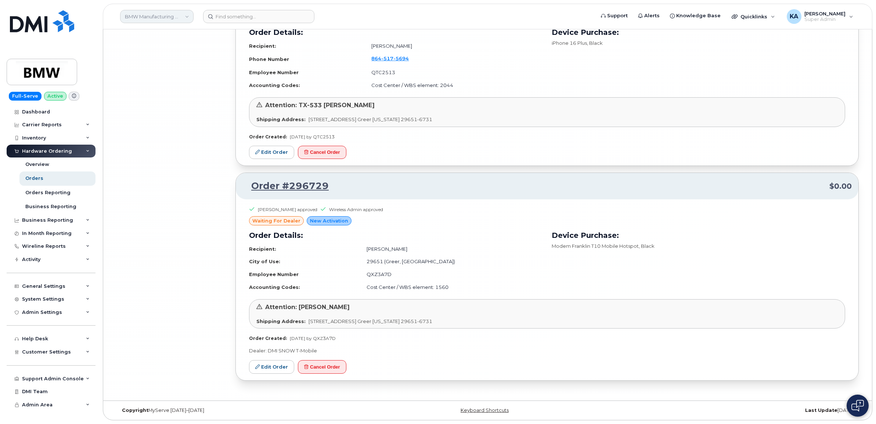
click at [153, 17] on link "BMW Manufacturing Co LLC" at bounding box center [156, 16] width 73 height 13
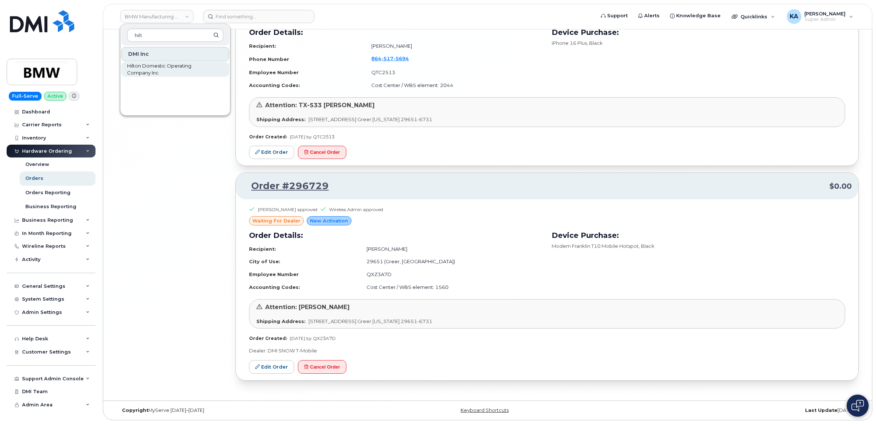
type input "hilt"
click at [144, 67] on span "Hilton Domestic Operating Company Inc" at bounding box center [169, 69] width 85 height 14
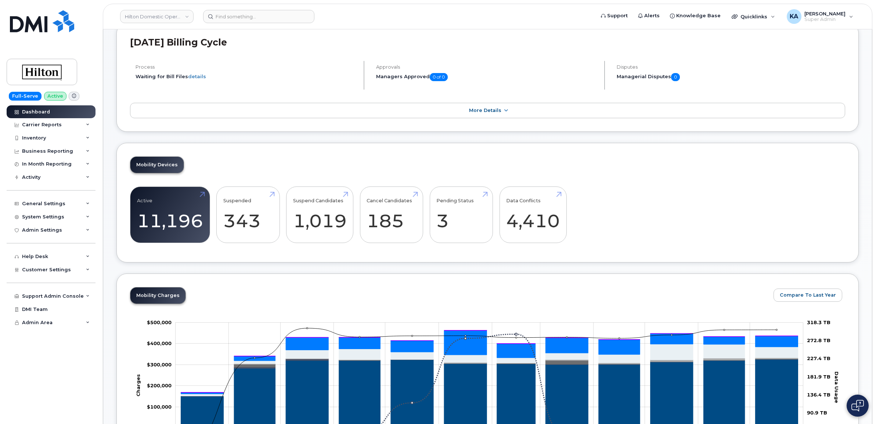
scroll to position [138, 0]
